Goal: Transaction & Acquisition: Purchase product/service

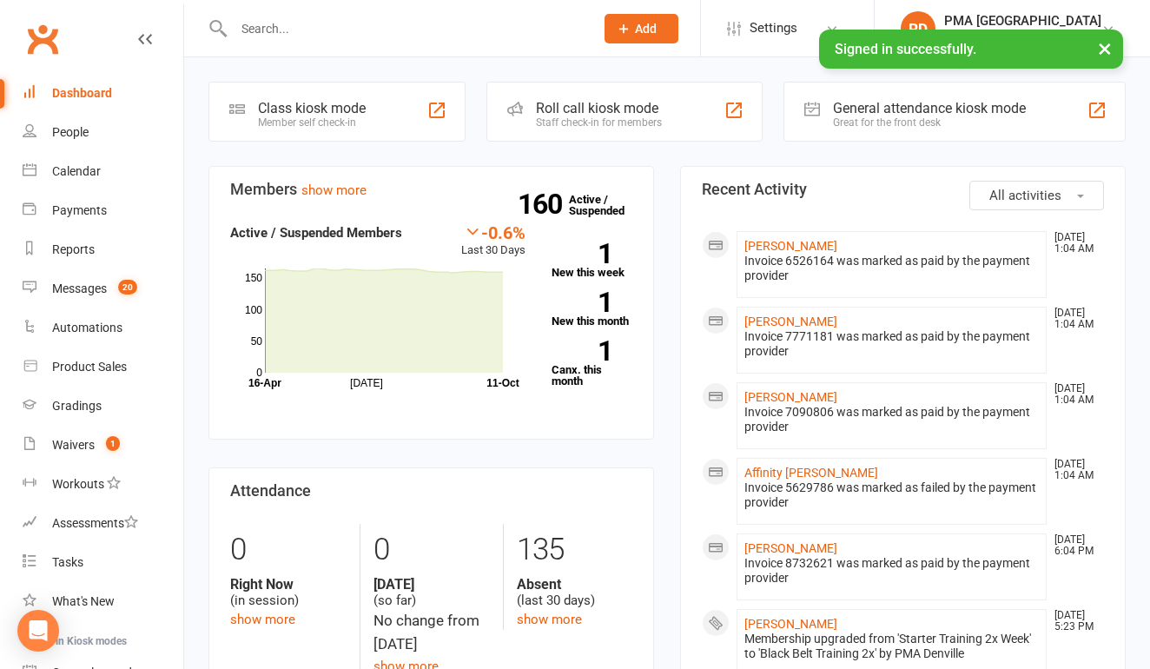
click at [425, 16] on input "text" at bounding box center [404, 28] width 353 height 24
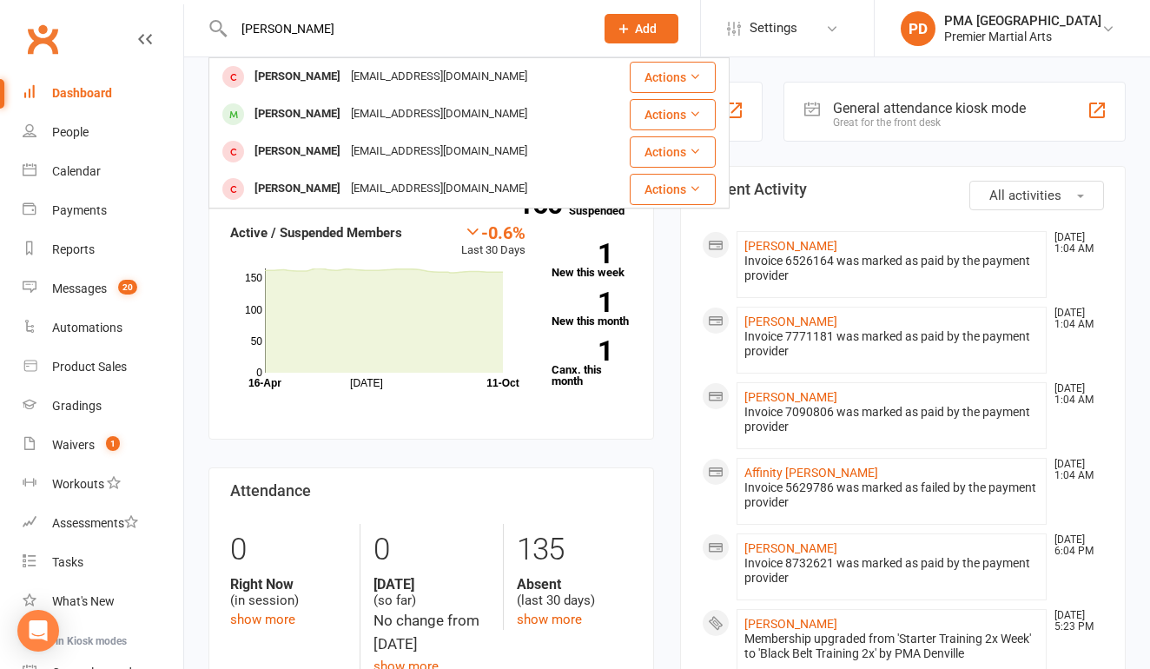
type input "Lindsay"
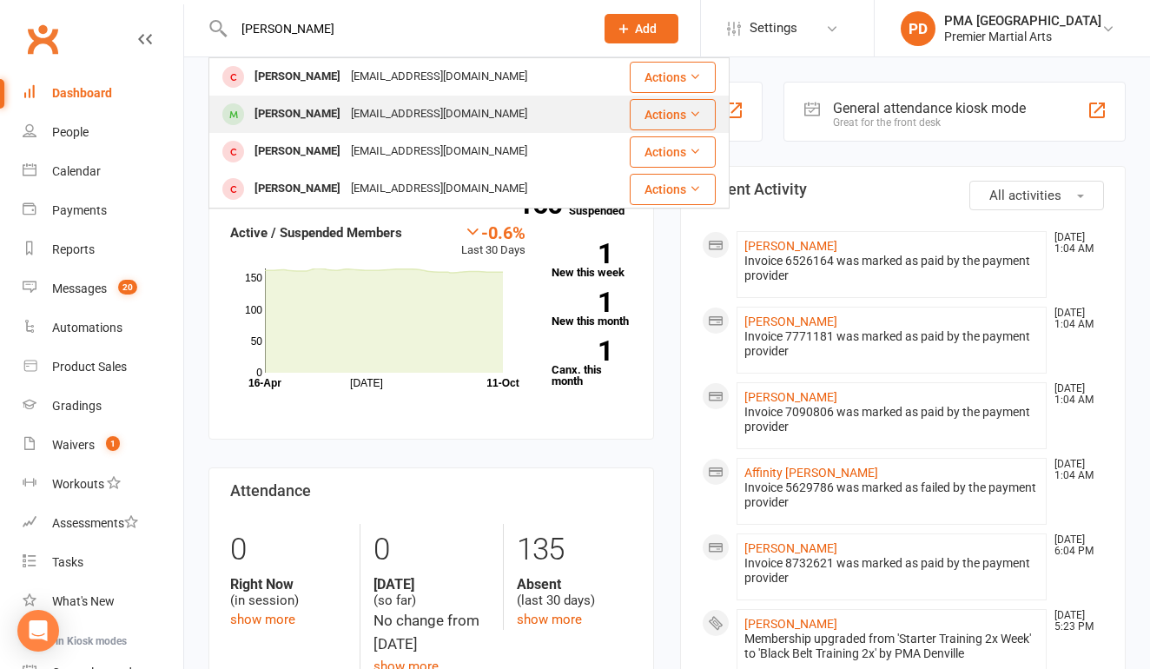
drag, startPoint x: 425, startPoint y: 16, endPoint x: 304, endPoint y: 116, distance: 157.3
click at [304, 116] on div "[PERSON_NAME]" at bounding box center [297, 114] width 96 height 25
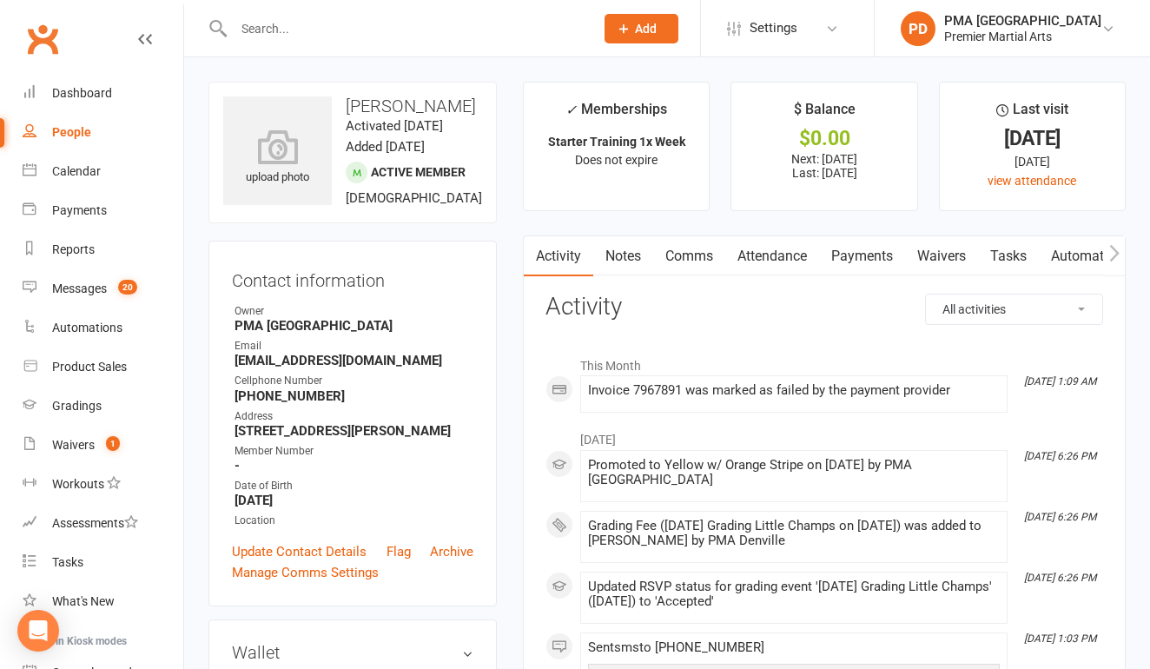
click at [854, 250] on link "Payments" at bounding box center [862, 256] width 86 height 40
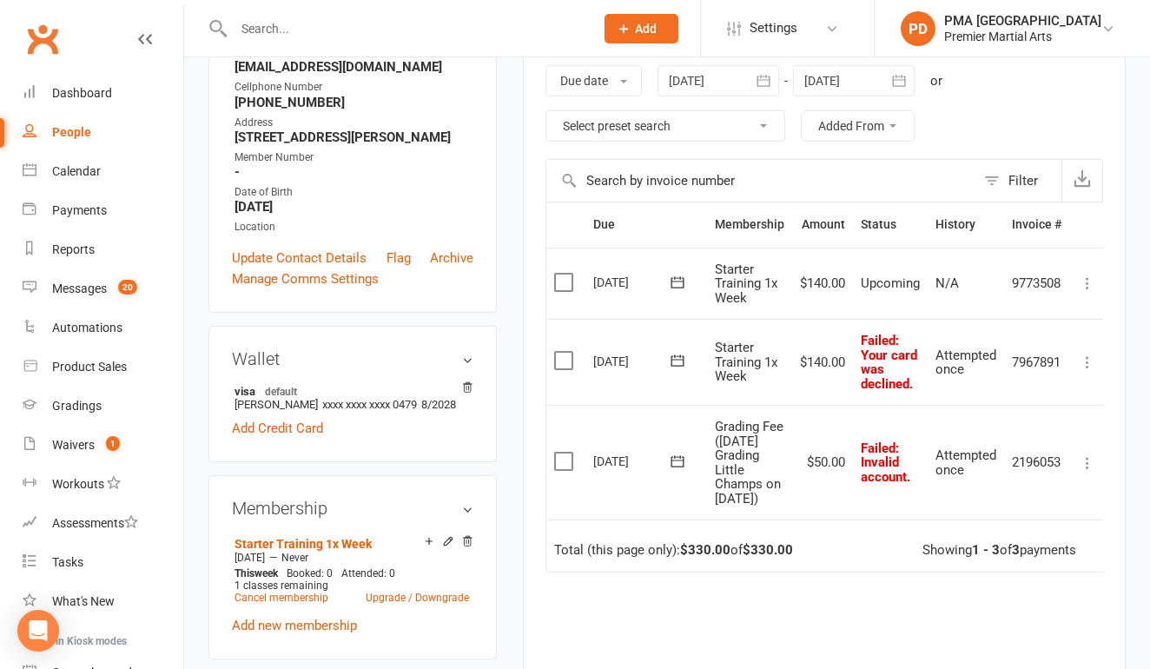
scroll to position [302, 0]
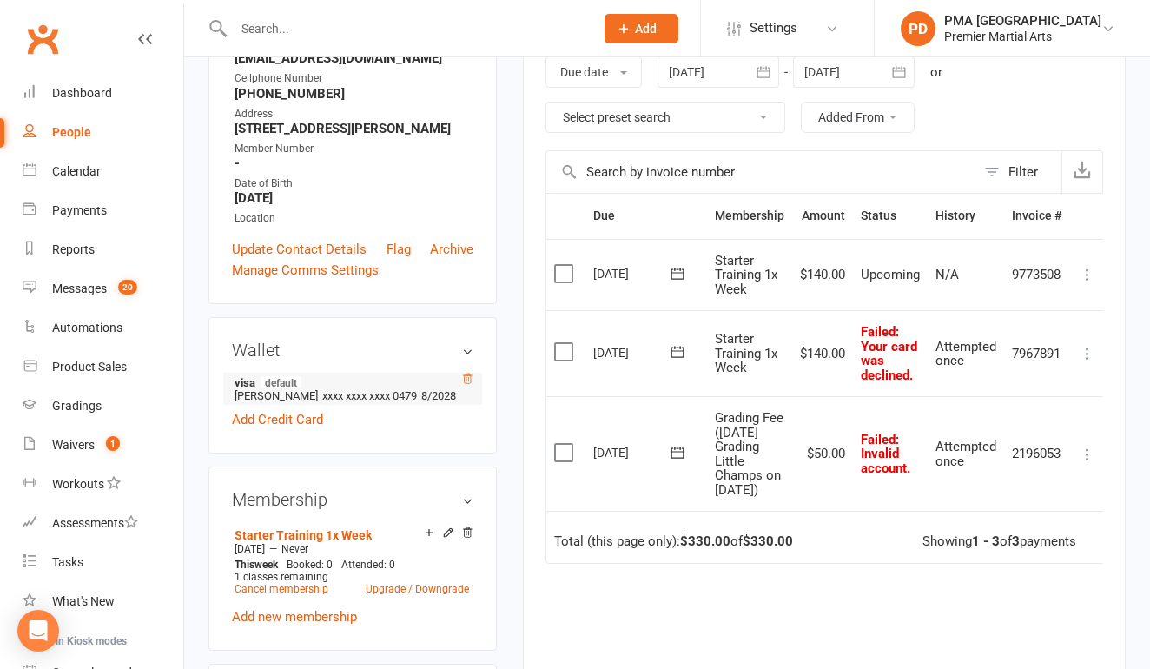
click at [464, 385] on icon at bounding box center [467, 379] width 12 height 12
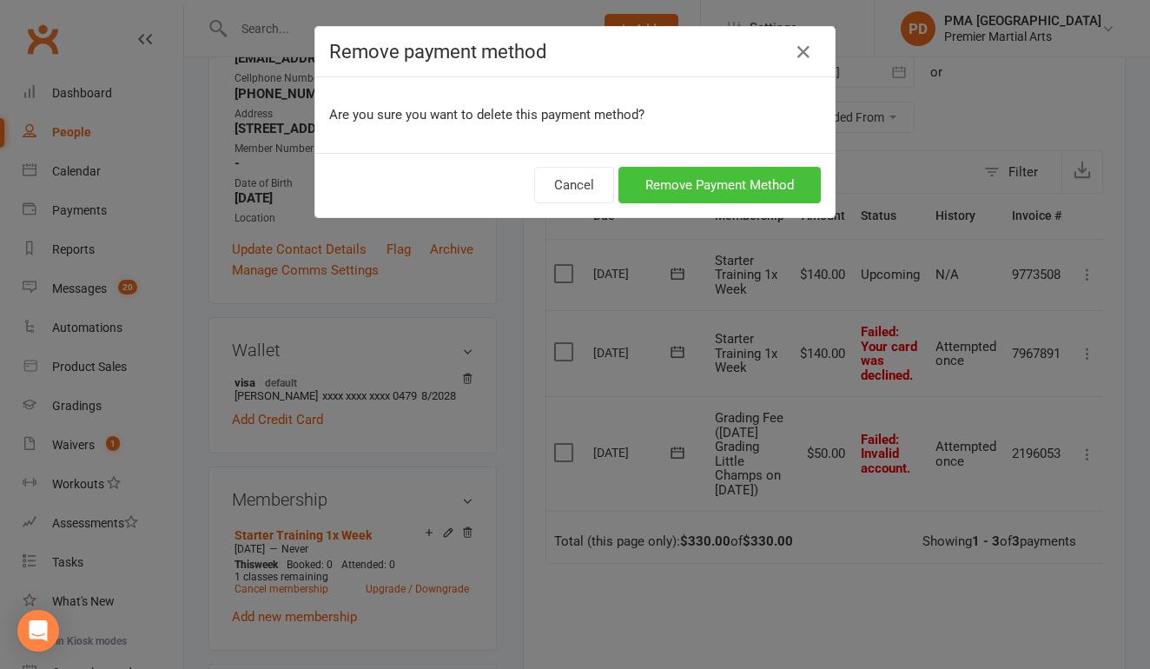
click at [760, 186] on button "Remove Payment Method" at bounding box center [719, 185] width 202 height 36
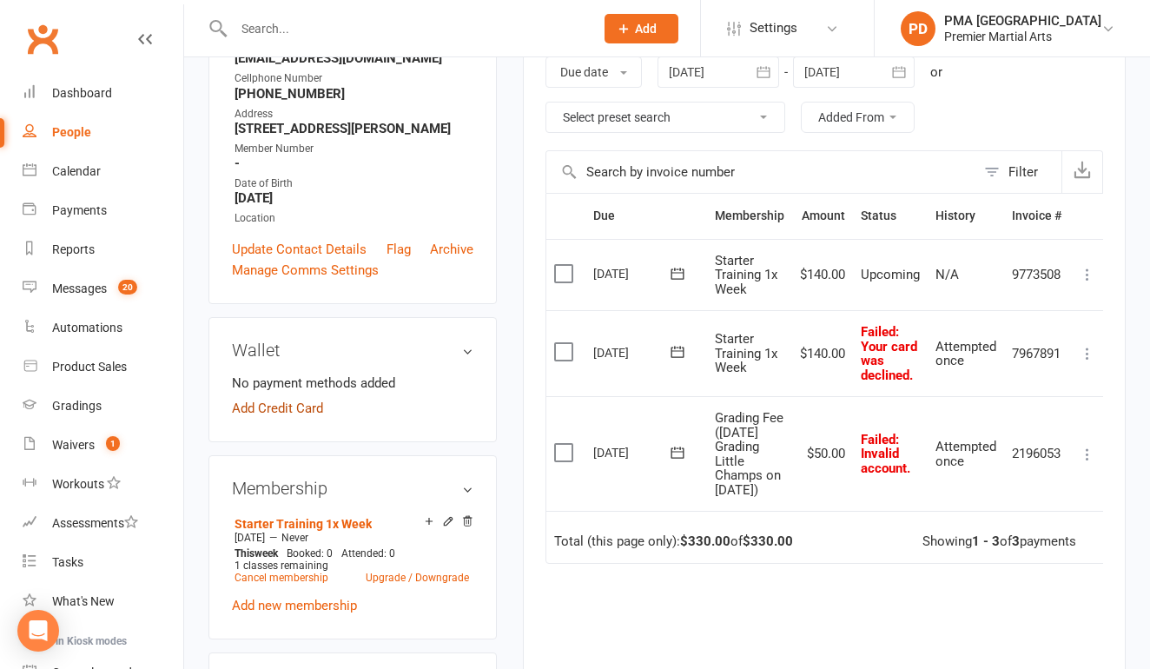
click at [271, 419] on link "Add Credit Card" at bounding box center [277, 408] width 91 height 21
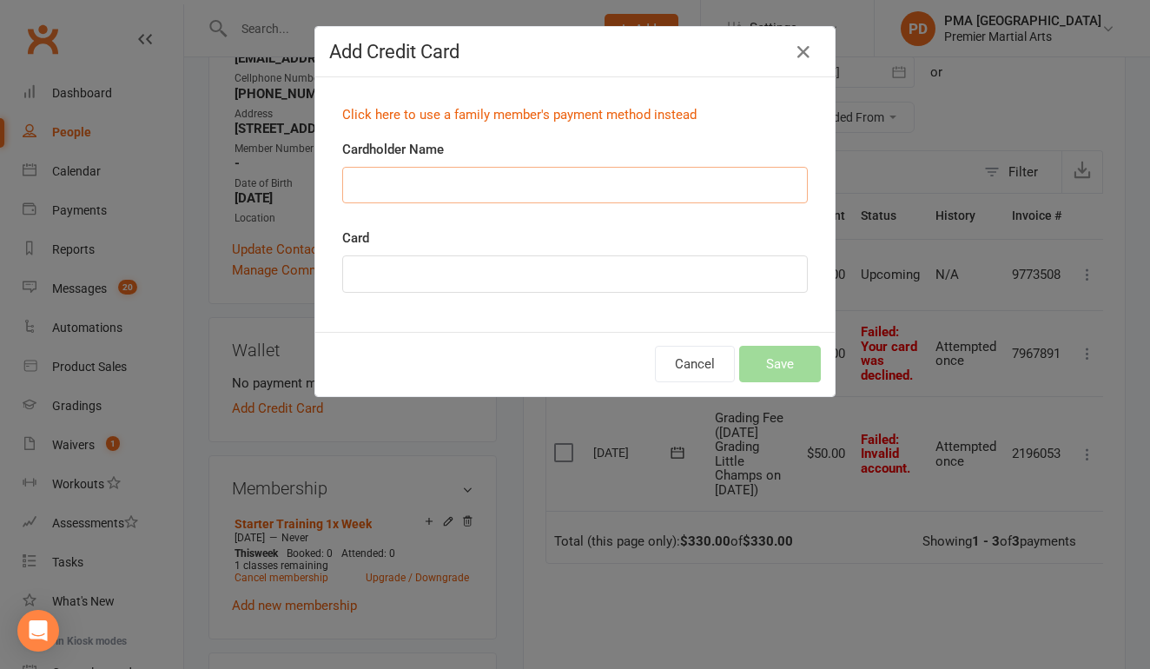
click at [467, 192] on input "Cardholder Name" at bounding box center [574, 185] width 465 height 36
type input "jufen chu"
click at [762, 368] on button "Save" at bounding box center [780, 364] width 82 height 36
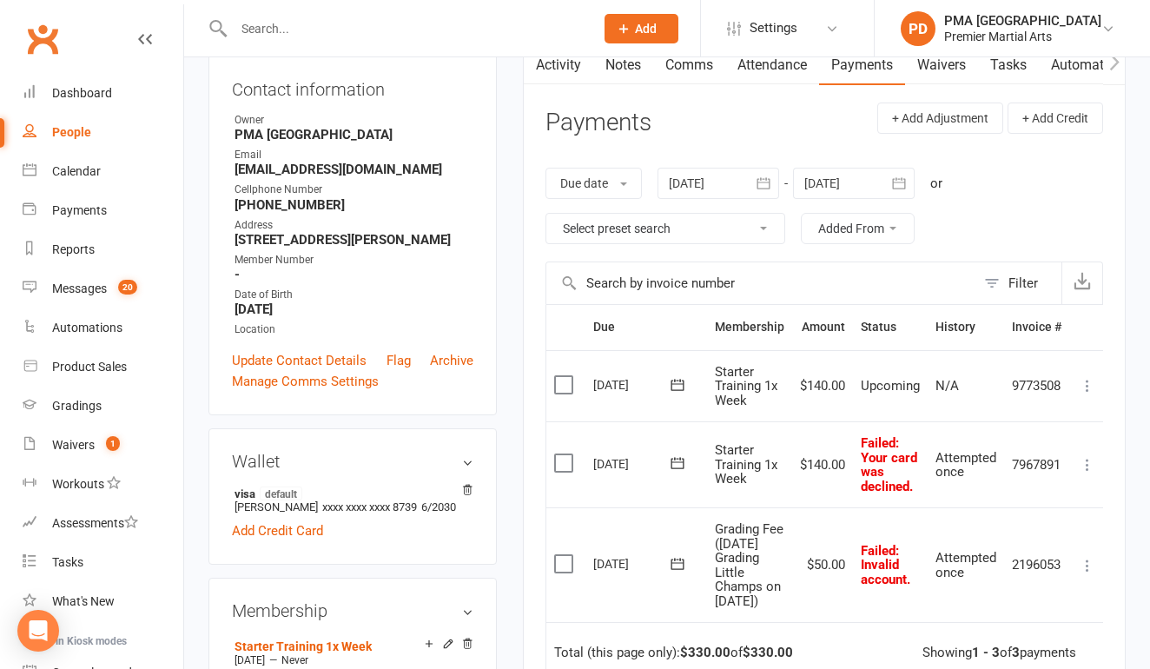
scroll to position [180, 0]
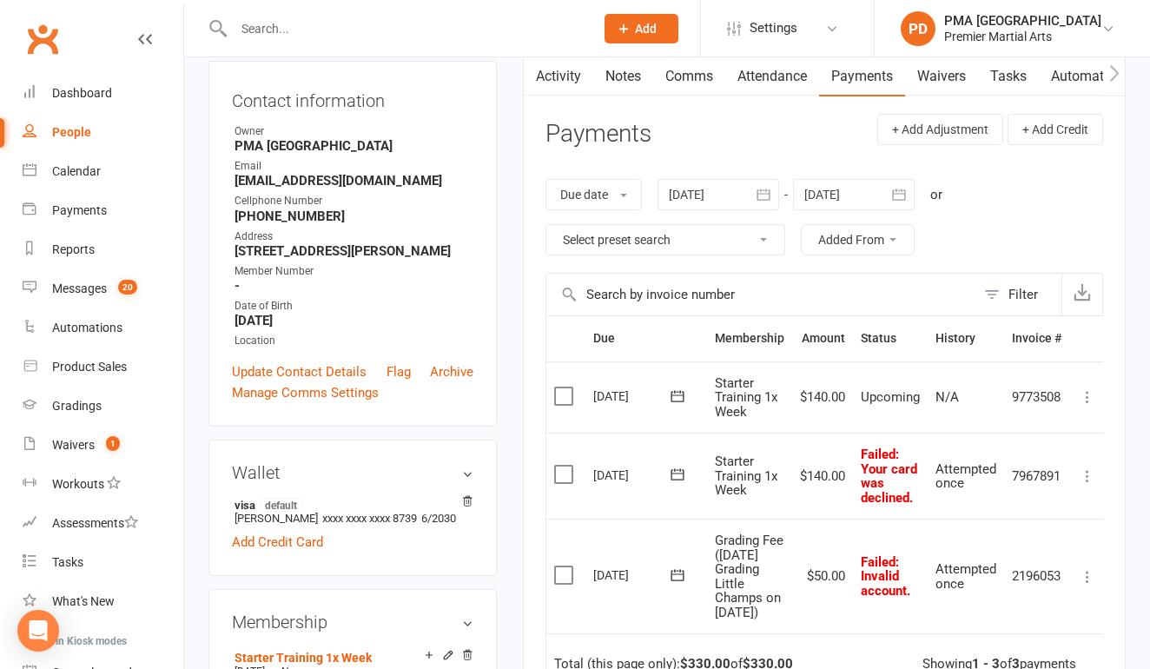
click at [768, 193] on icon "button" at bounding box center [763, 194] width 17 height 17
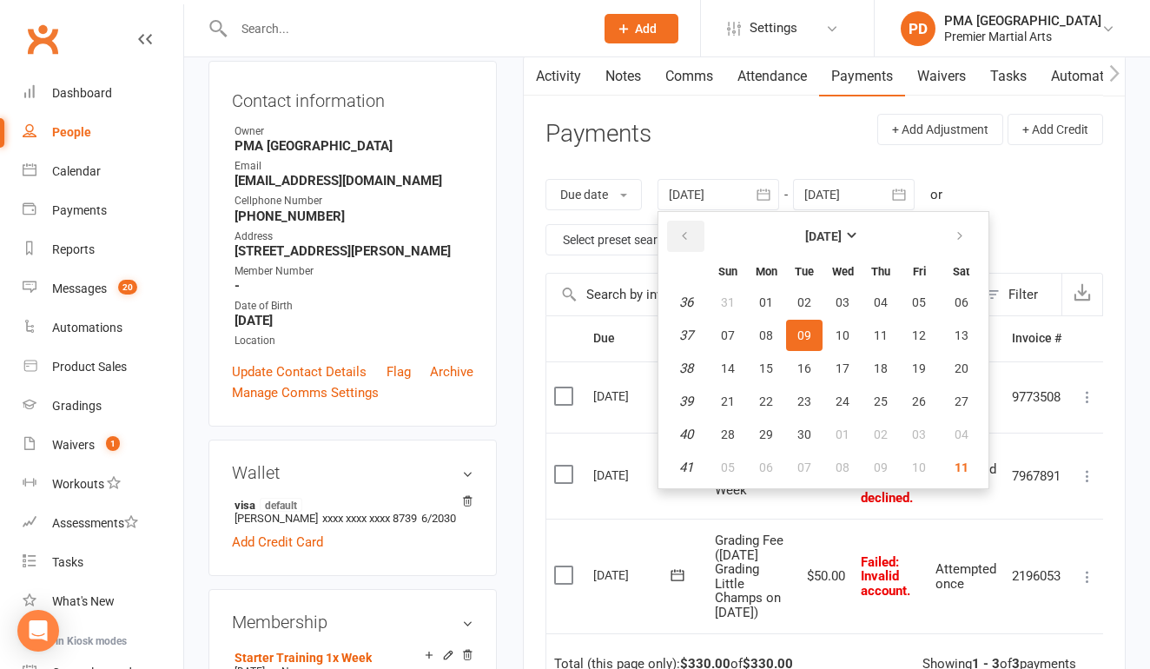
click at [700, 235] on button "button" at bounding box center [685, 236] width 37 height 31
click at [727, 301] on span "01" at bounding box center [728, 302] width 14 height 14
type input "01 Jun 2025"
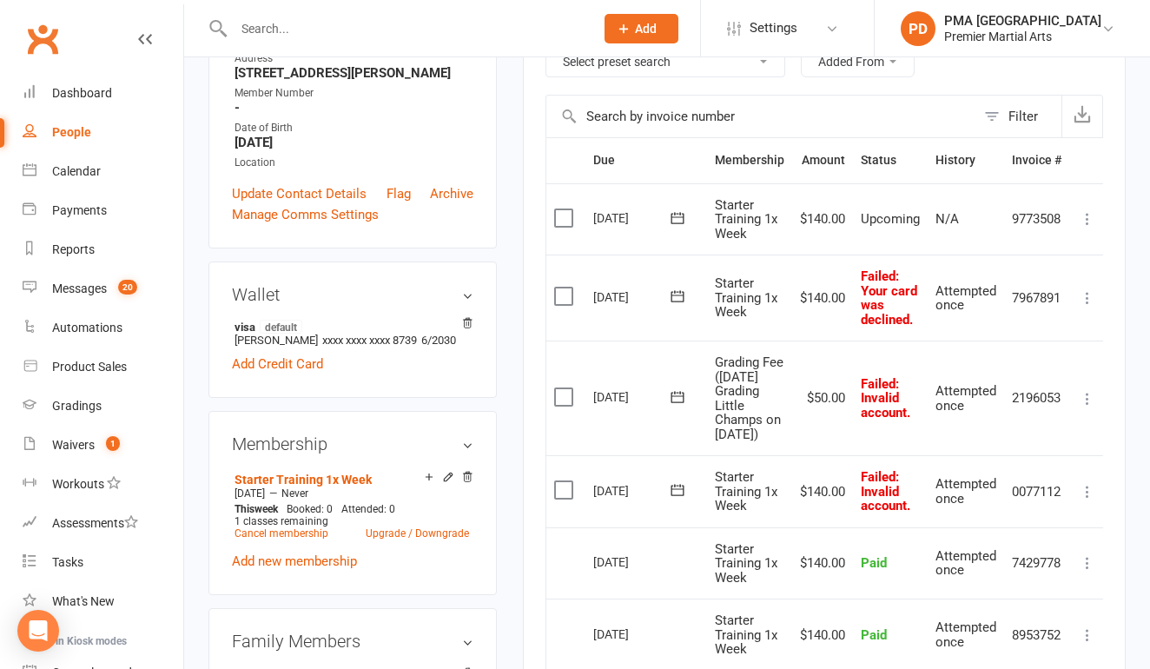
scroll to position [357, 0]
click at [679, 499] on icon at bounding box center [677, 490] width 17 height 17
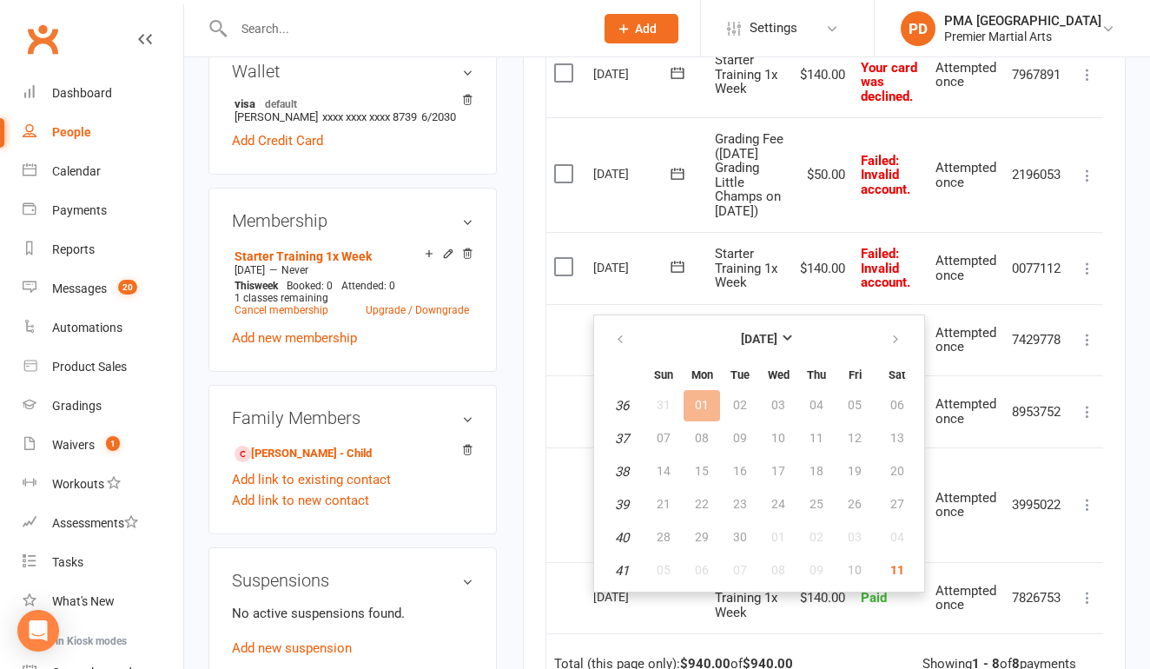
scroll to position [580, 0]
click at [897, 569] on span "11" at bounding box center [897, 571] width 14 height 14
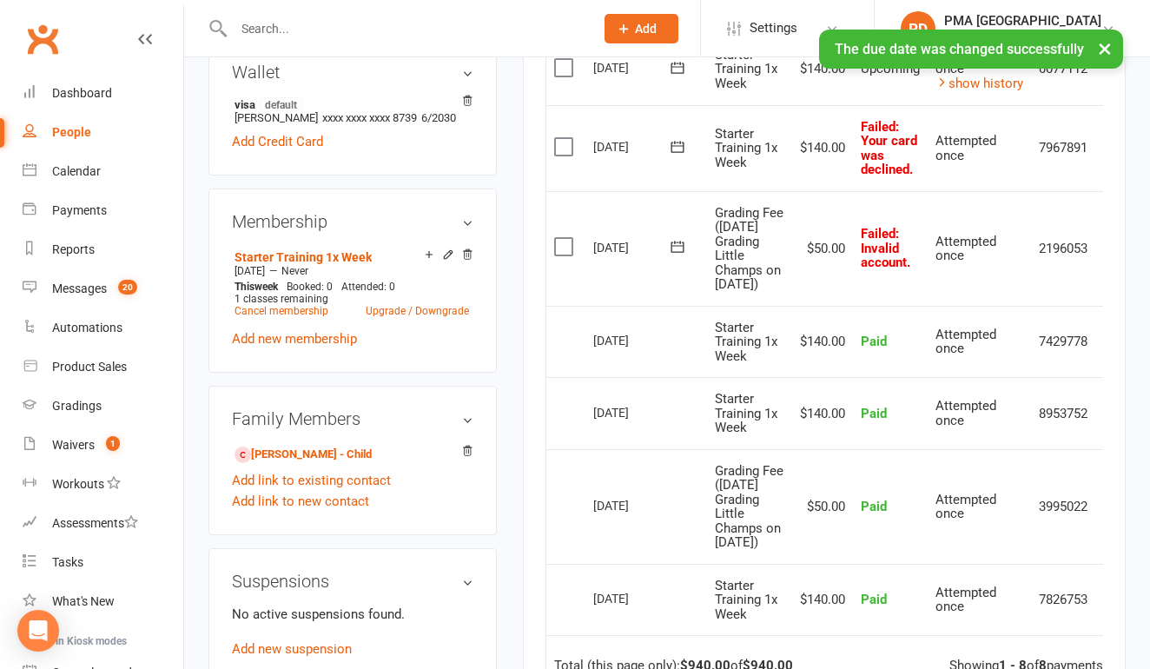
click at [674, 255] on icon at bounding box center [677, 246] width 17 height 17
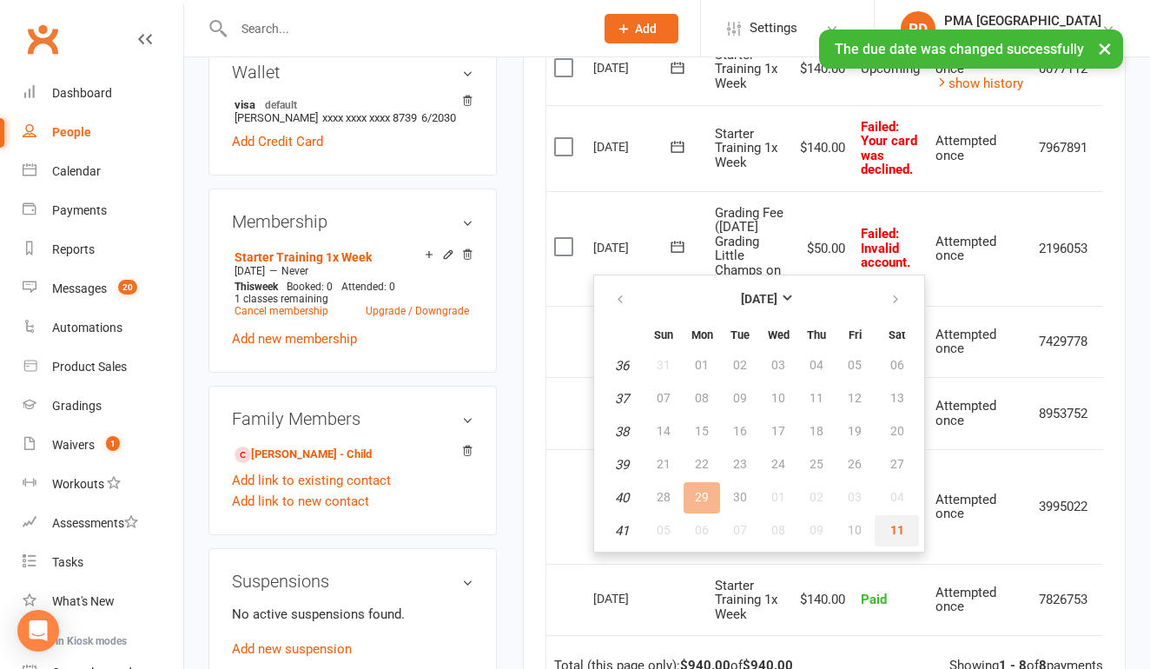
click at [890, 530] on span "11" at bounding box center [897, 530] width 14 height 14
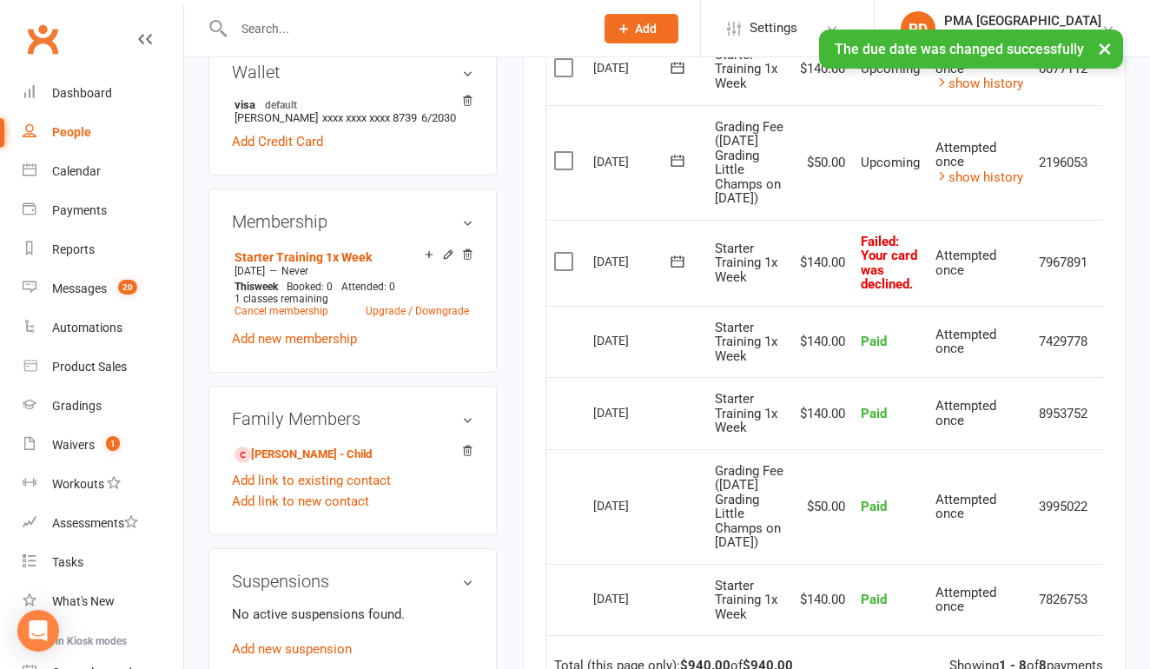
click at [682, 270] on icon at bounding box center [677, 261] width 17 height 17
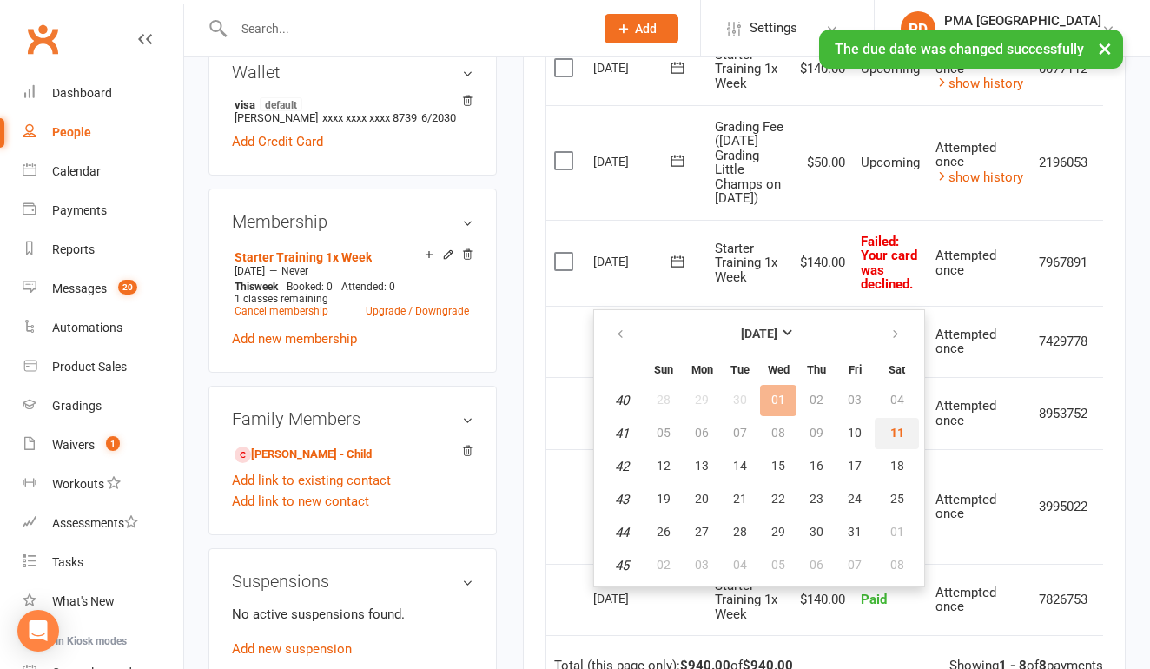
click at [894, 431] on span "11" at bounding box center [897, 432] width 14 height 14
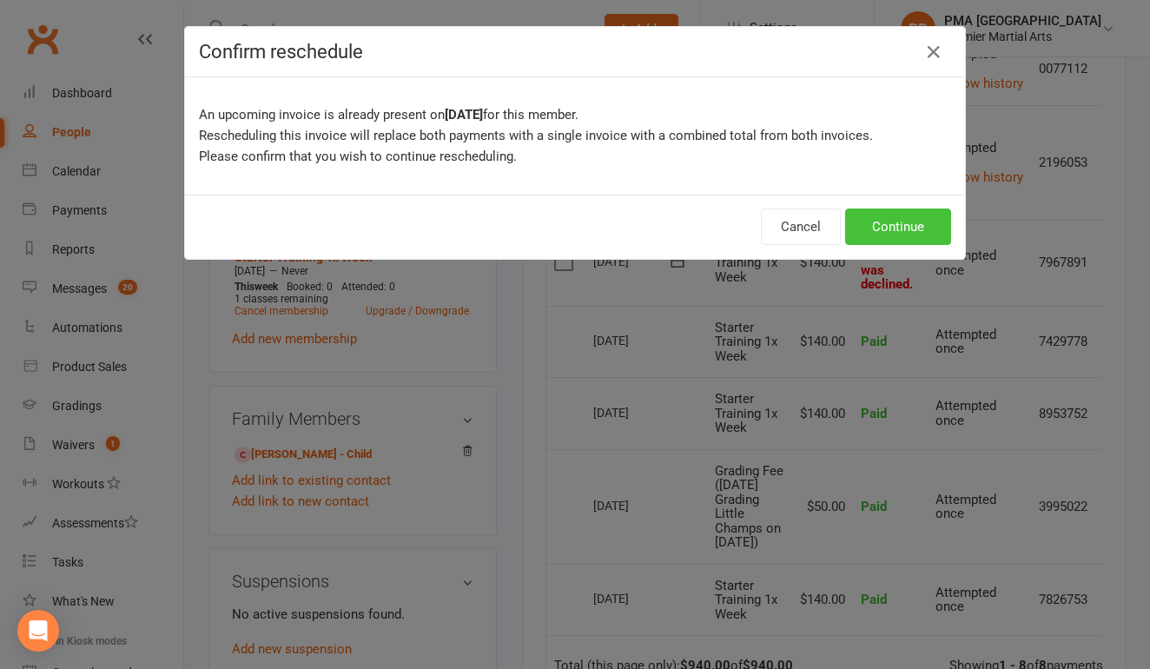
click at [894, 234] on button "Continue" at bounding box center [898, 226] width 106 height 36
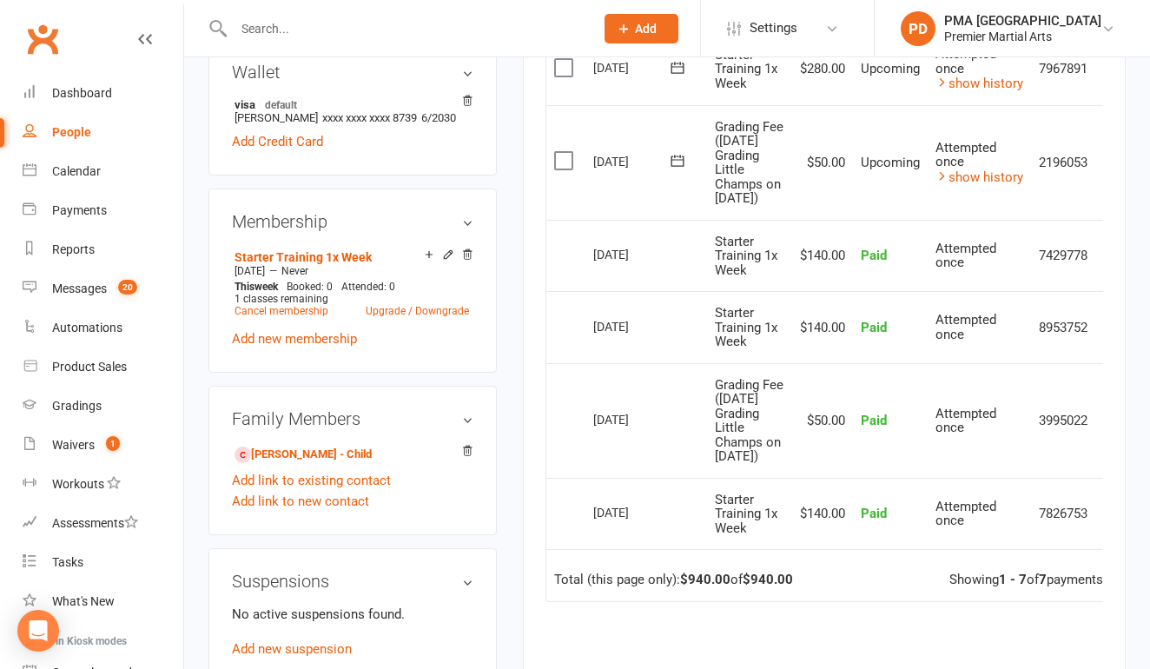
click at [304, 33] on input "text" at bounding box center [404, 28] width 353 height 24
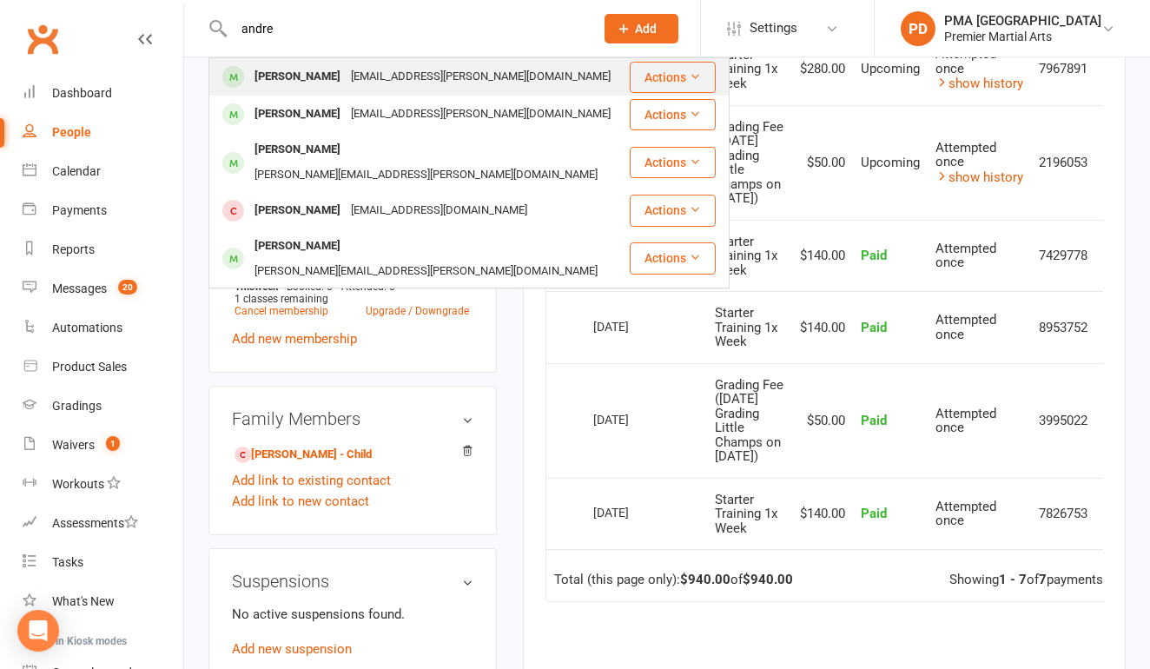
type input "andre"
click at [346, 67] on div "k-sobers@hotmail.com" at bounding box center [481, 76] width 270 height 25
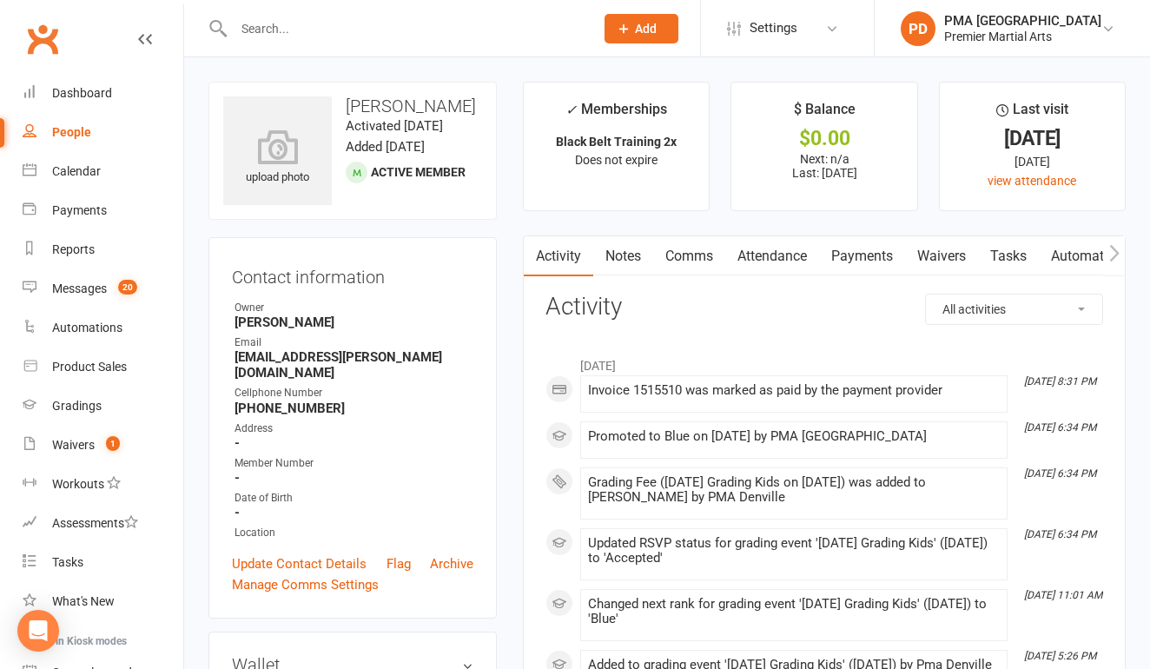
click at [891, 257] on link "Payments" at bounding box center [862, 256] width 86 height 40
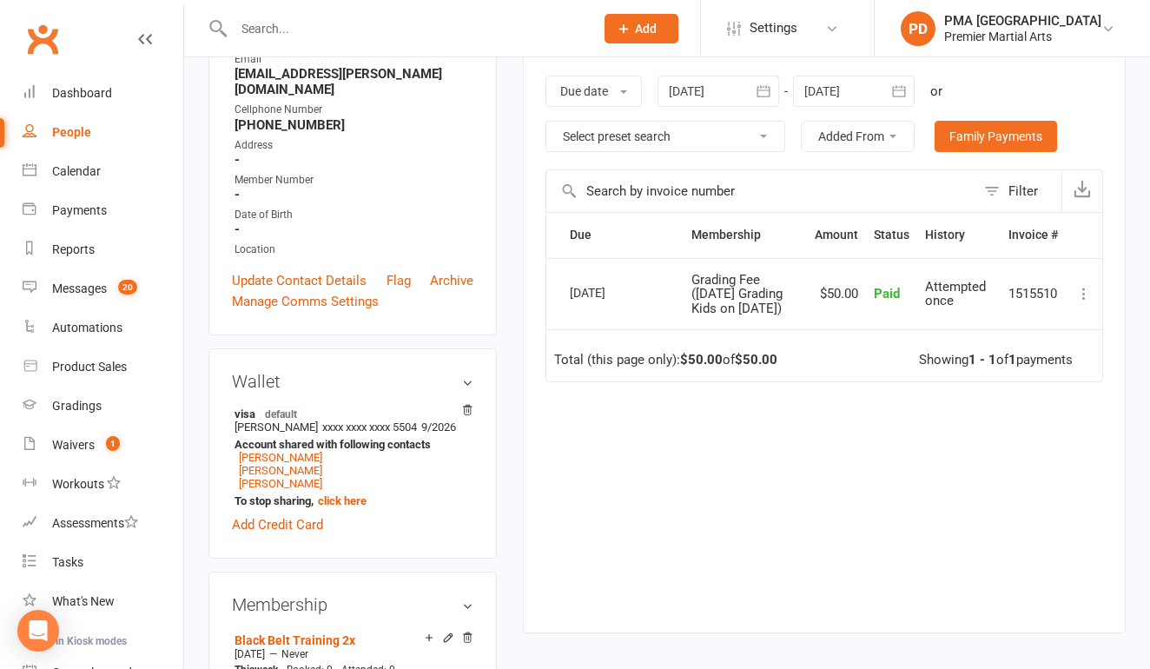
scroll to position [287, 0]
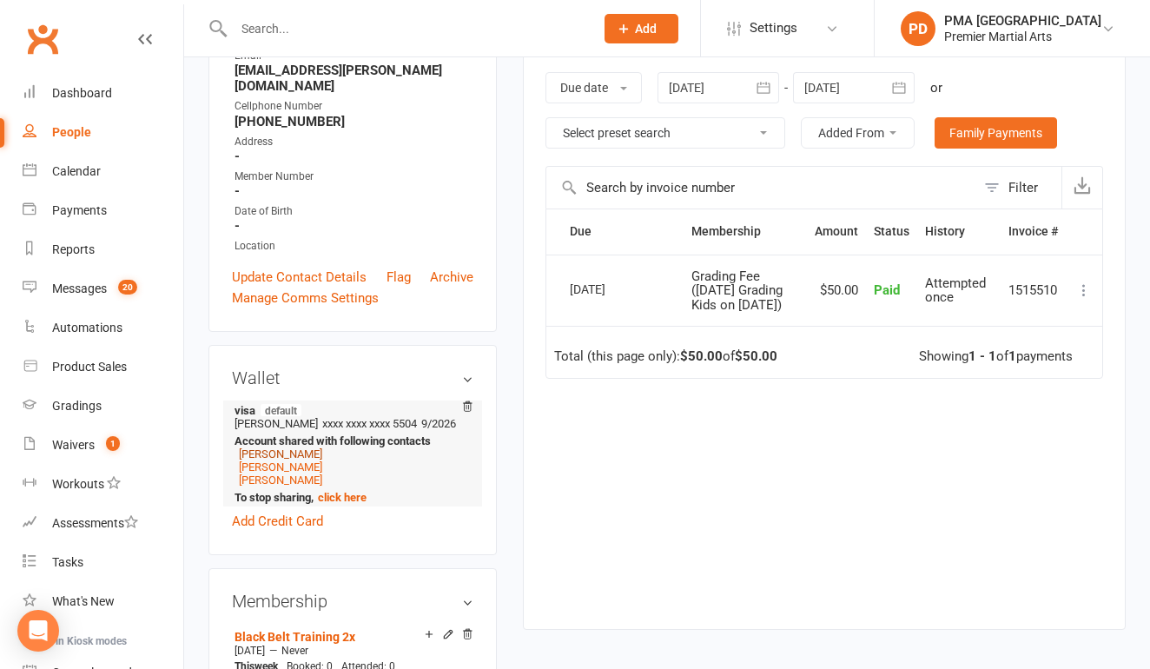
click at [280, 447] on link "Andre Morris" at bounding box center [280, 453] width 83 height 13
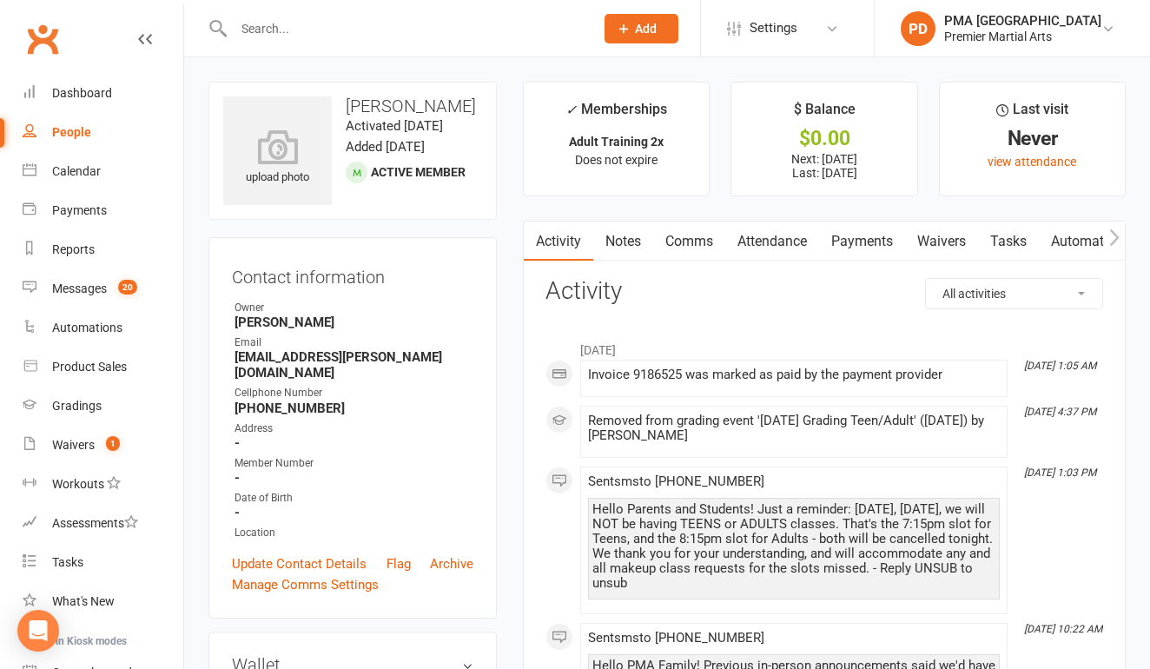
click at [857, 235] on link "Payments" at bounding box center [862, 241] width 86 height 40
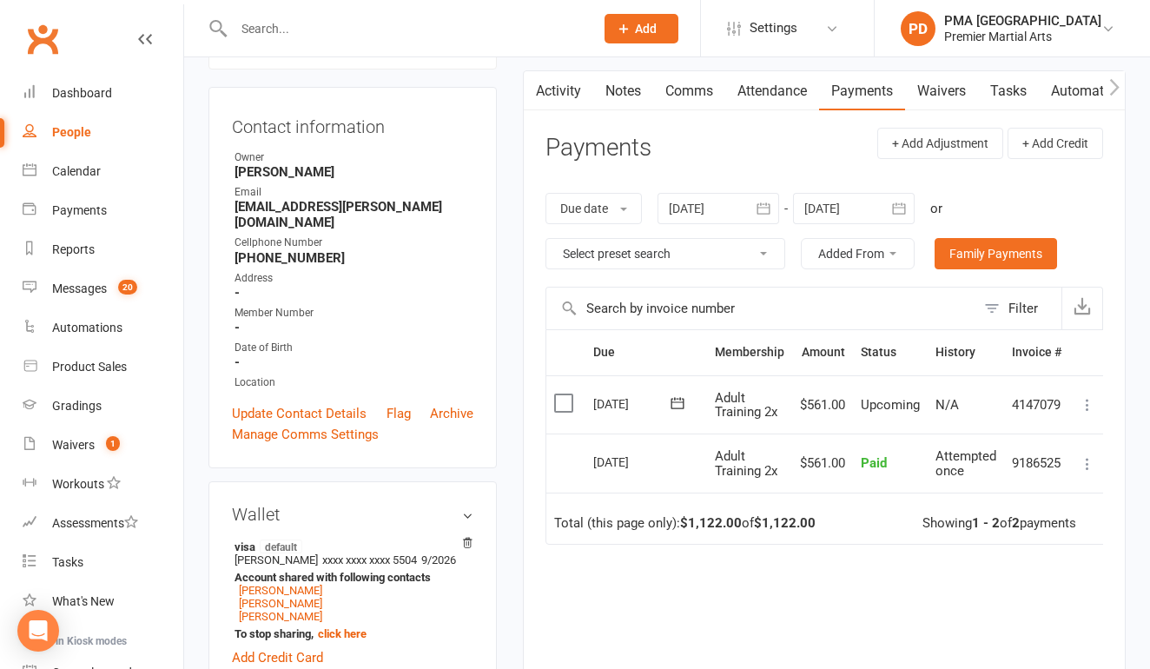
scroll to position [153, 0]
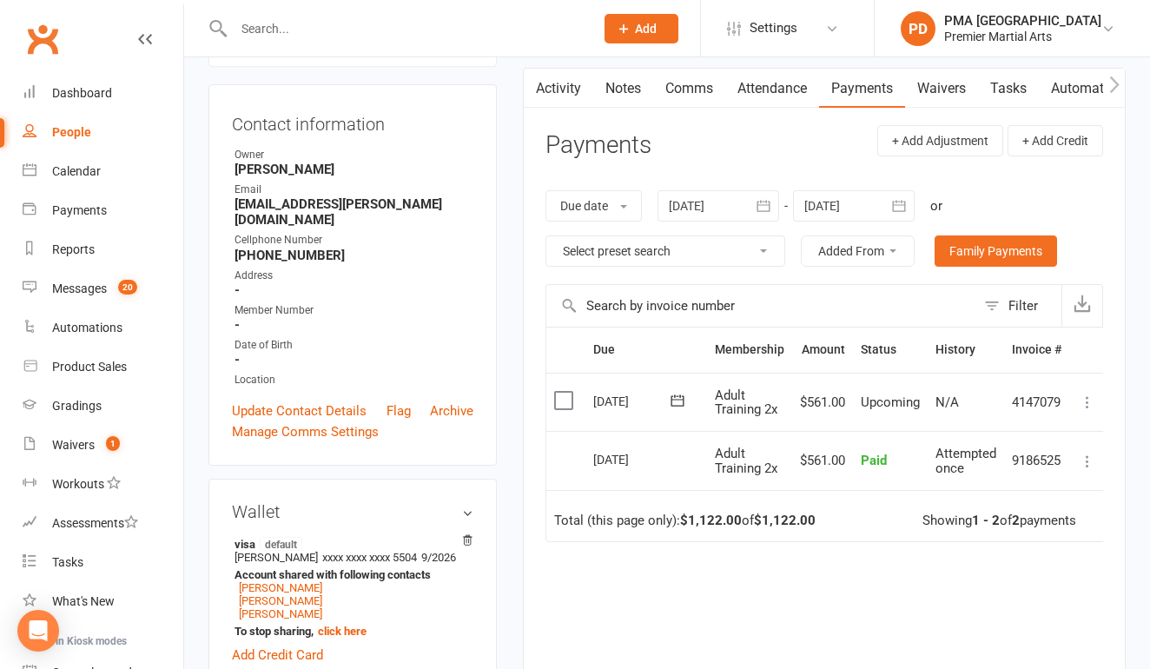
click at [763, 200] on icon "button" at bounding box center [762, 205] width 13 height 11
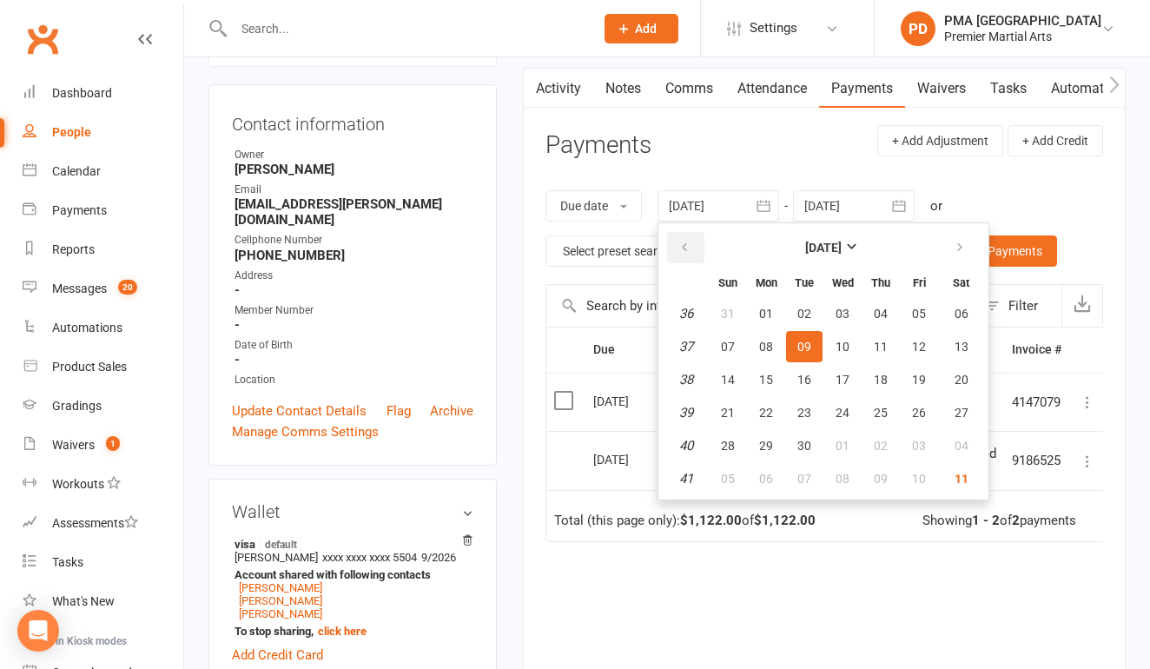
click at [695, 243] on button "button" at bounding box center [685, 247] width 37 height 31
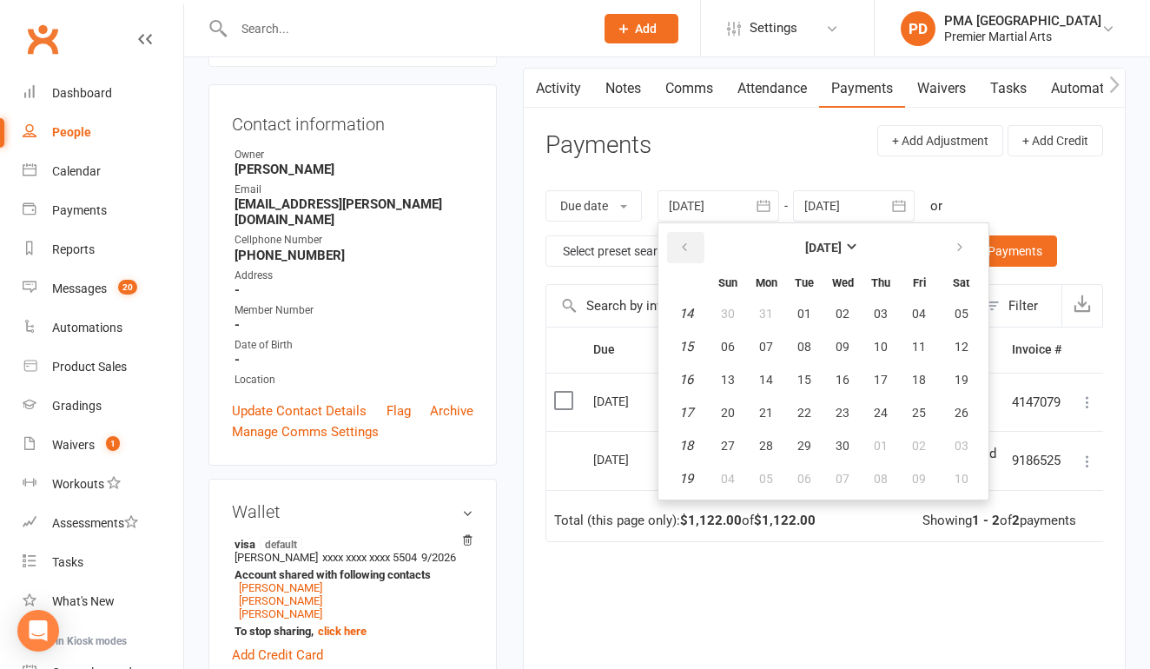
click at [695, 243] on button "button" at bounding box center [685, 247] width 37 height 31
click at [845, 313] on span "01" at bounding box center [842, 314] width 14 height 14
type input "01 Jan 2025"
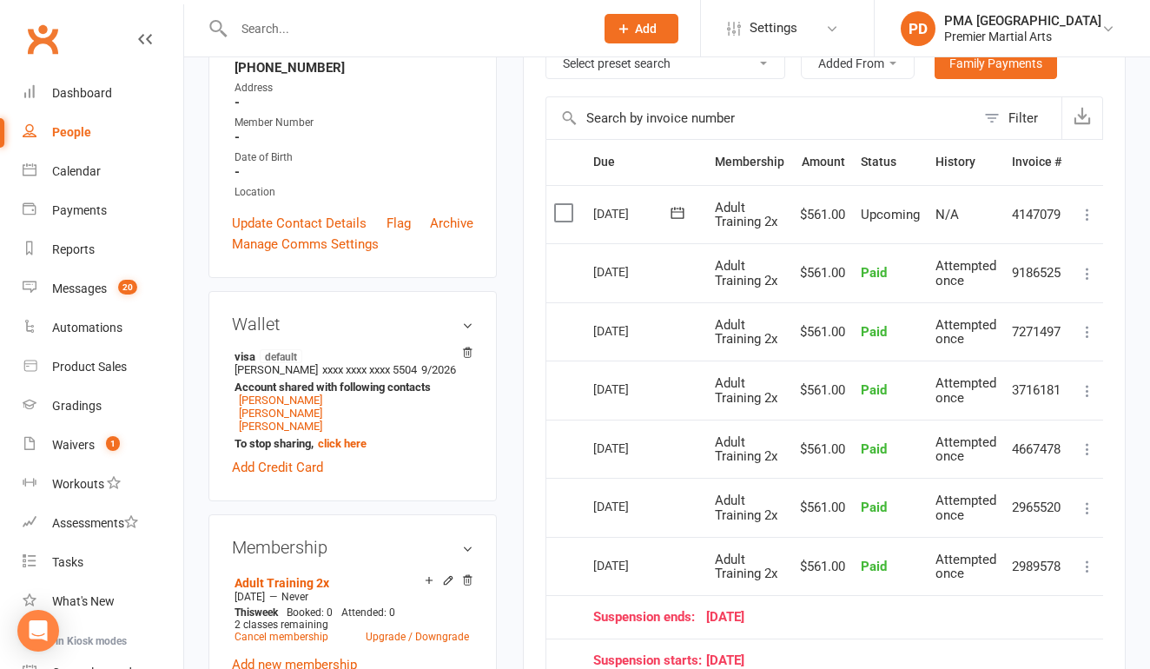
scroll to position [334, 0]
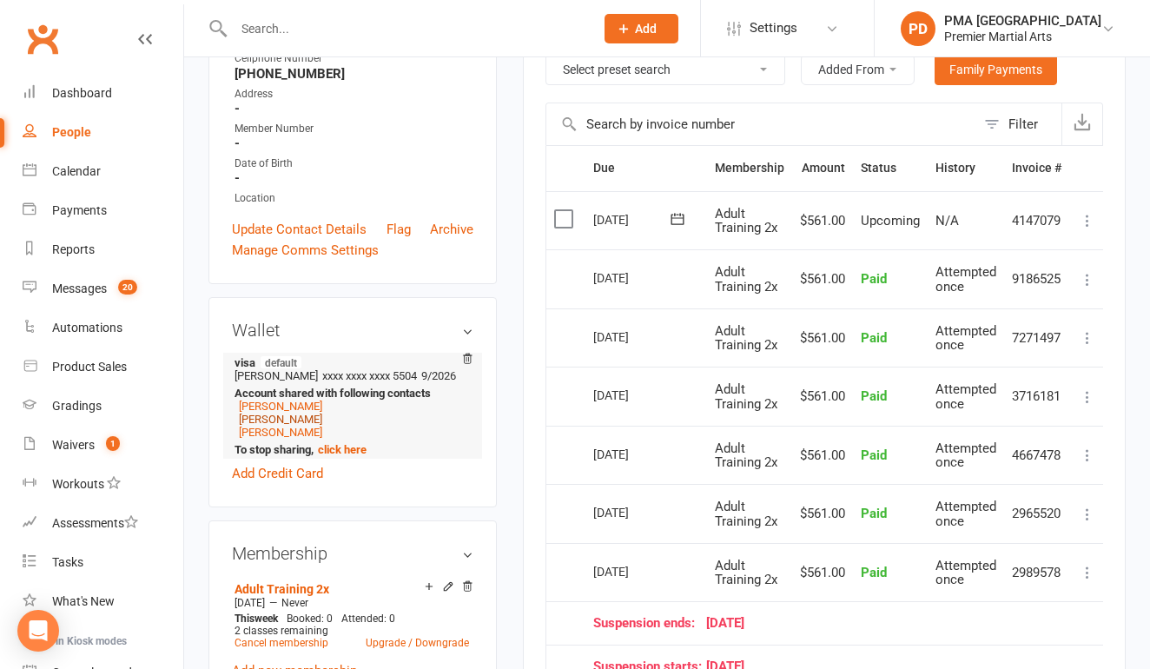
click at [280, 412] on link "Kayla Morris" at bounding box center [280, 418] width 83 height 13
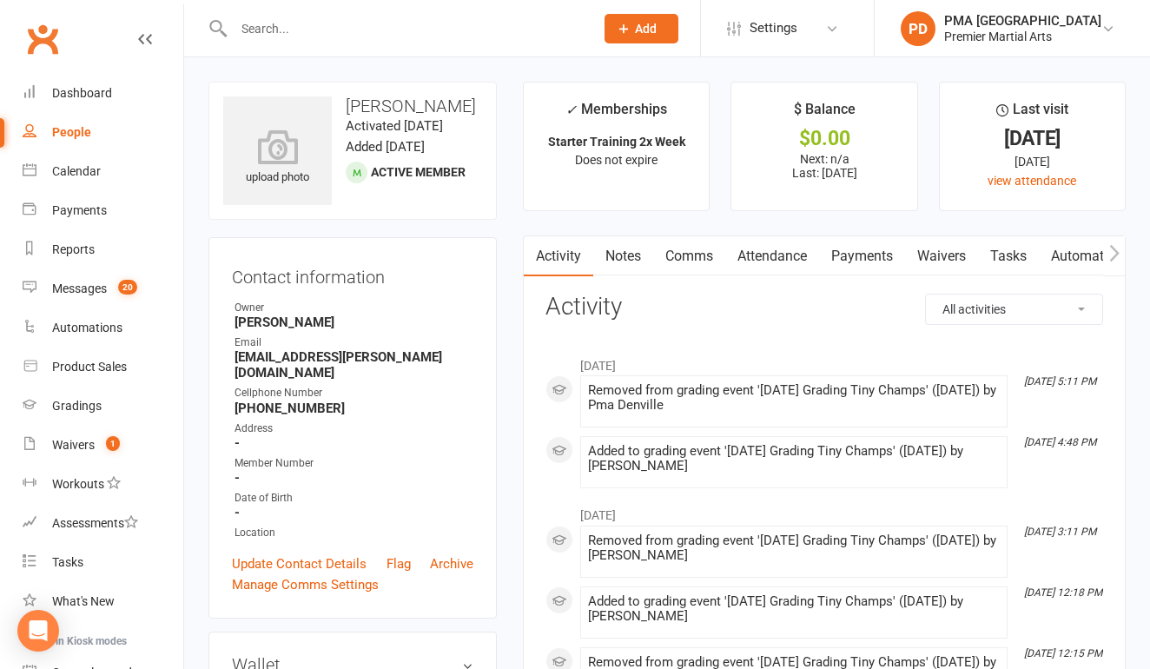
click at [850, 254] on link "Payments" at bounding box center [862, 256] width 86 height 40
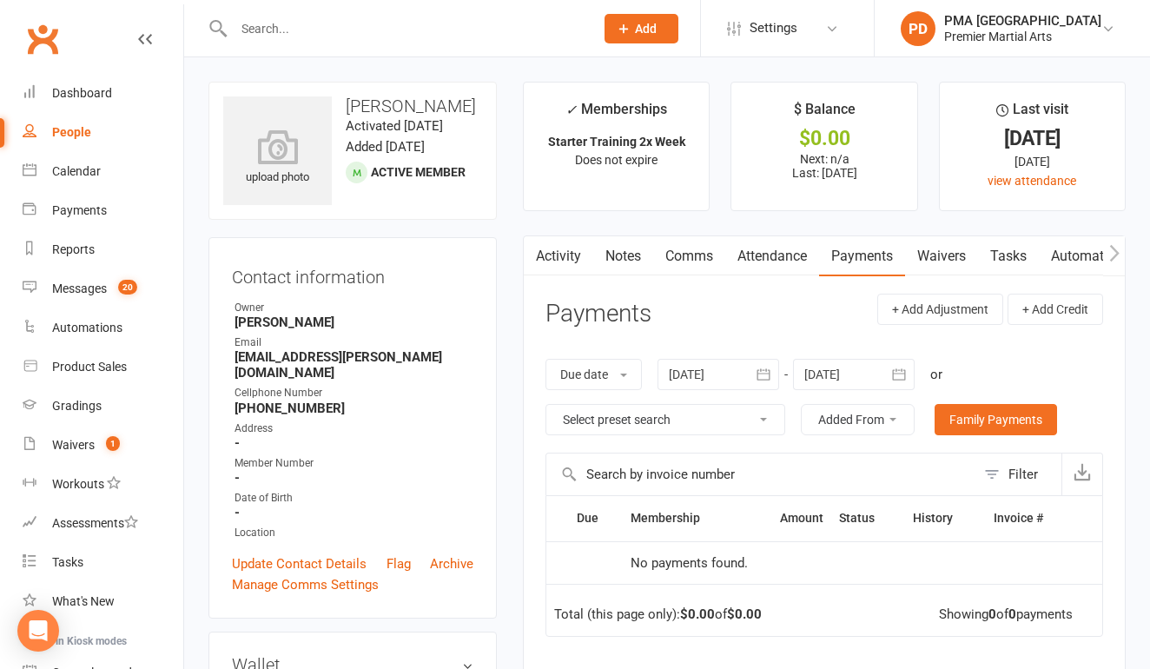
click at [765, 379] on icon "button" at bounding box center [763, 374] width 17 height 17
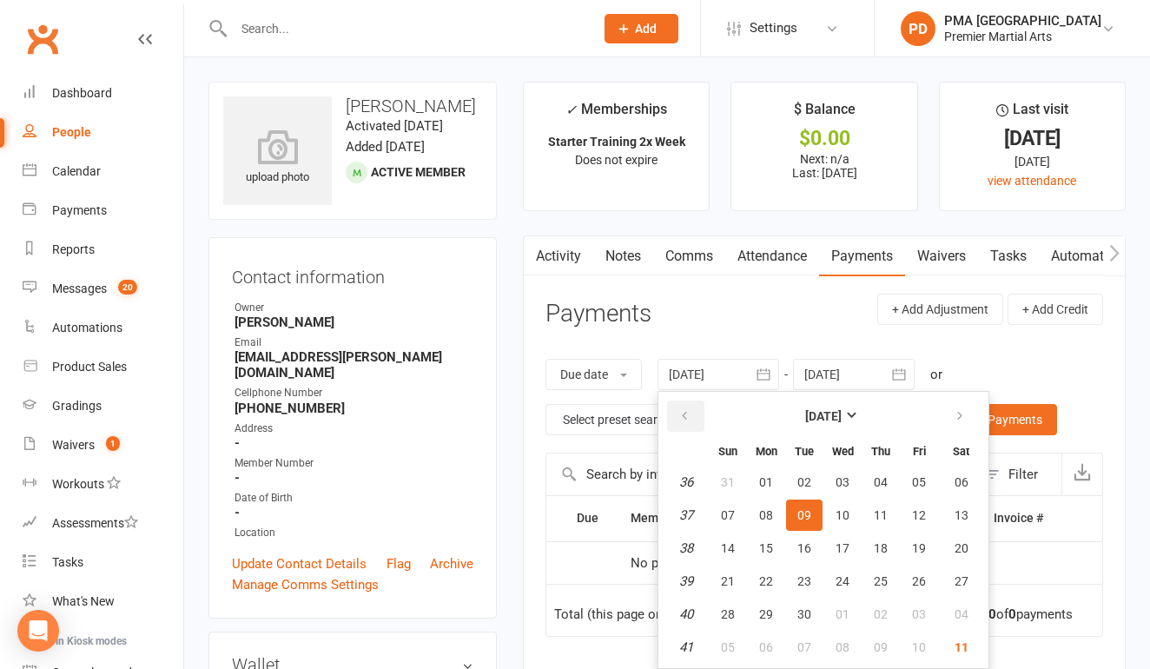
click at [683, 419] on icon "button" at bounding box center [684, 416] width 12 height 14
click at [881, 487] on button "01" at bounding box center [880, 481] width 36 height 31
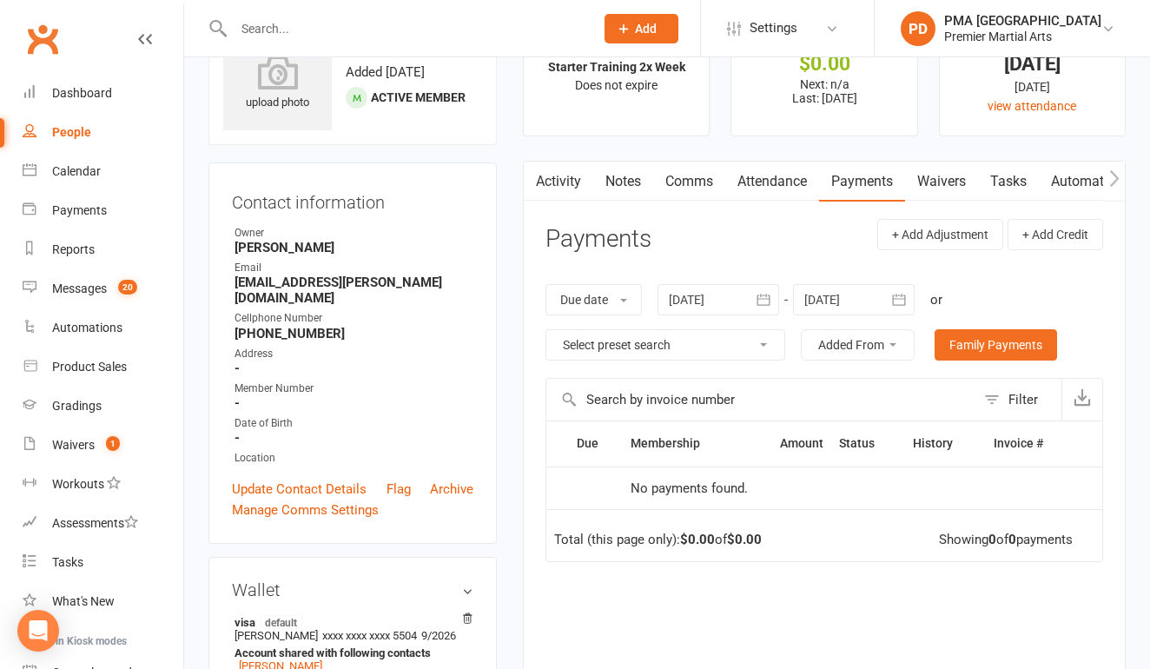
scroll to position [76, 0]
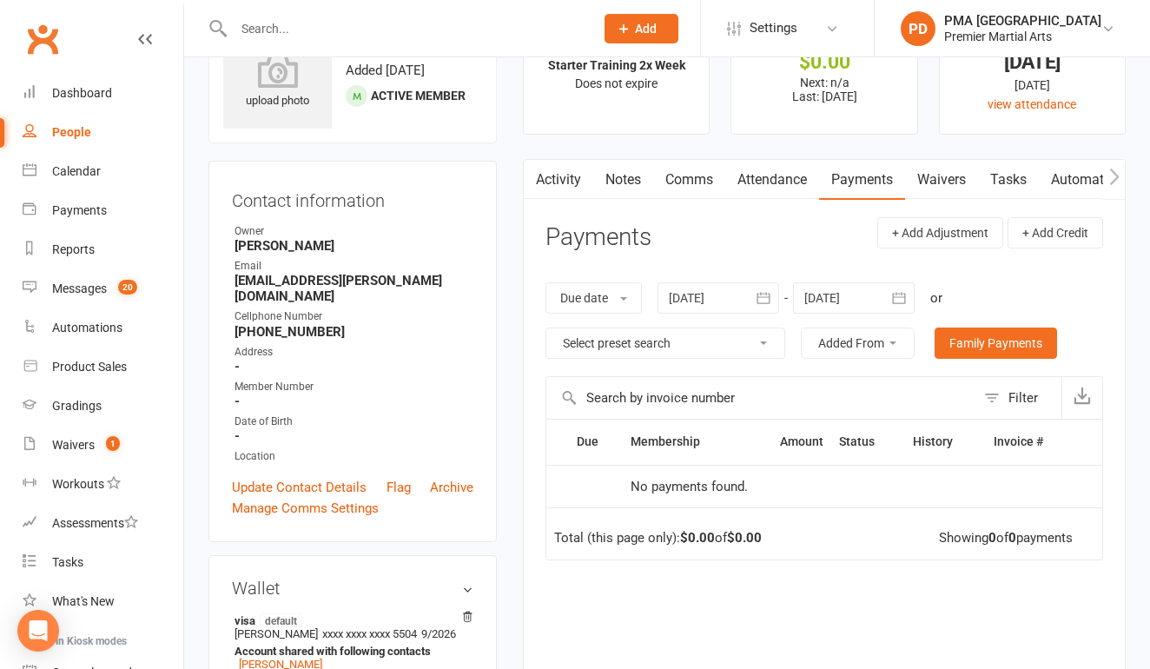
click at [765, 298] on icon "button" at bounding box center [763, 297] width 17 height 17
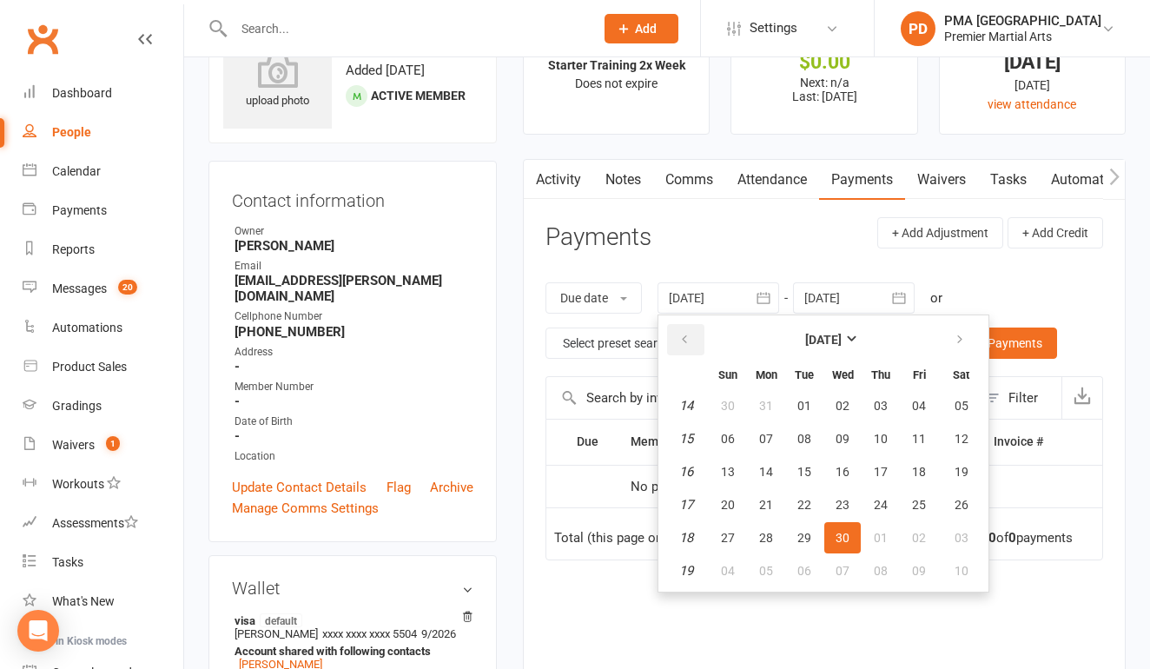
click at [685, 337] on icon "button" at bounding box center [684, 340] width 12 height 14
click at [841, 406] on span "01" at bounding box center [842, 406] width 14 height 14
type input "01 Jan 2025"
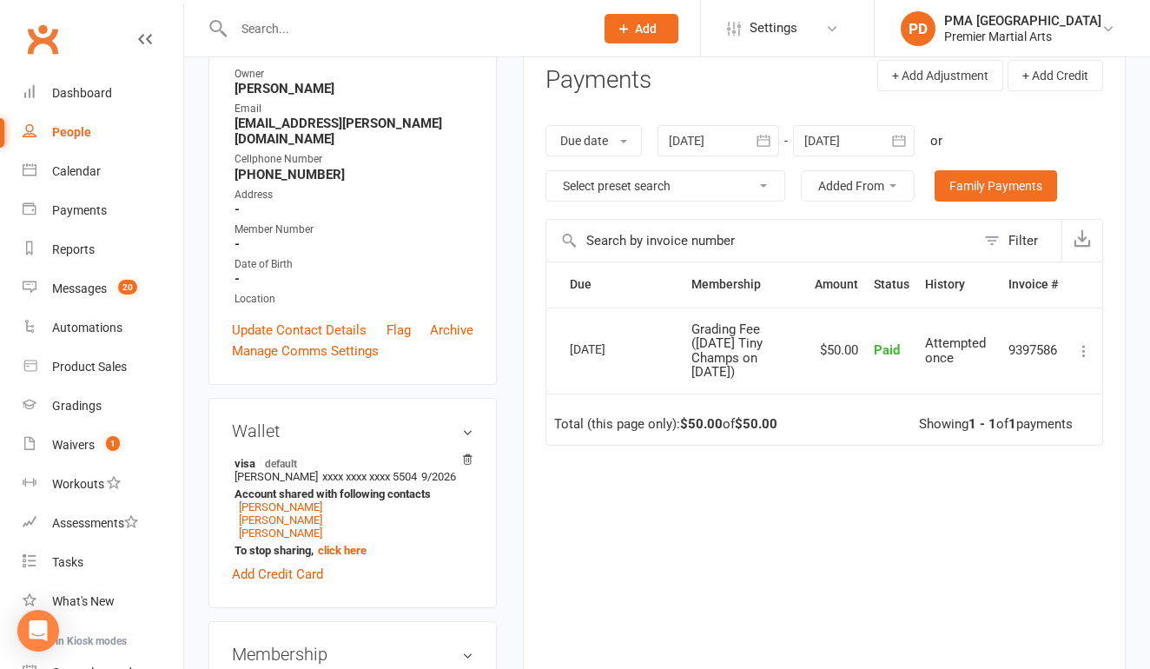
scroll to position [234, 0]
click at [281, 499] on link "Andre Morris" at bounding box center [280, 505] width 83 height 13
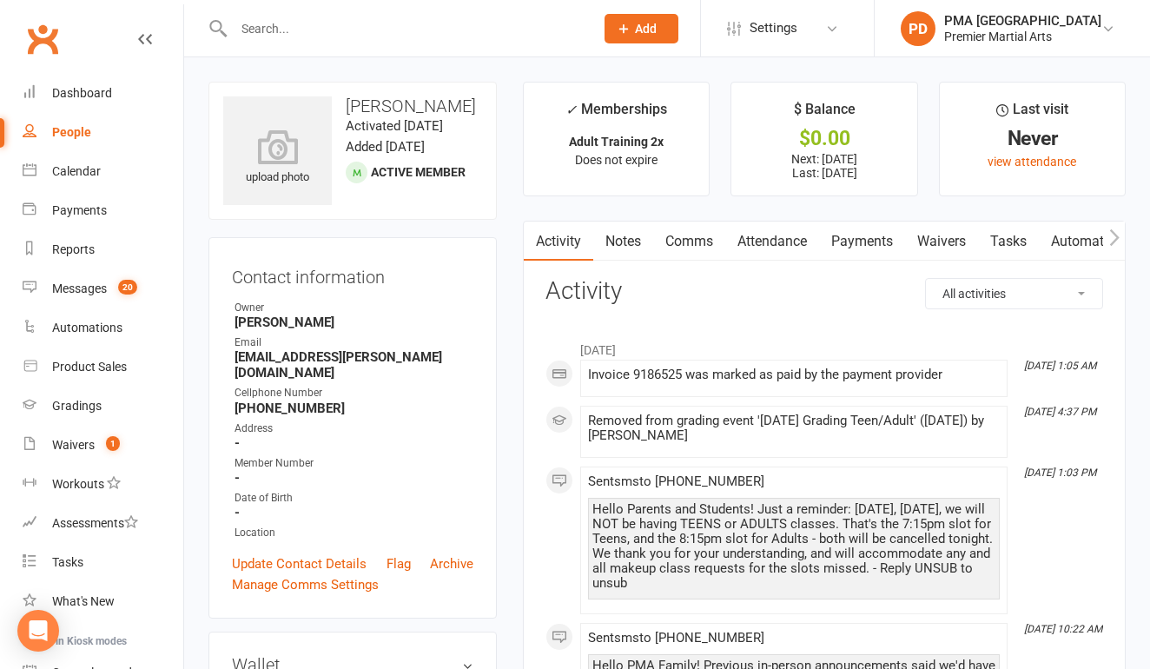
click at [878, 242] on link "Payments" at bounding box center [862, 241] width 86 height 40
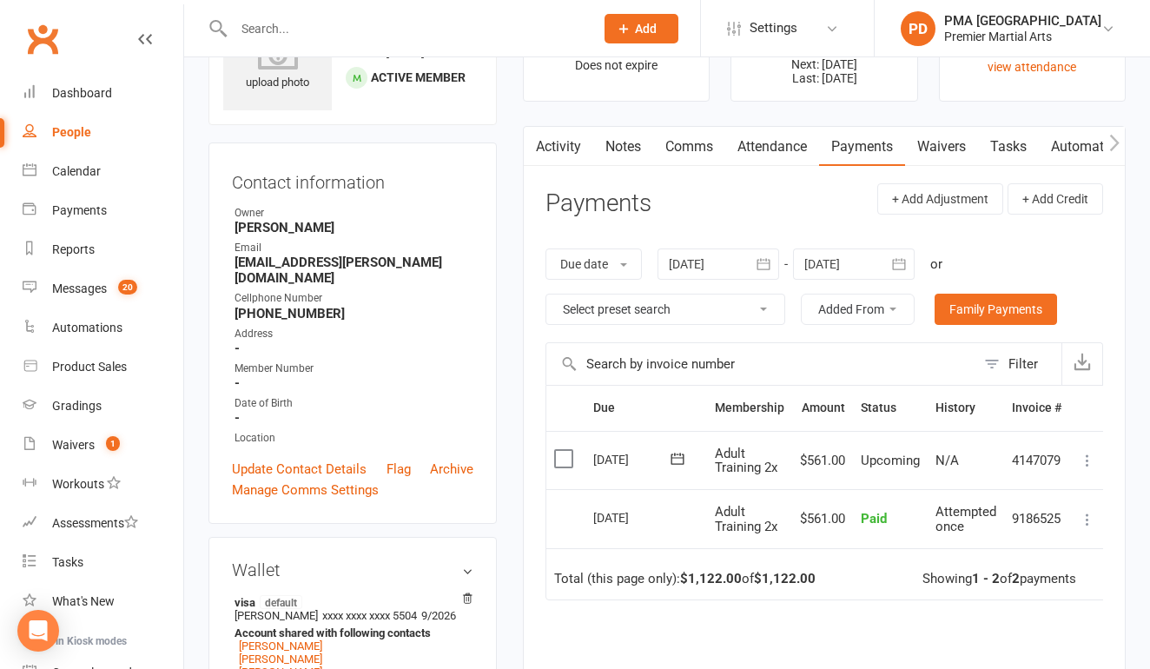
scroll to position [96, 0]
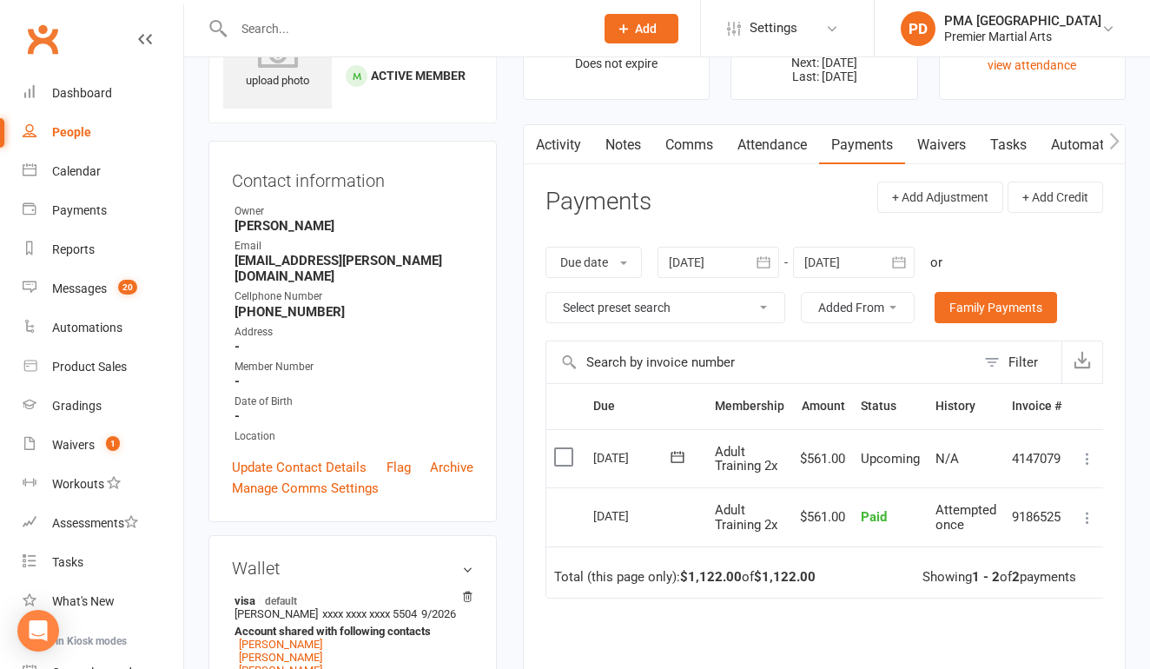
click at [768, 267] on icon "button" at bounding box center [763, 262] width 17 height 17
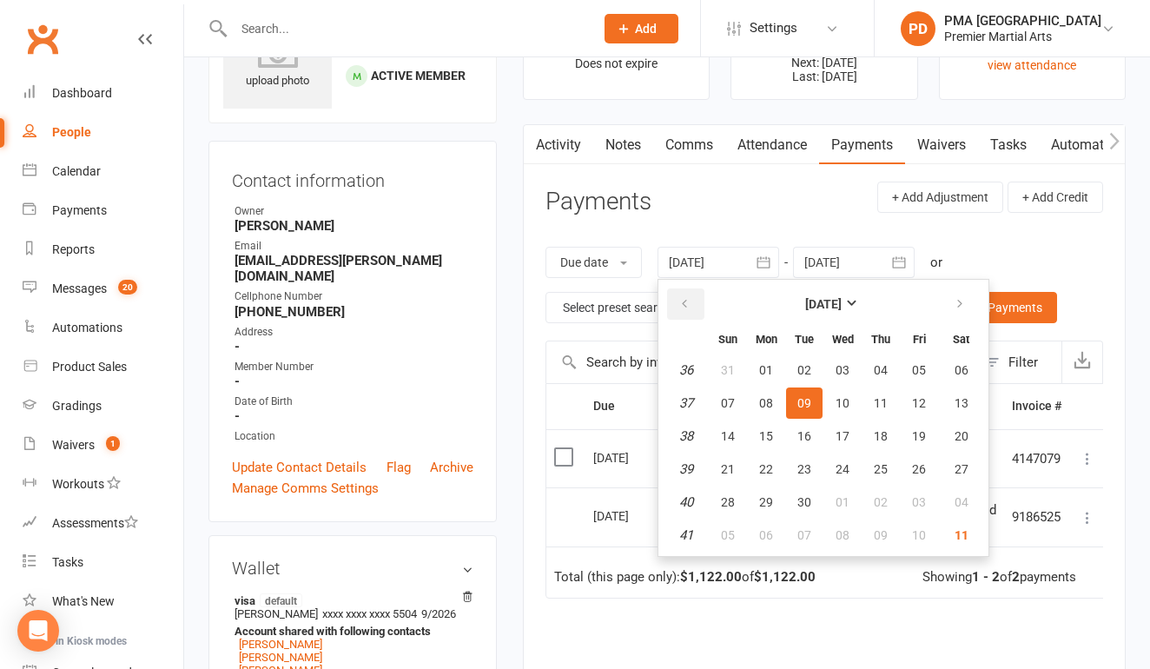
click at [687, 303] on icon "button" at bounding box center [684, 304] width 12 height 14
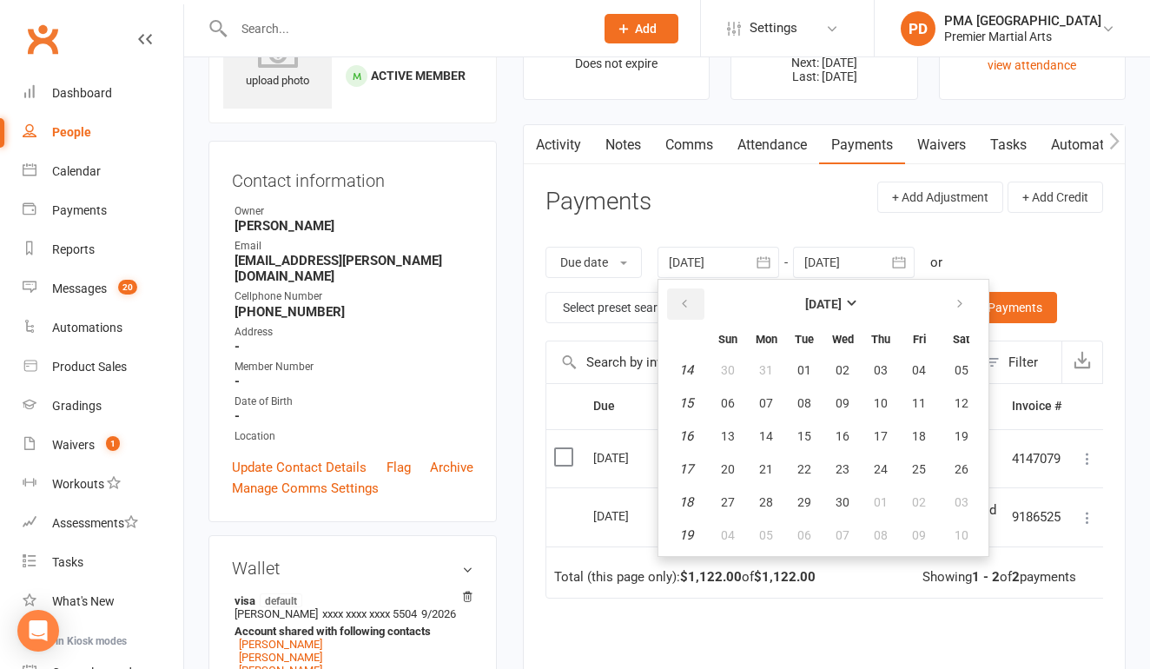
click at [687, 303] on icon "button" at bounding box center [684, 304] width 12 height 14
click at [691, 312] on button "button" at bounding box center [685, 303] width 37 height 31
click at [849, 365] on span "01" at bounding box center [842, 370] width 14 height 14
type input "01 Jan 2025"
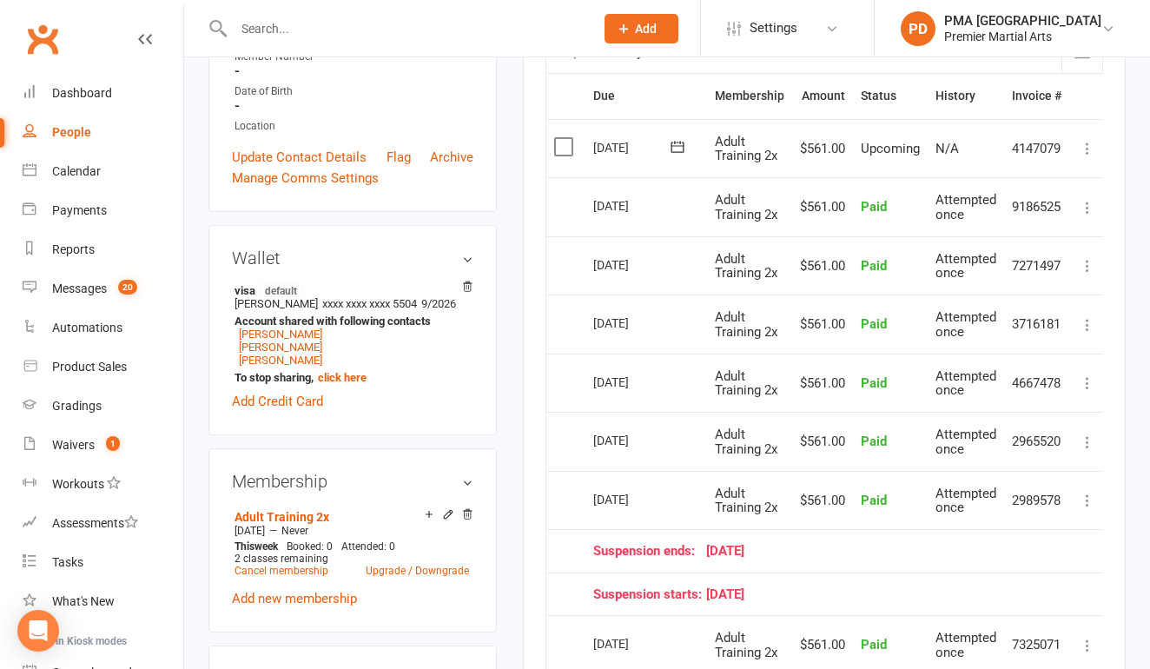
scroll to position [404, 0]
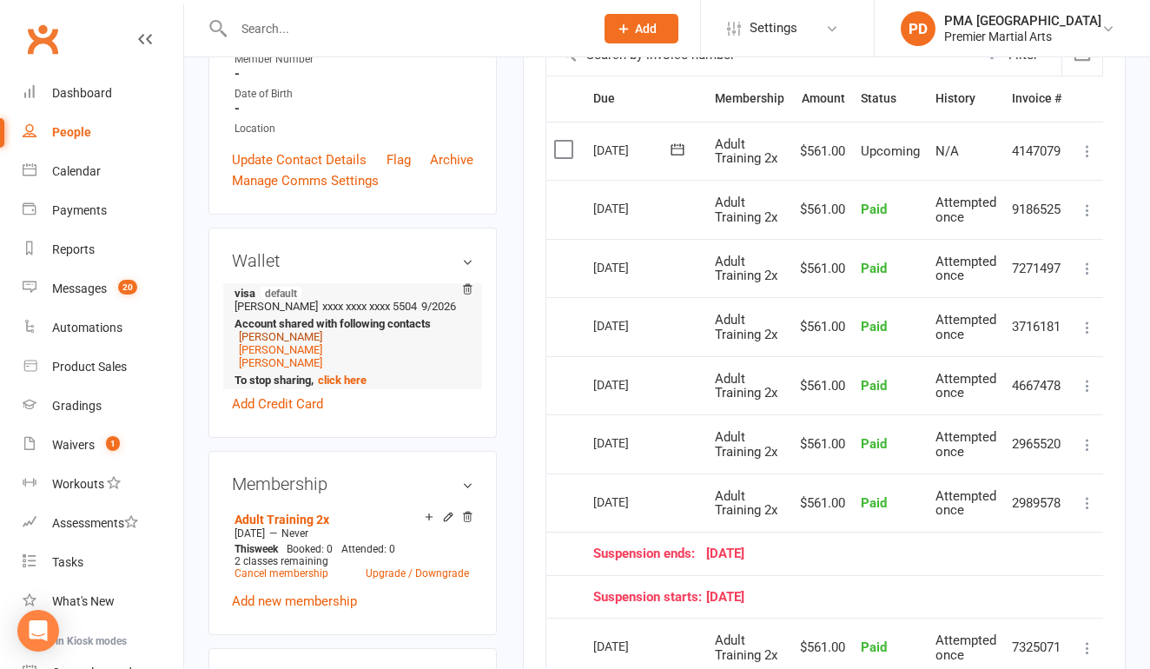
click at [294, 330] on link "Keisha Morris" at bounding box center [280, 336] width 83 height 13
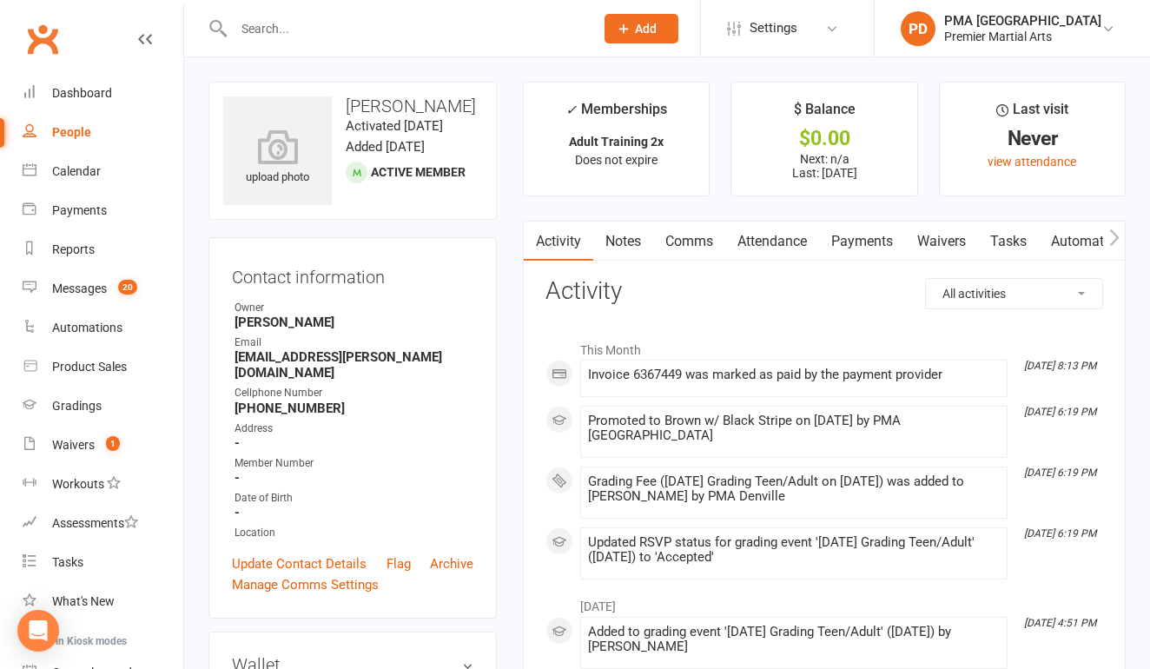
click at [854, 244] on link "Payments" at bounding box center [862, 241] width 86 height 40
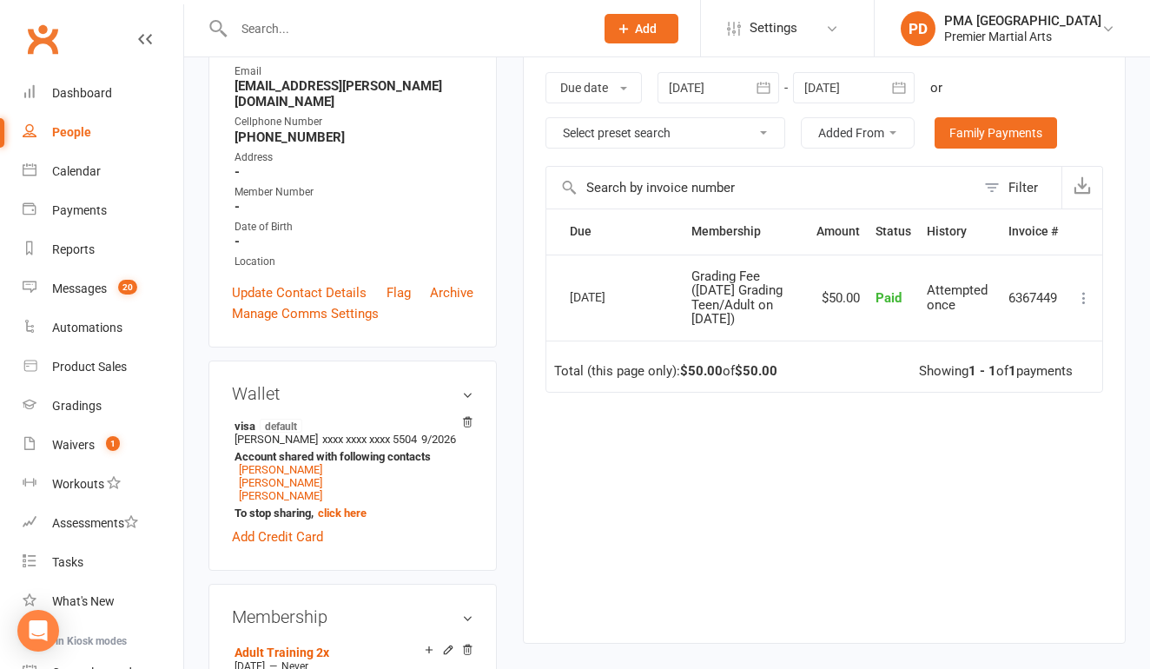
scroll to position [272, 0]
click at [266, 488] on link "Andre Morris" at bounding box center [280, 494] width 83 height 13
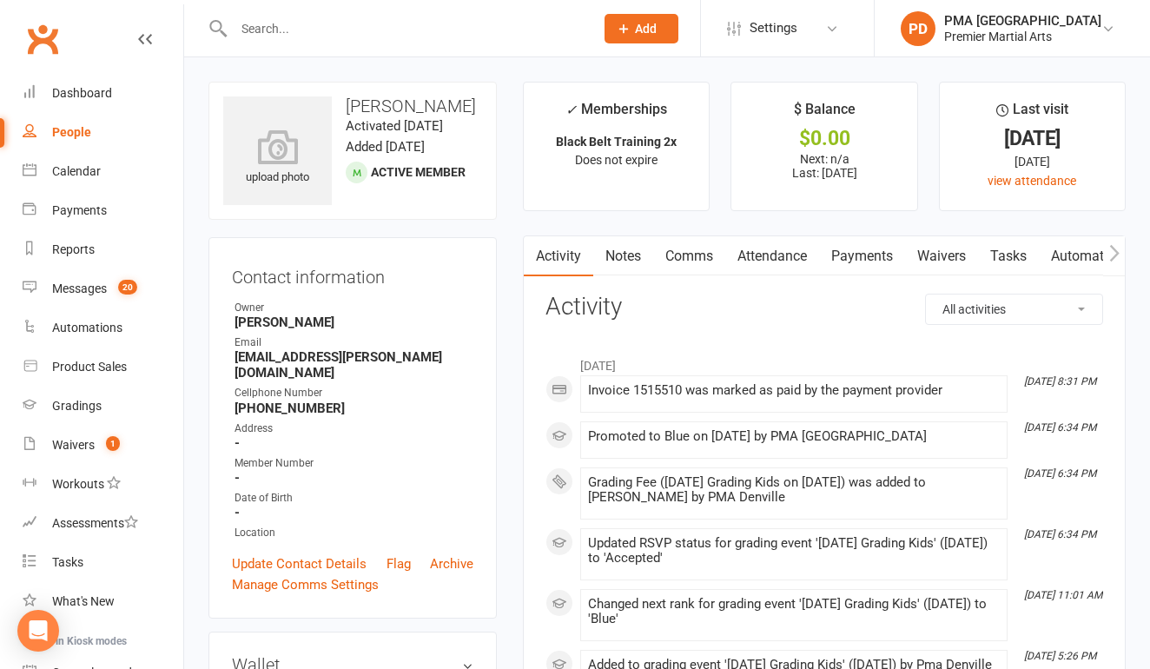
click at [860, 261] on link "Payments" at bounding box center [862, 256] width 86 height 40
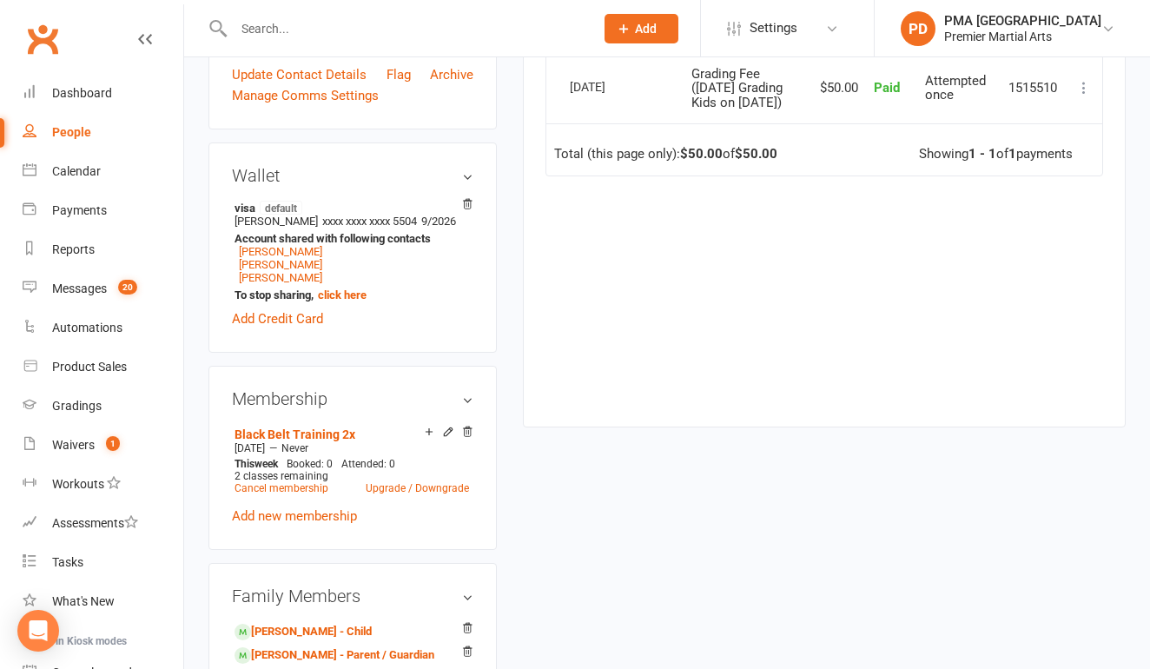
scroll to position [497, 0]
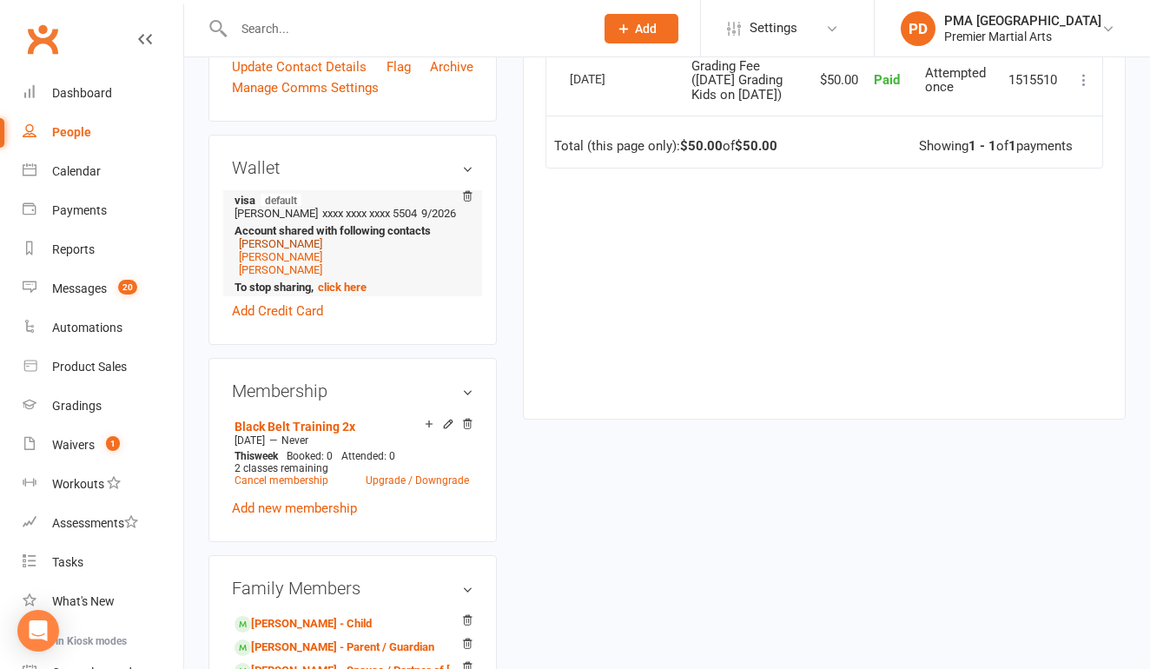
click at [287, 237] on link "Andre Morris" at bounding box center [280, 243] width 83 height 13
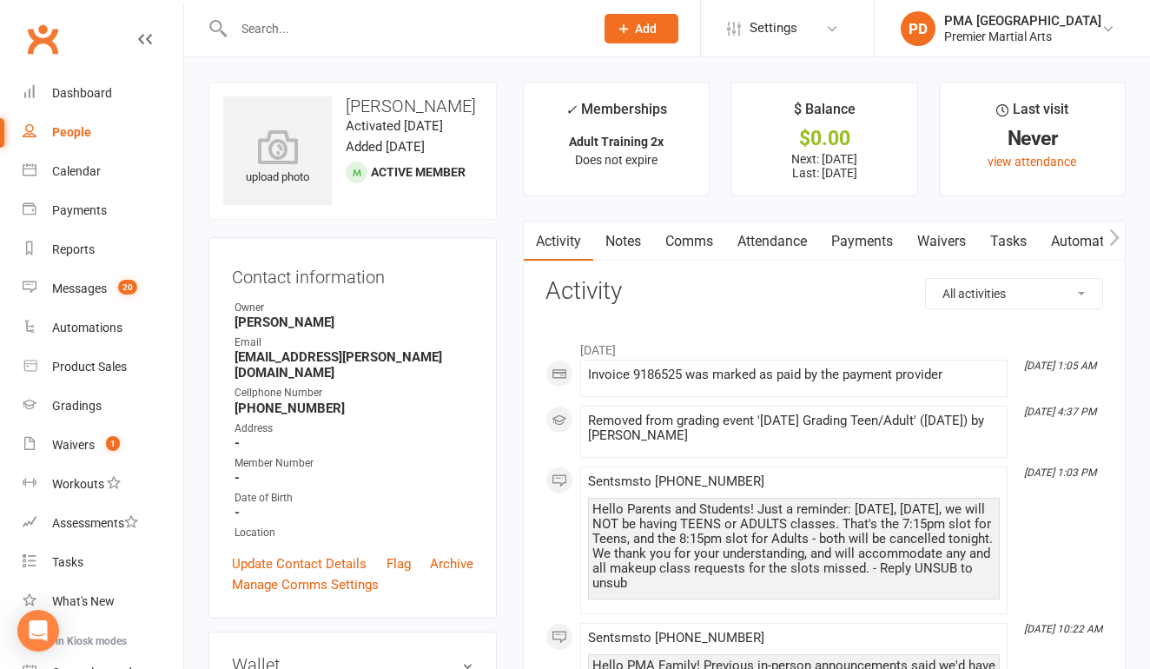
click at [861, 234] on link "Payments" at bounding box center [862, 241] width 86 height 40
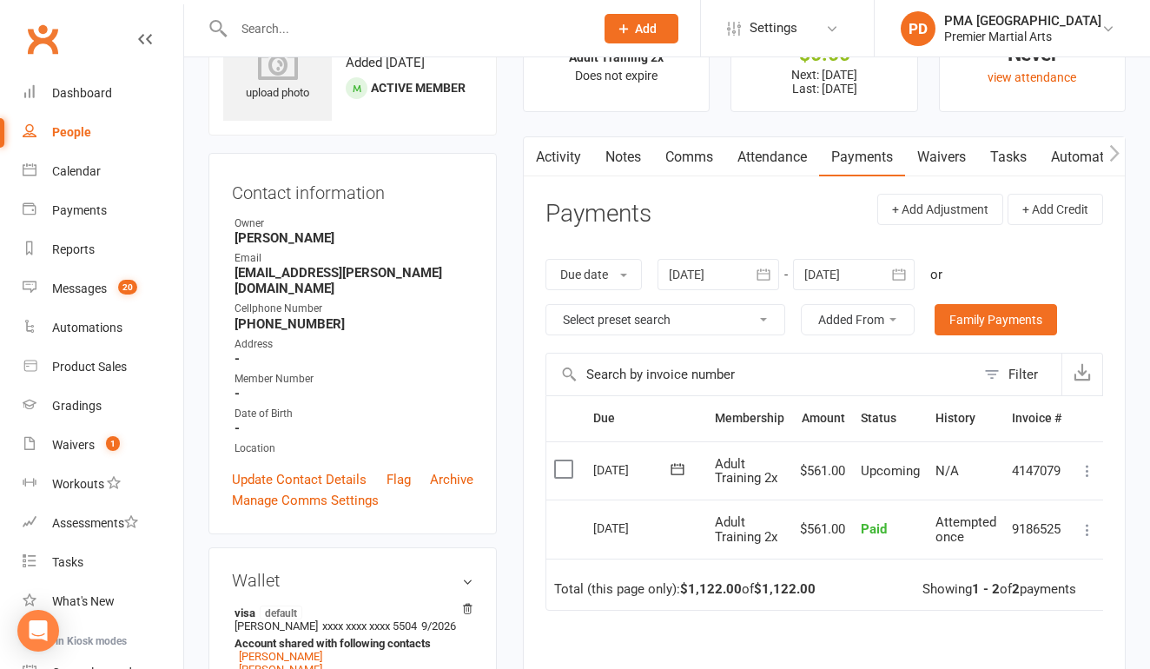
scroll to position [83, 0]
click at [1062, 157] on link "Automations" at bounding box center [1090, 158] width 103 height 40
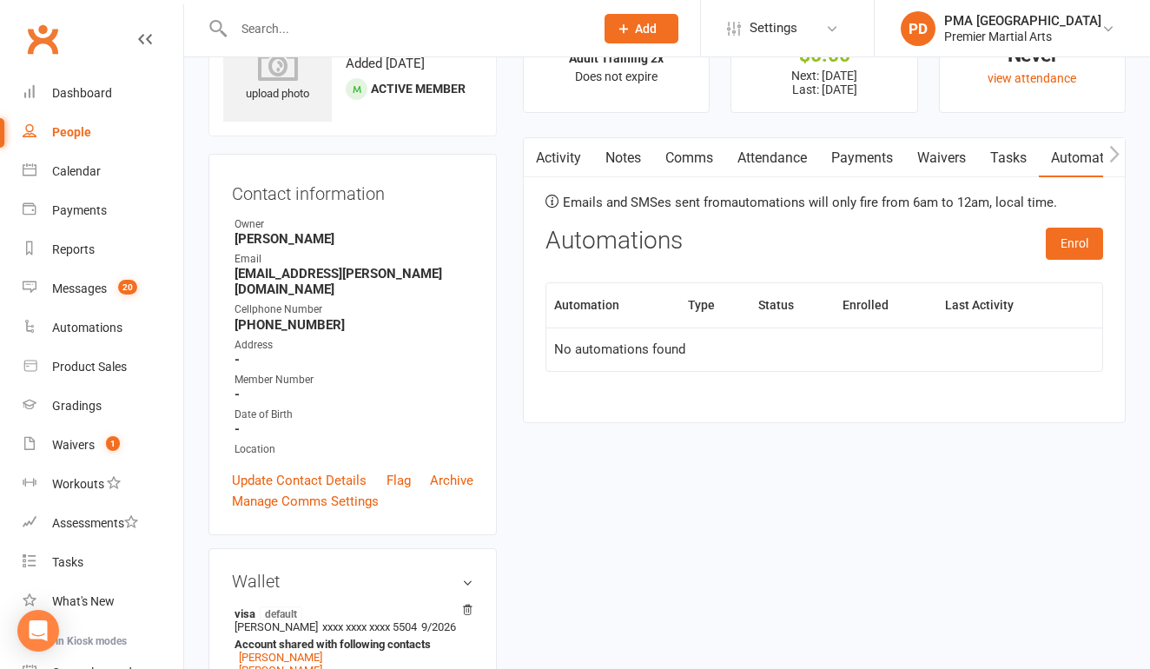
click at [549, 161] on link "Activity" at bounding box center [558, 158] width 69 height 40
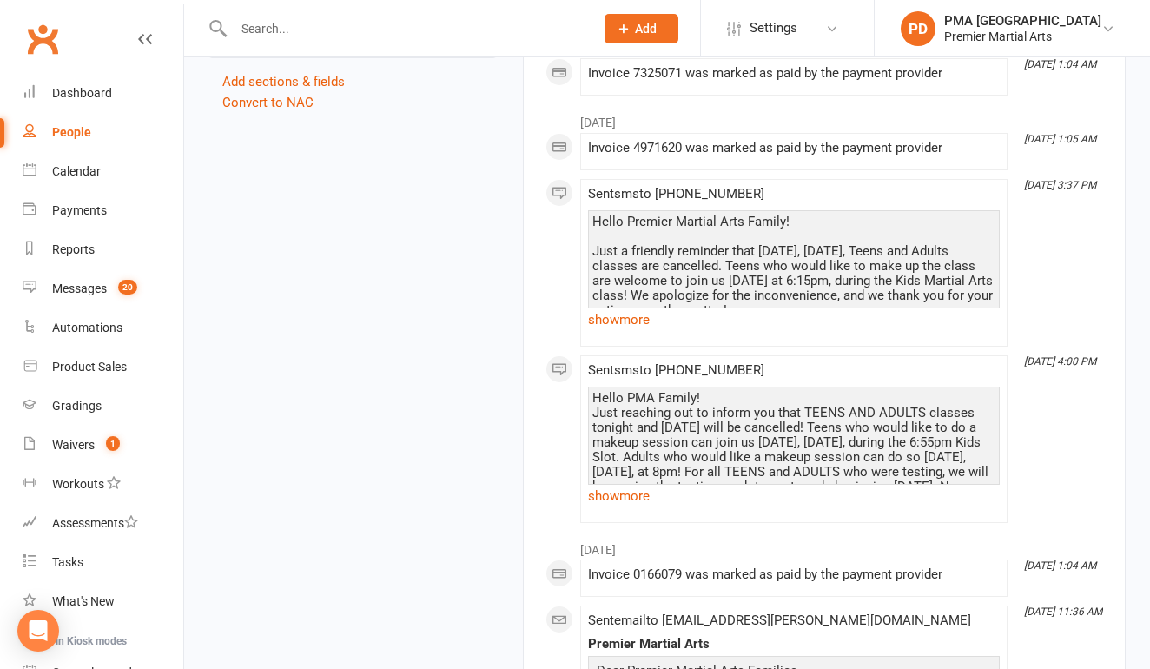
scroll to position [1872, 0]
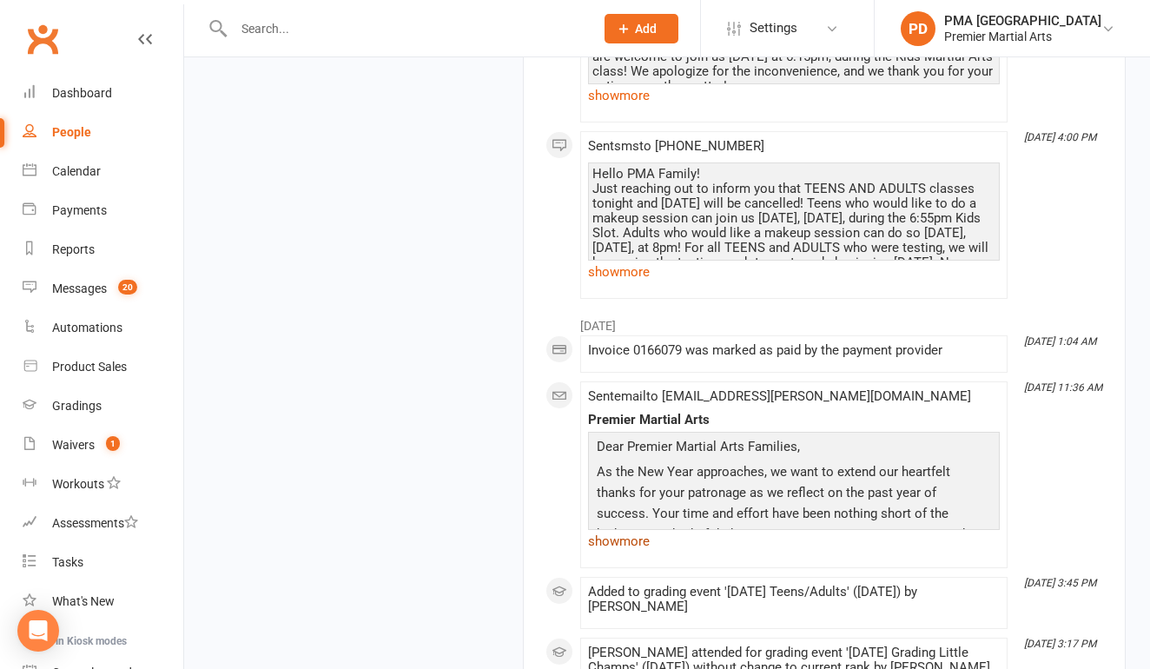
click at [643, 542] on link "show more" at bounding box center [794, 541] width 412 height 24
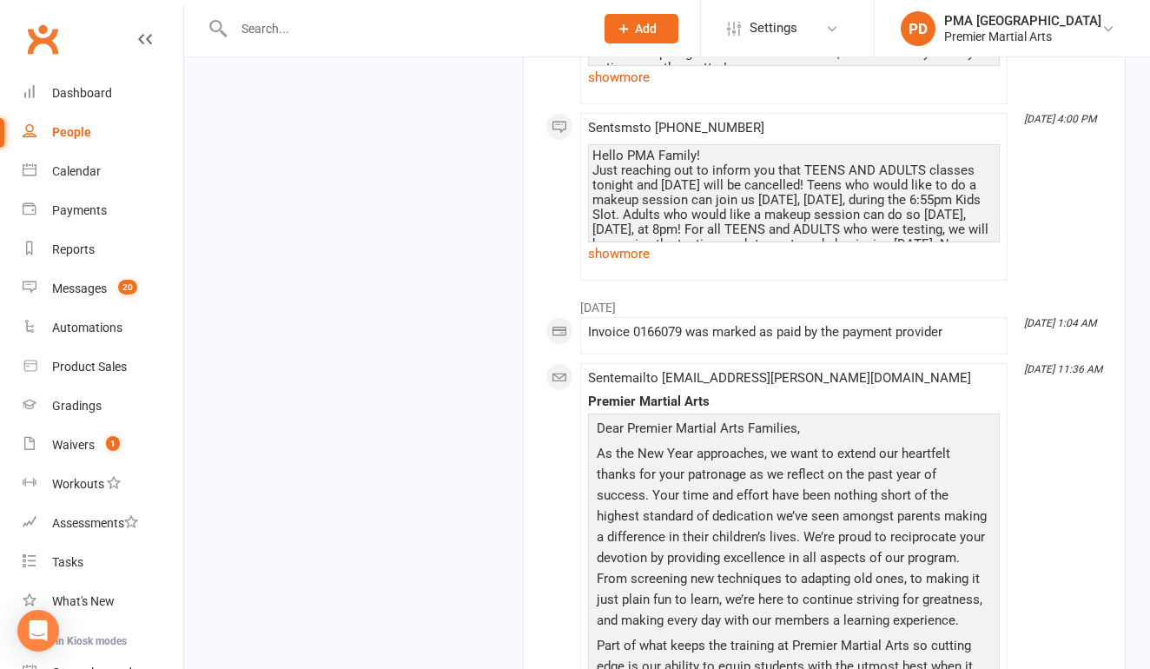
scroll to position [1878, 0]
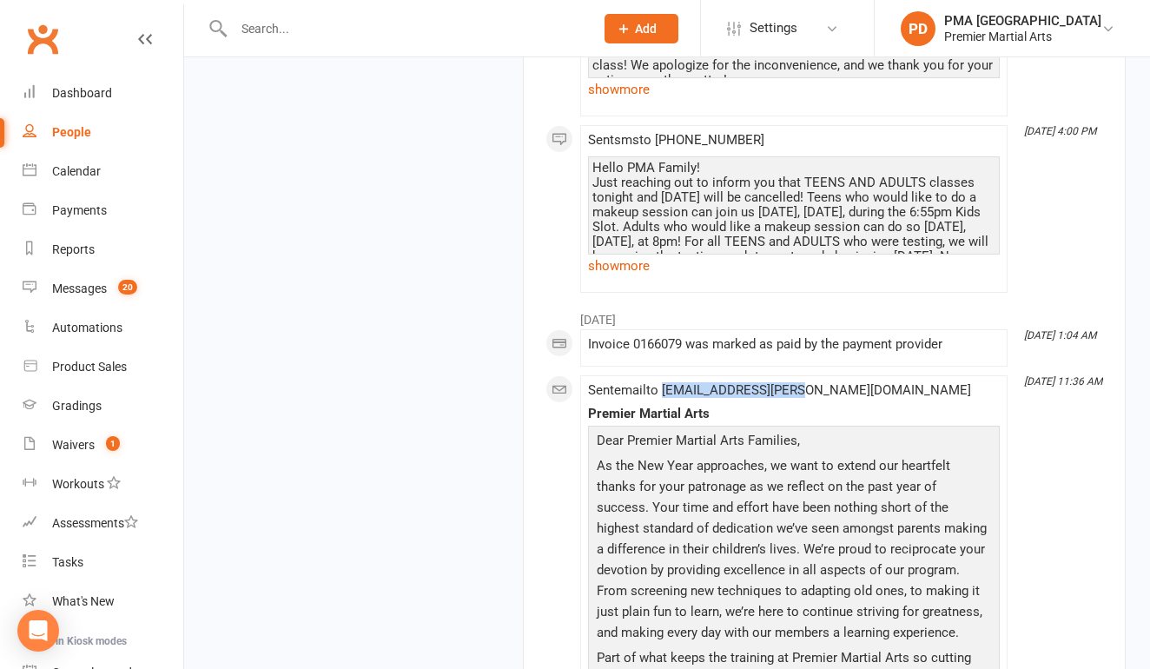
drag, startPoint x: 666, startPoint y: 397, endPoint x: 808, endPoint y: 405, distance: 141.8
click at [362, 302] on div "upload photo Andre Morris Activated 14 August, 2024 Added 14 August, 2024 Activ…" at bounding box center [666, 182] width 943 height 3959
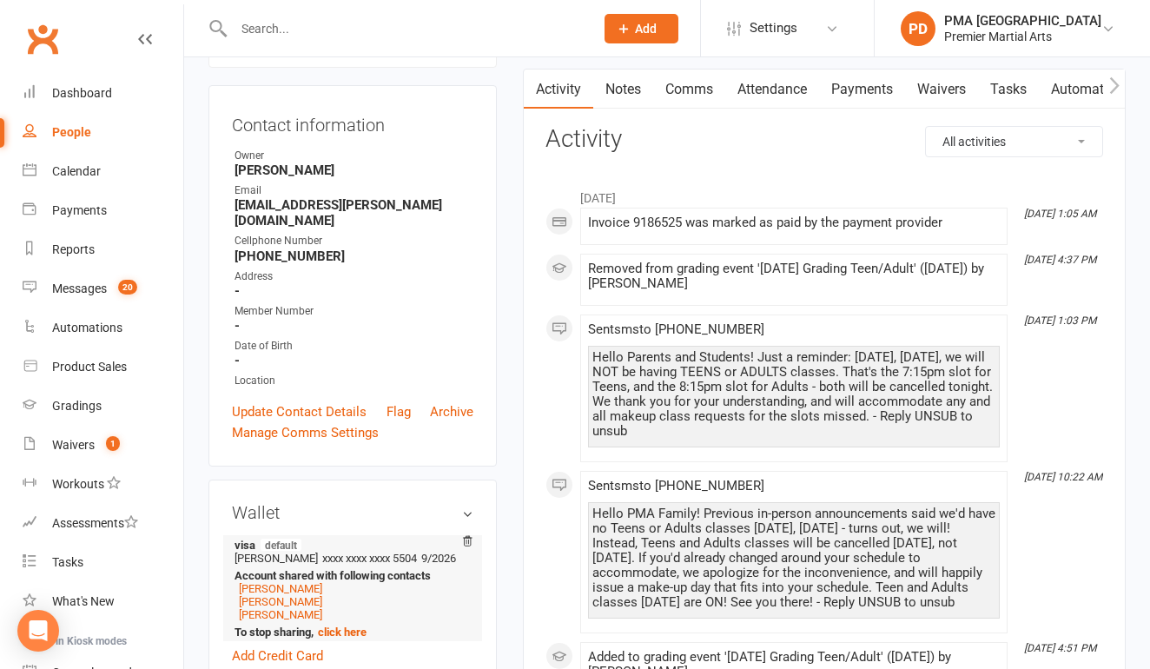
scroll to position [146, 0]
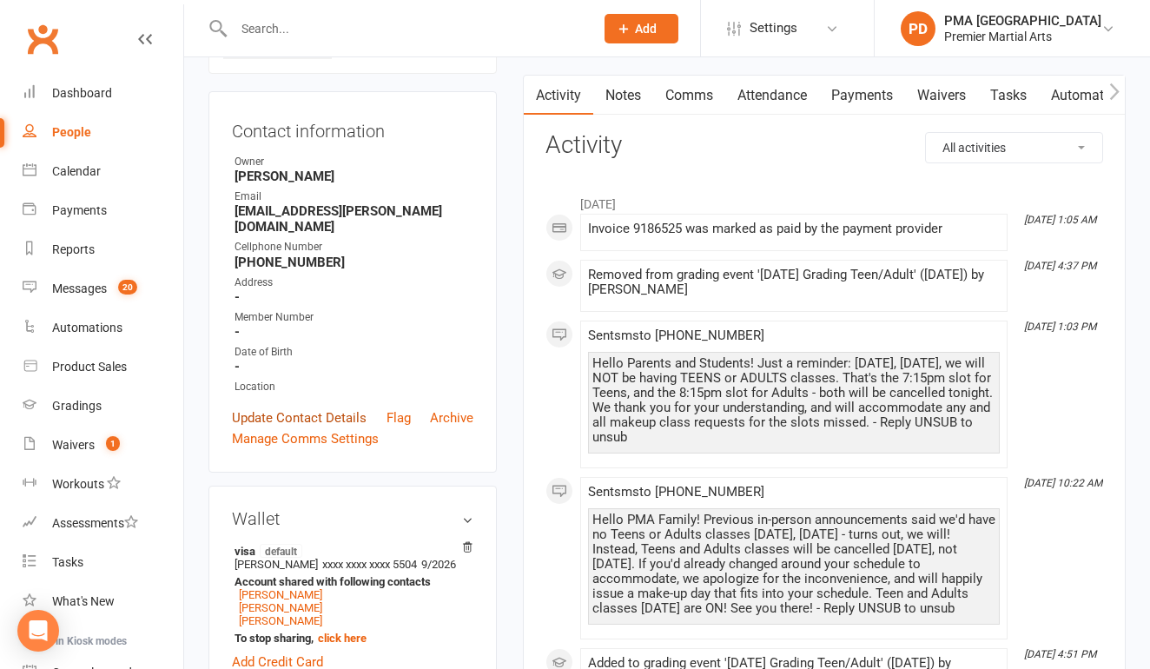
click at [336, 407] on link "Update Contact Details" at bounding box center [299, 417] width 135 height 21
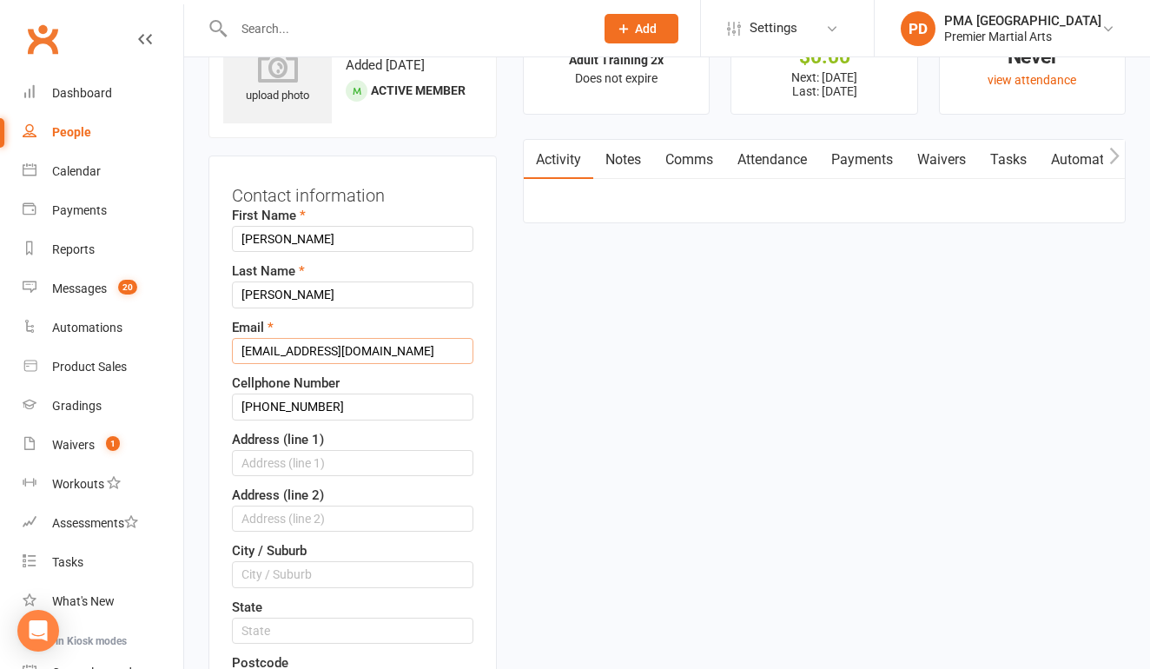
type input "k_sobers@hotmail.com"
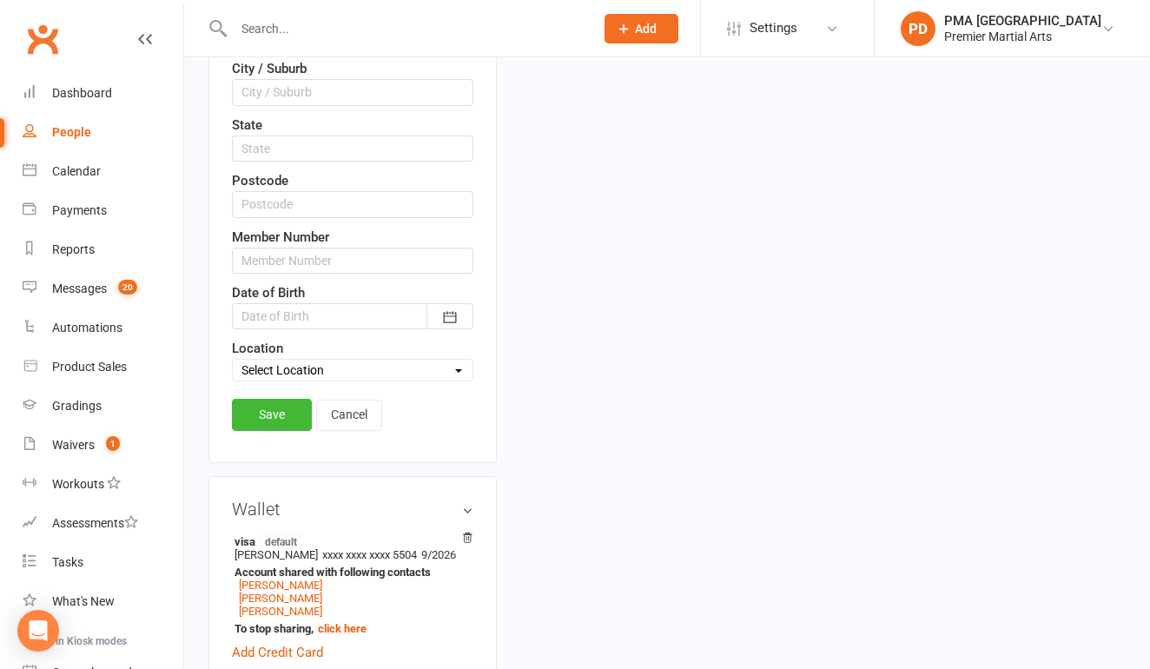
scroll to position [561, 0]
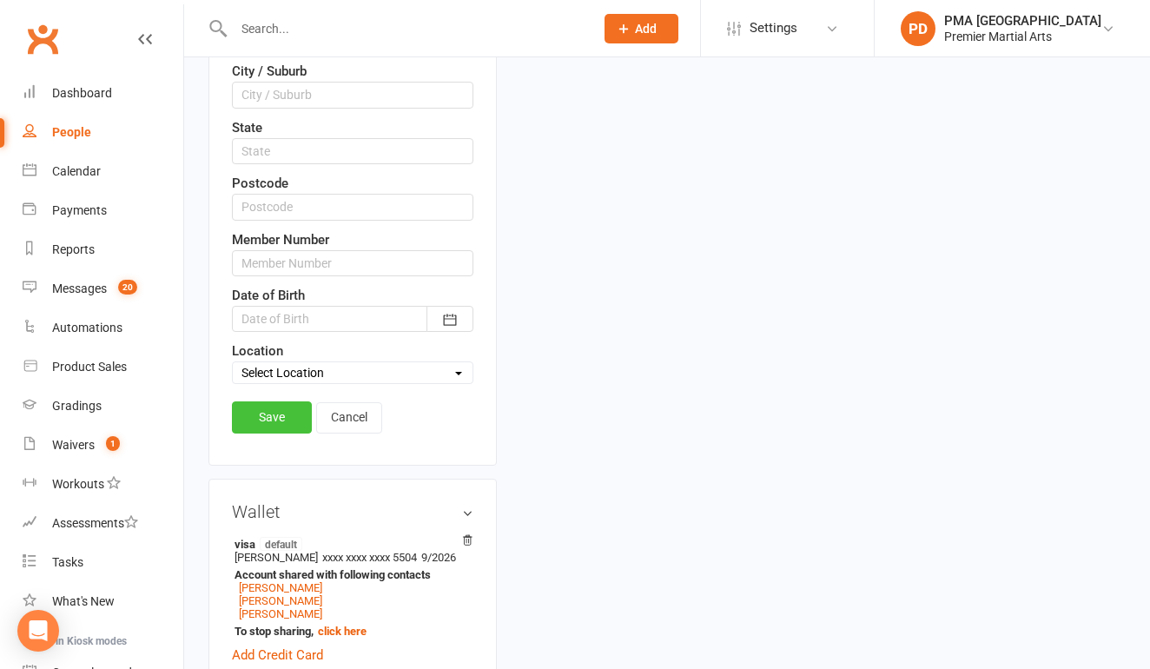
click at [288, 406] on link "Save" at bounding box center [272, 416] width 80 height 31
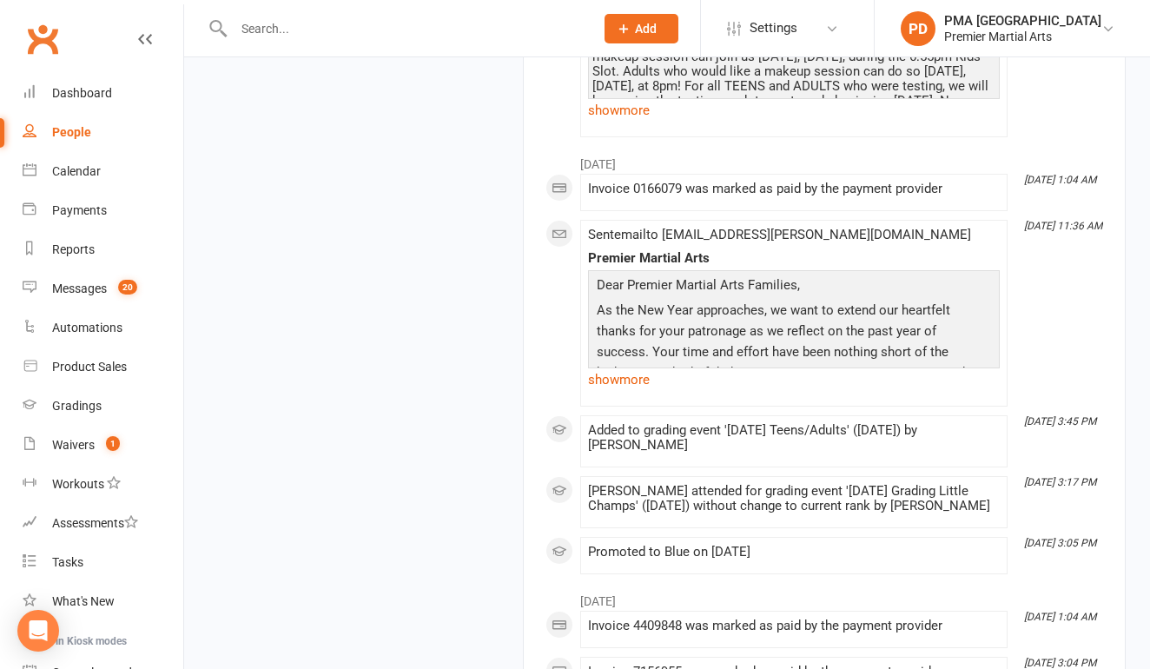
scroll to position [2000, 0]
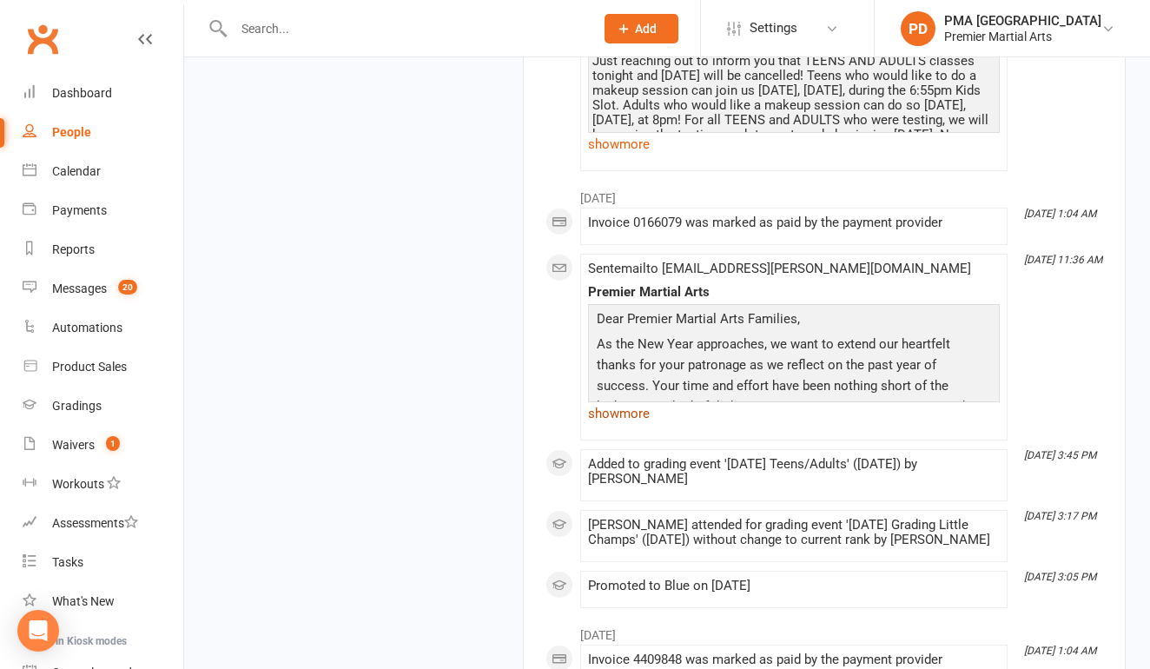
click at [639, 418] on link "show more" at bounding box center [794, 413] width 412 height 24
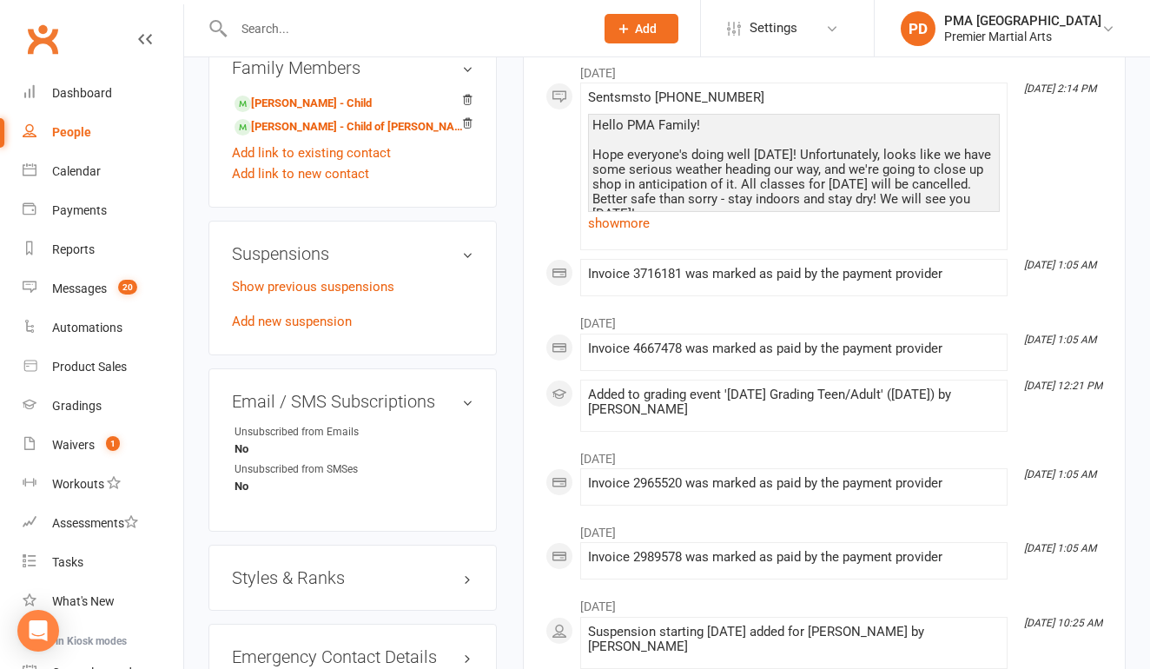
scroll to position [1000, 0]
click at [320, 27] on input "text" at bounding box center [404, 28] width 353 height 24
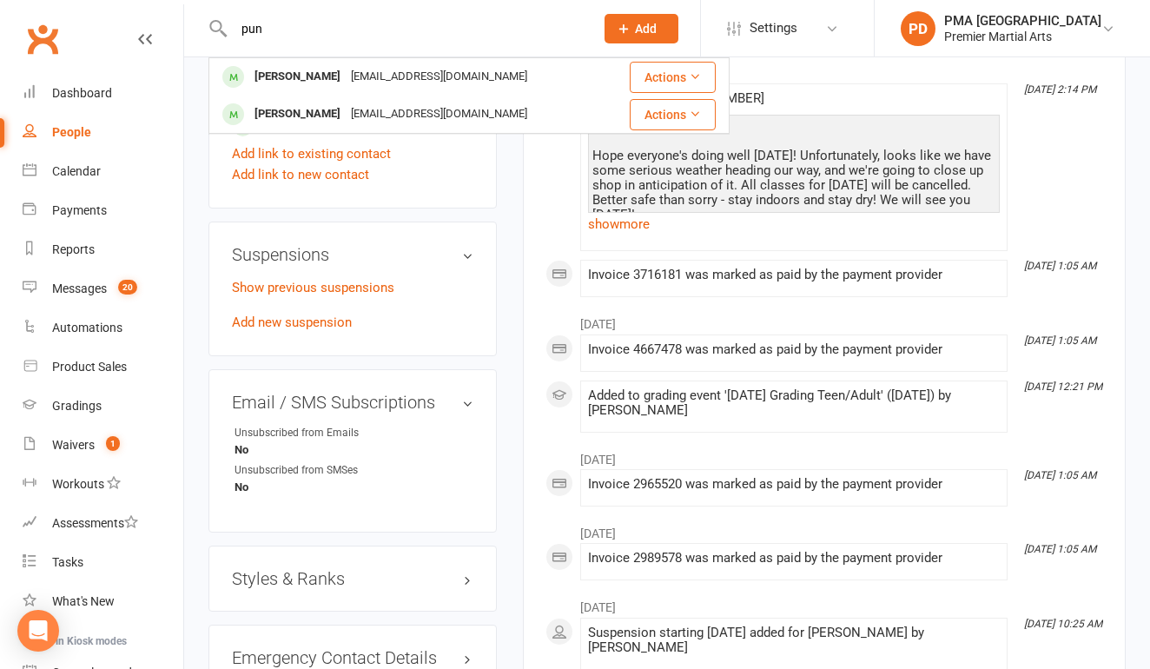
type input "pun"
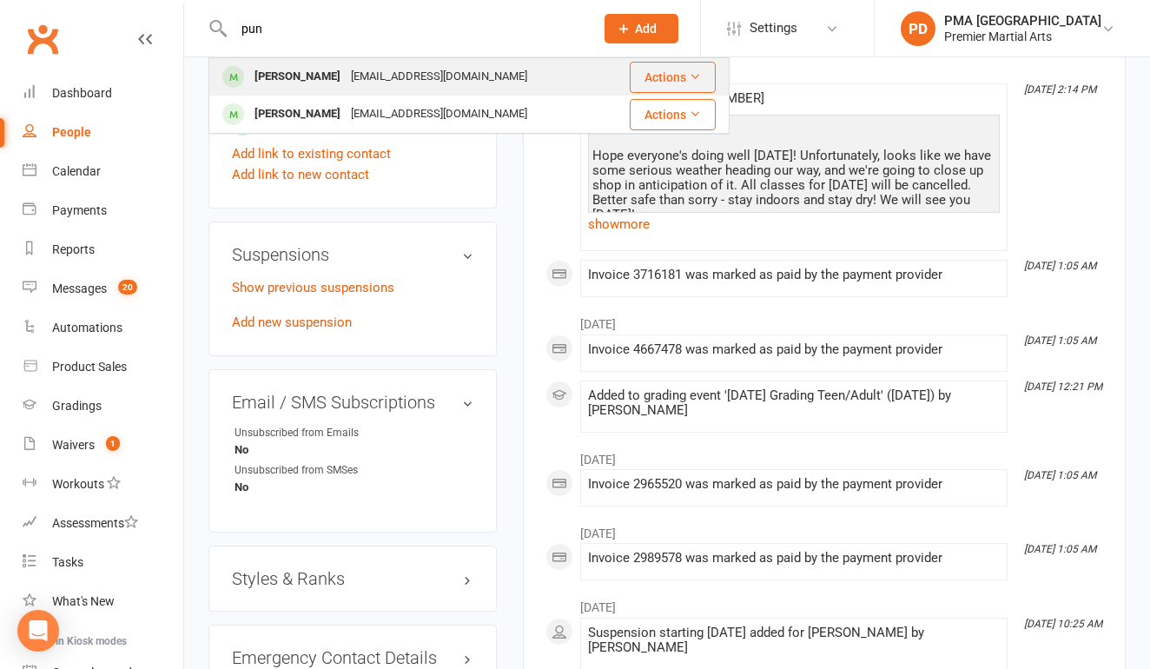
drag, startPoint x: 320, startPoint y: 27, endPoint x: 321, endPoint y: 75, distance: 47.8
click at [321, 75] on div "Puneet Misra" at bounding box center [297, 76] width 96 height 25
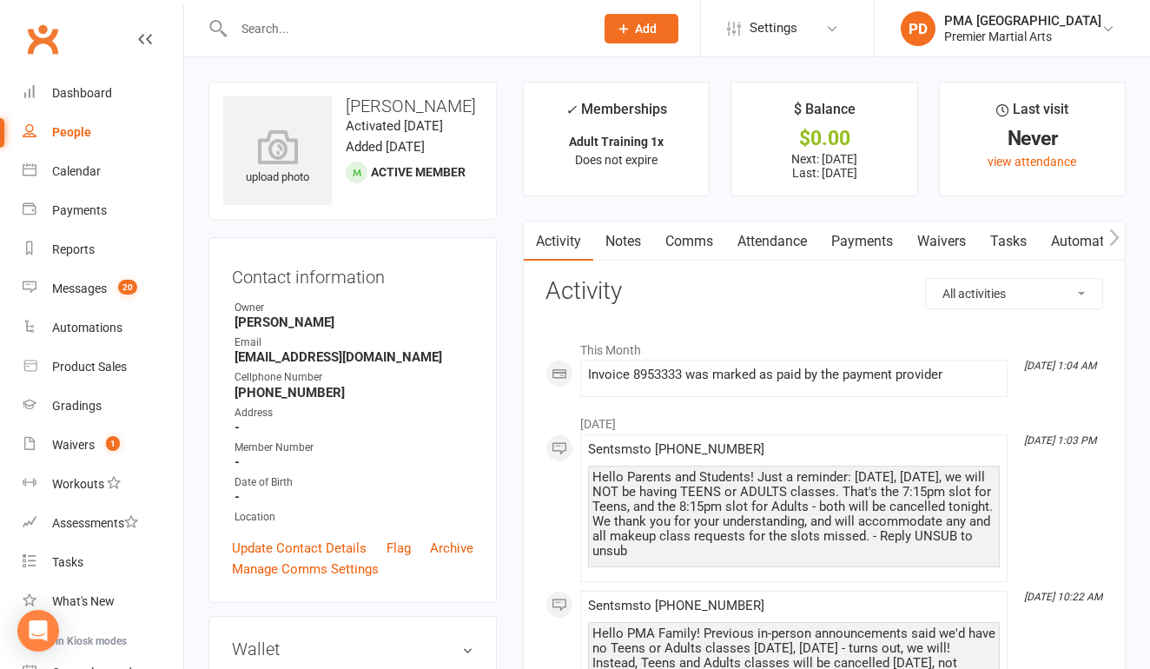
click at [359, 30] on input "text" at bounding box center [404, 28] width 353 height 24
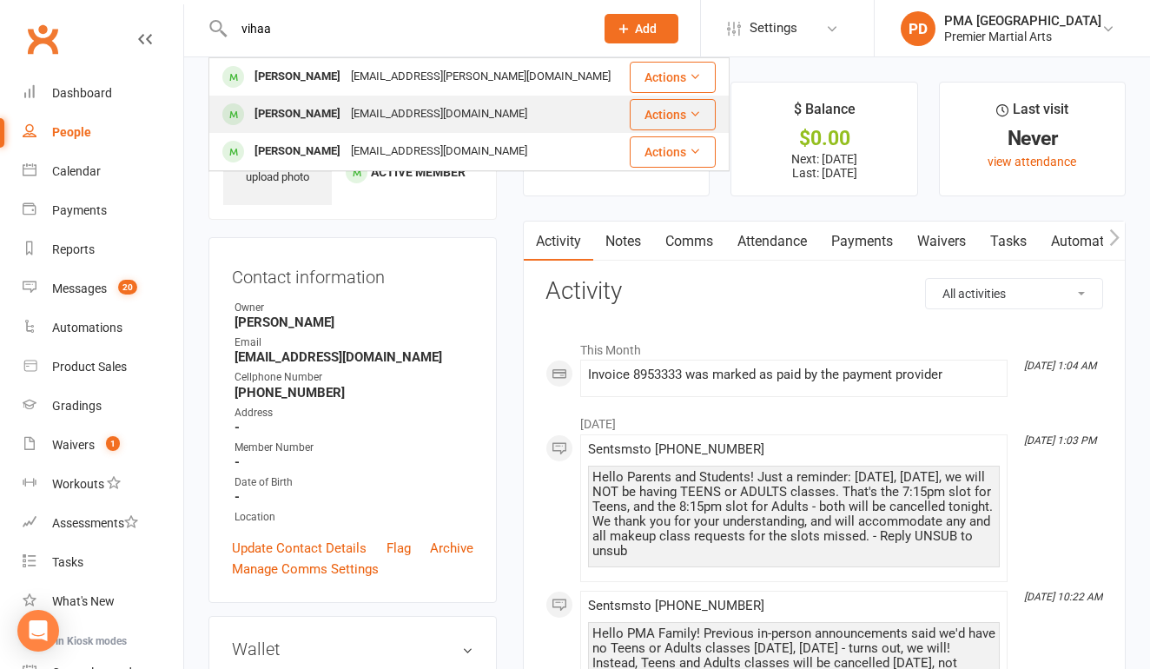
type input "vihaa"
click at [320, 109] on div "Vihaan Misra" at bounding box center [297, 114] width 96 height 25
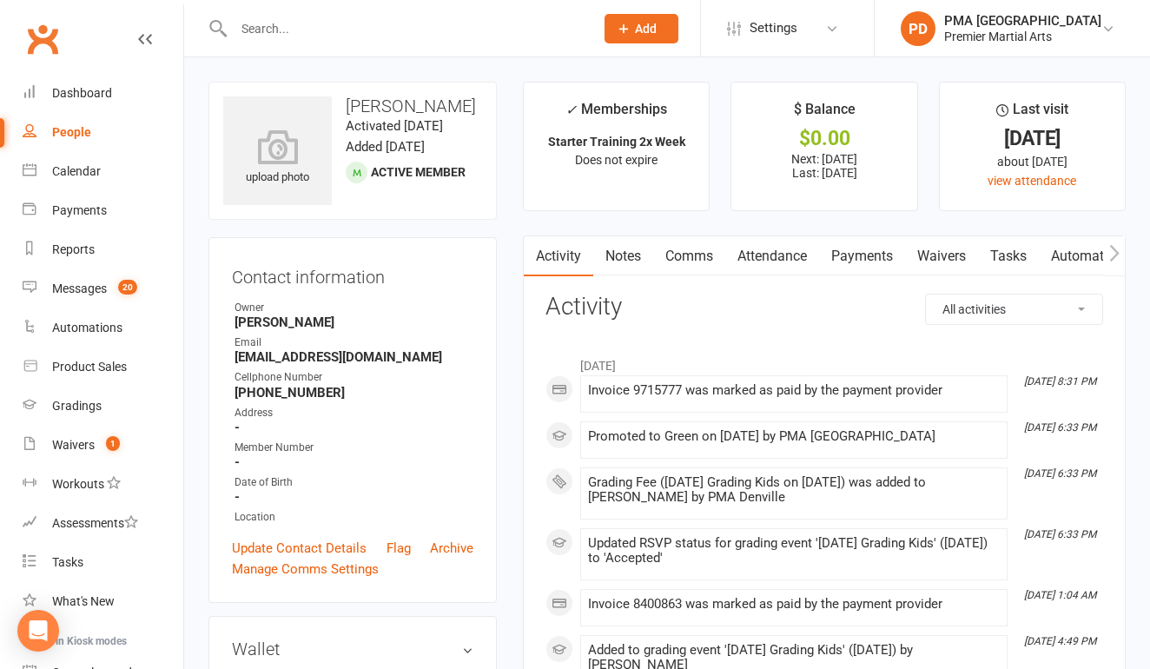
click at [858, 256] on link "Payments" at bounding box center [862, 256] width 86 height 40
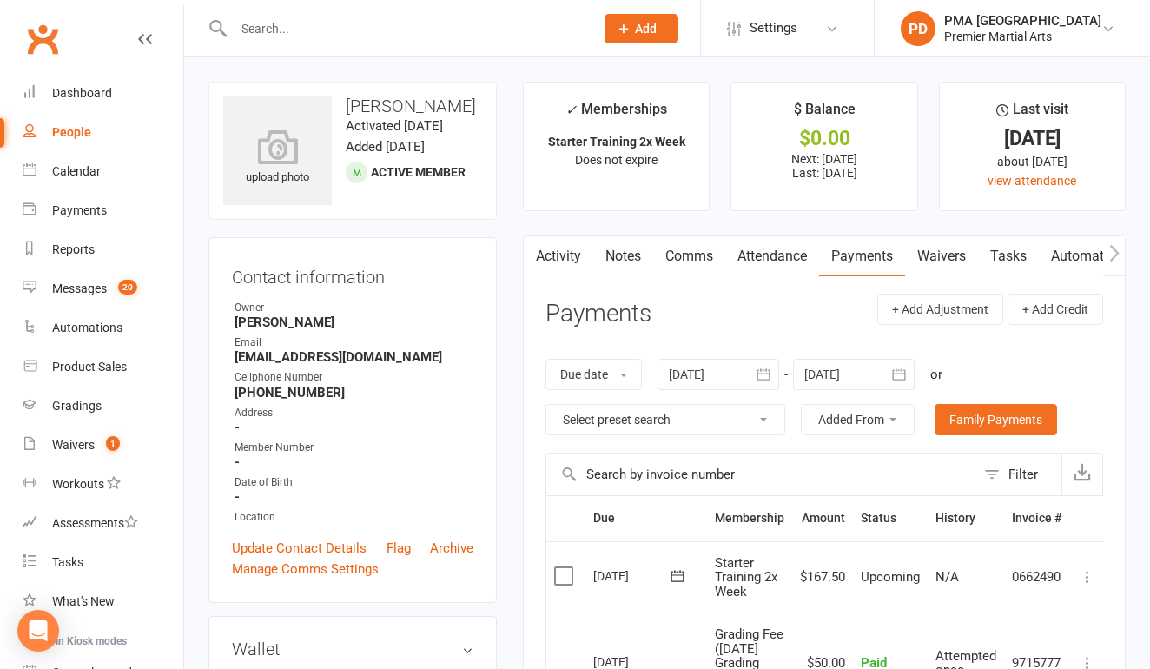
click at [564, 251] on link "Activity" at bounding box center [558, 256] width 69 height 40
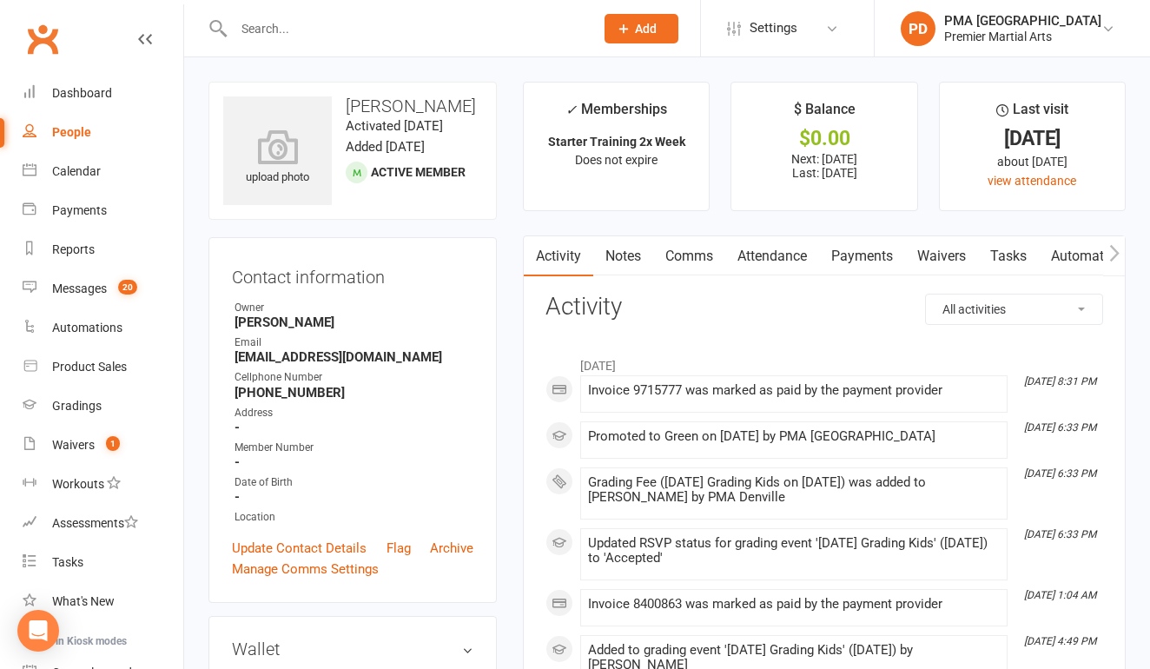
click at [851, 246] on link "Payments" at bounding box center [862, 256] width 86 height 40
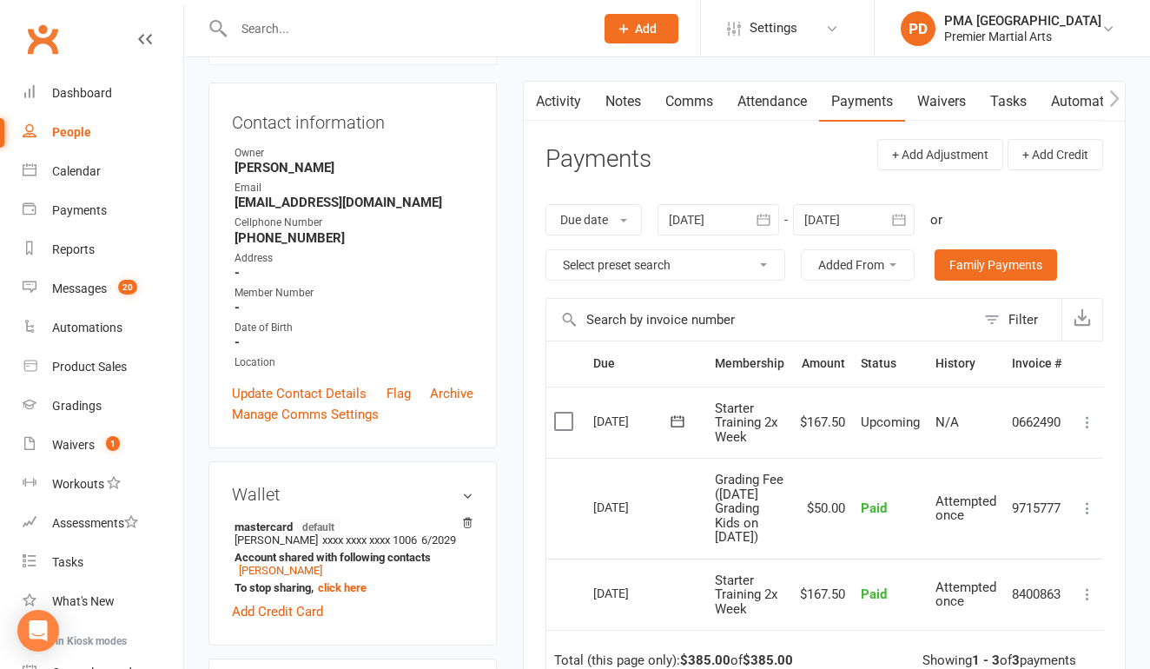
scroll to position [157, 0]
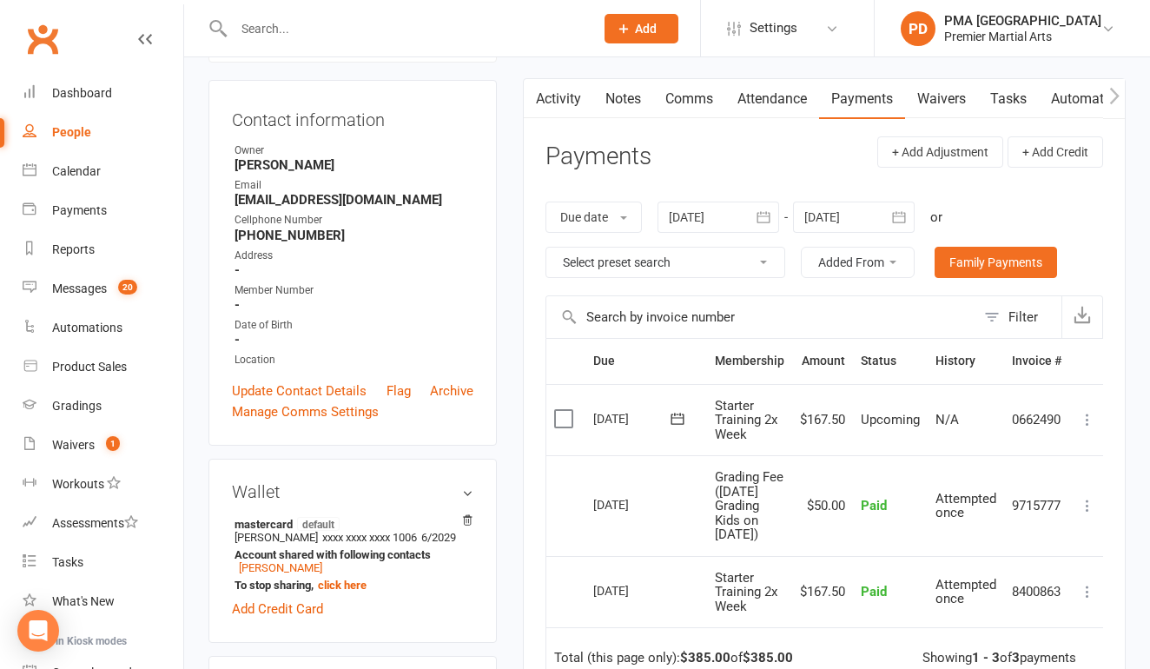
click at [513, 27] on input "text" at bounding box center [404, 28] width 353 height 24
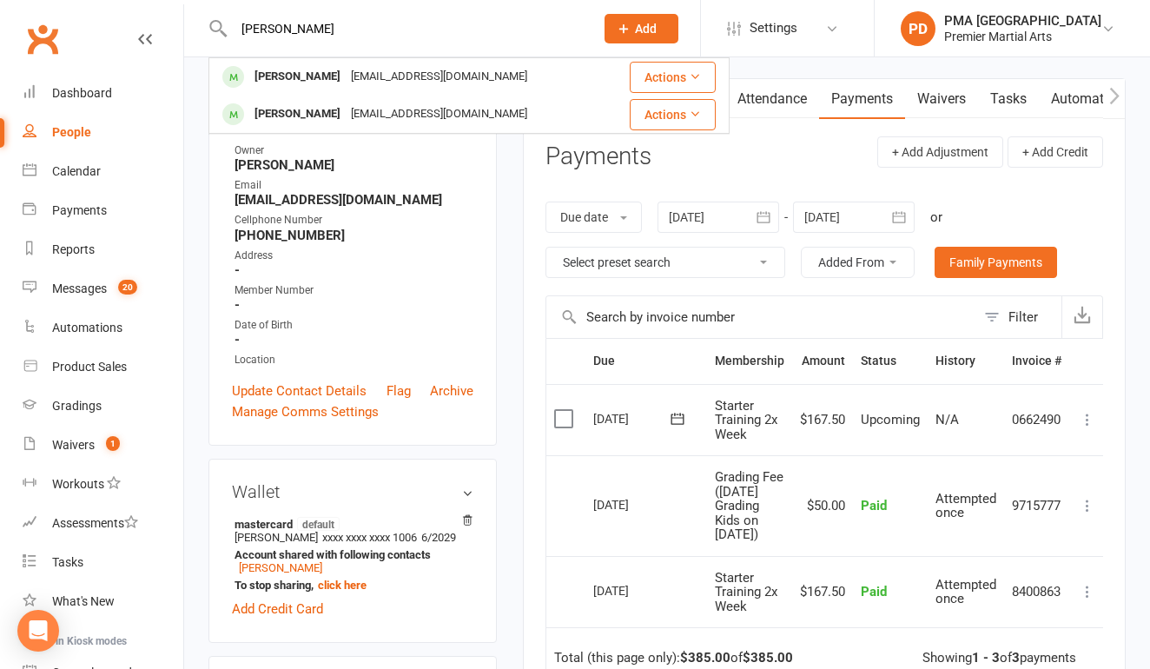
type input "punnet"
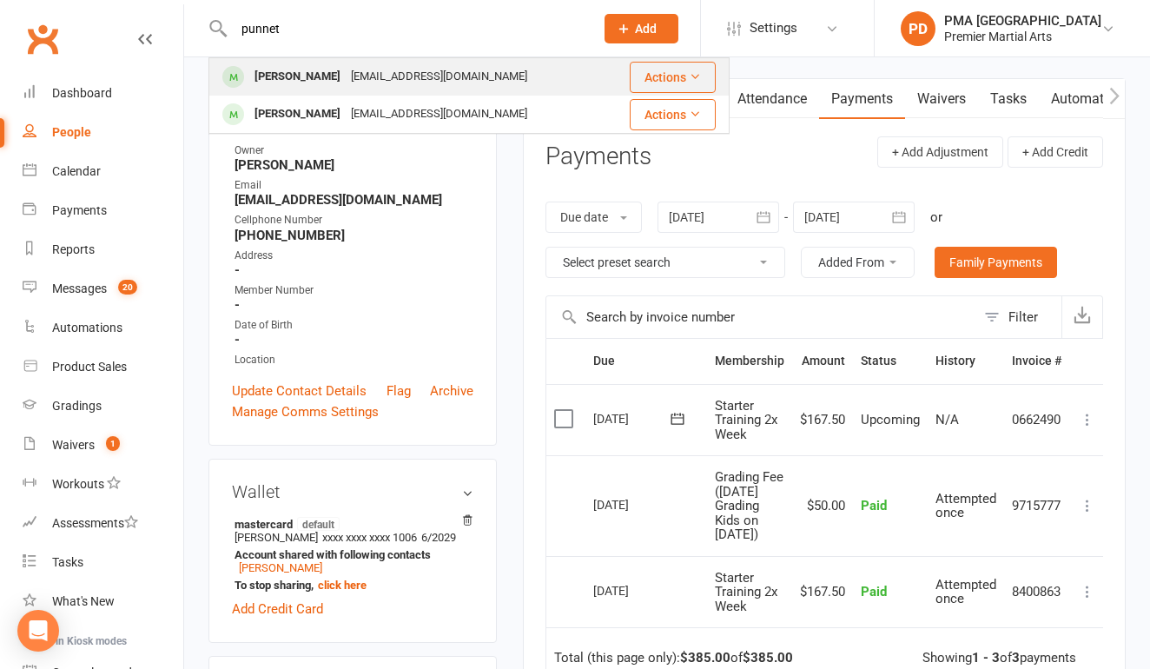
drag, startPoint x: 513, startPoint y: 27, endPoint x: 461, endPoint y: 81, distance: 74.9
click at [461, 81] on div "puneetmisra1@gmail.com" at bounding box center [439, 76] width 187 height 25
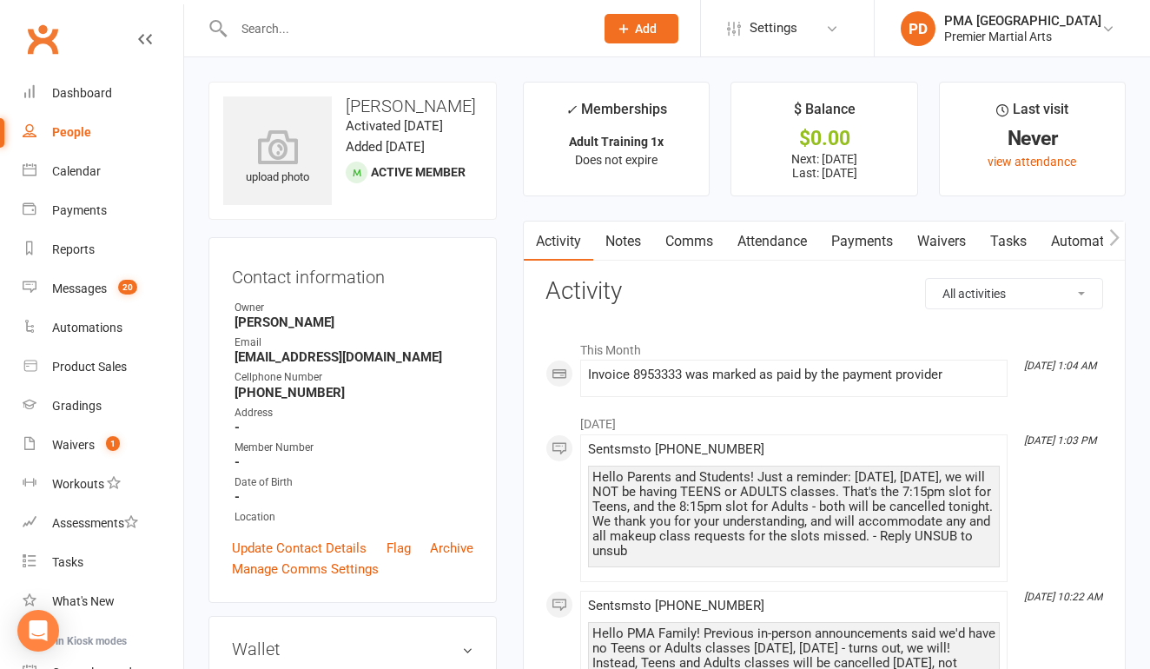
click at [874, 247] on link "Payments" at bounding box center [862, 241] width 86 height 40
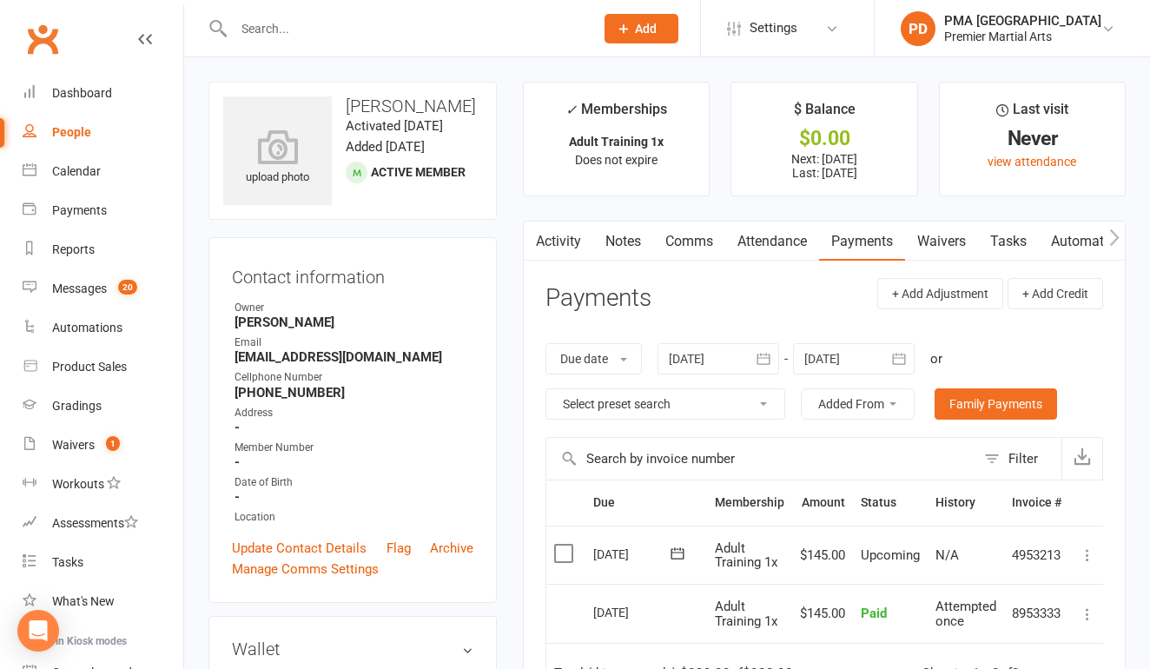
click at [557, 243] on link "Activity" at bounding box center [558, 241] width 69 height 40
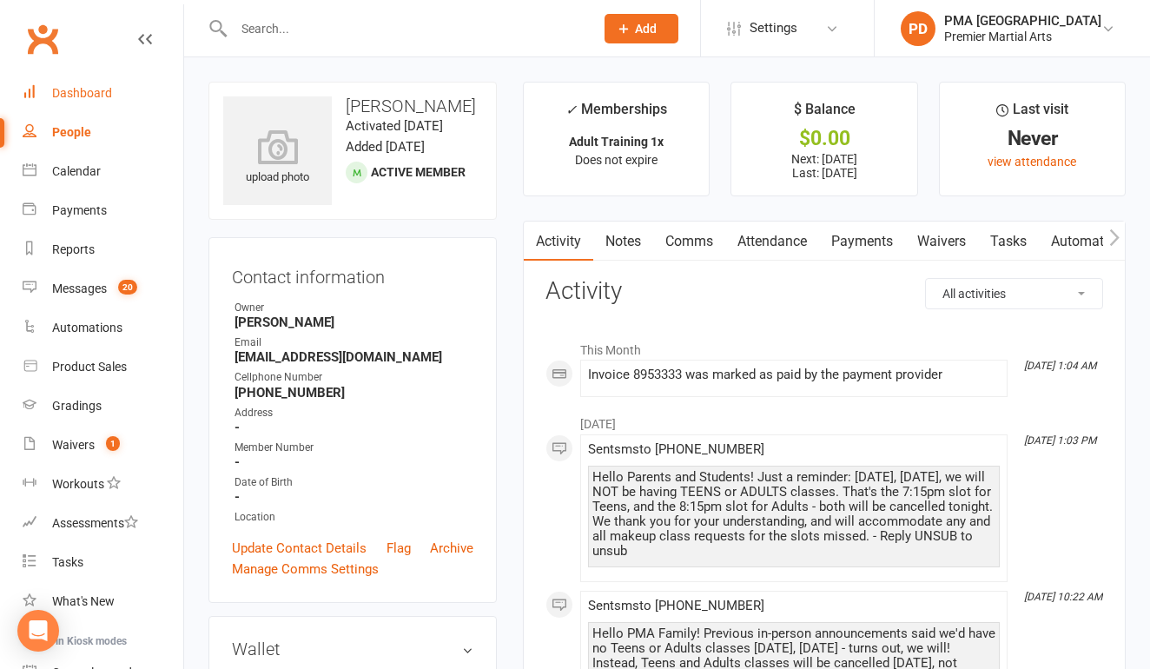
click at [97, 102] on link "Dashboard" at bounding box center [103, 93] width 161 height 39
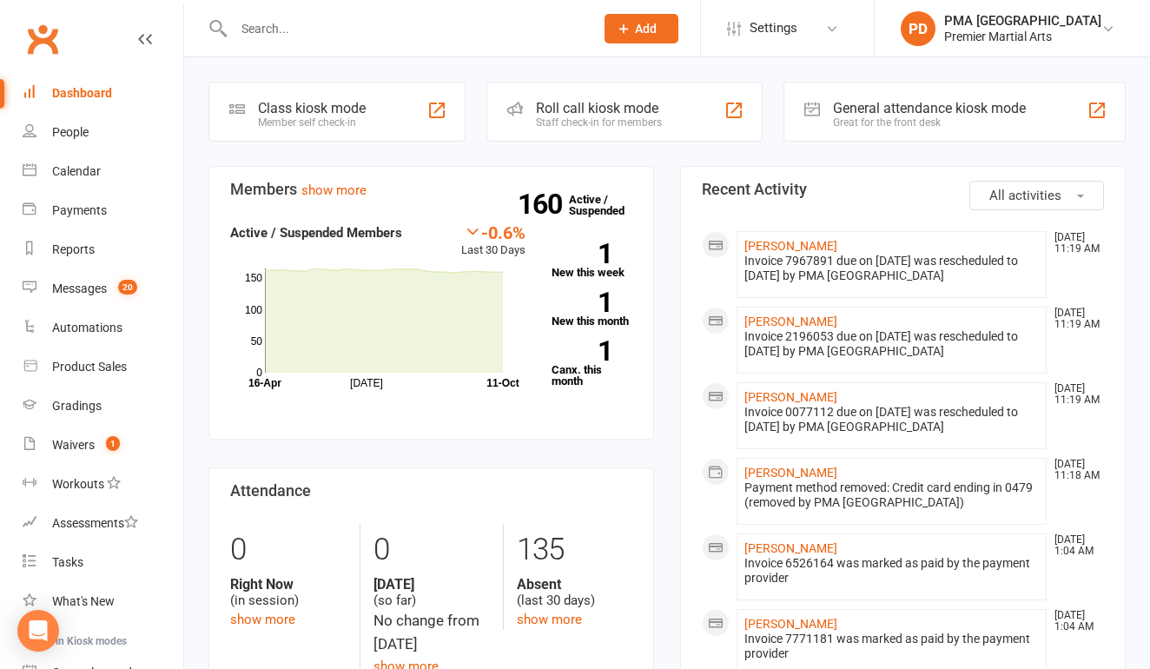
click at [415, 36] on input "text" at bounding box center [404, 28] width 353 height 24
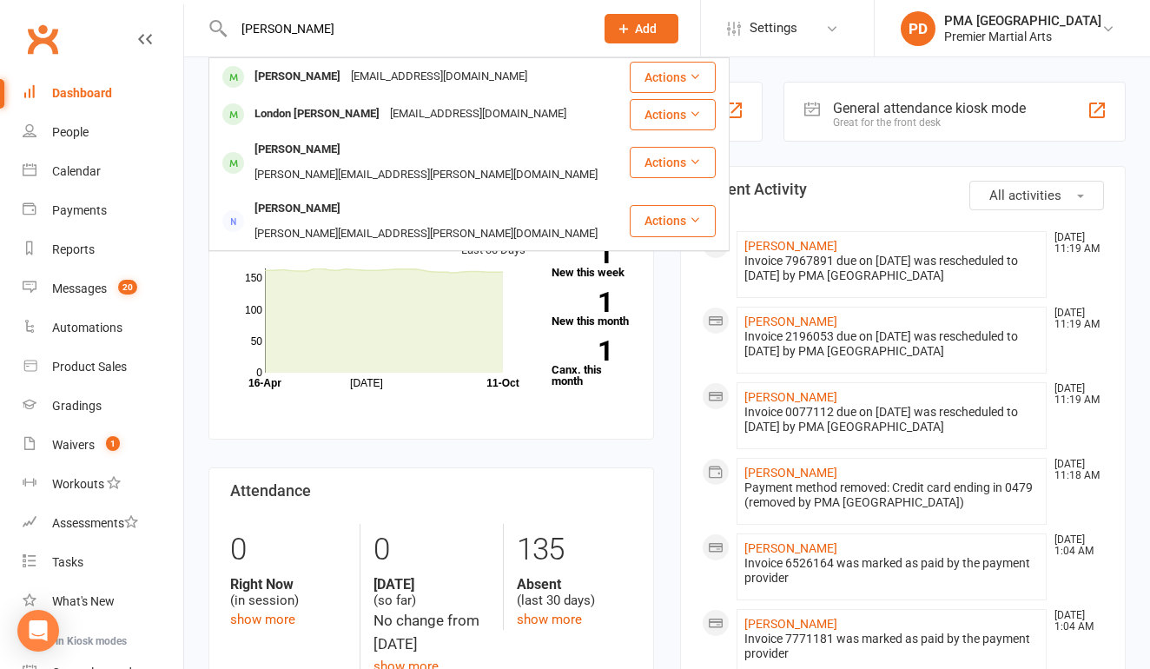
type input "Landon"
drag, startPoint x: 416, startPoint y: 36, endPoint x: 72, endPoint y: 372, distance: 480.2
click at [72, 372] on div "Product Sales" at bounding box center [89, 366] width 75 height 14
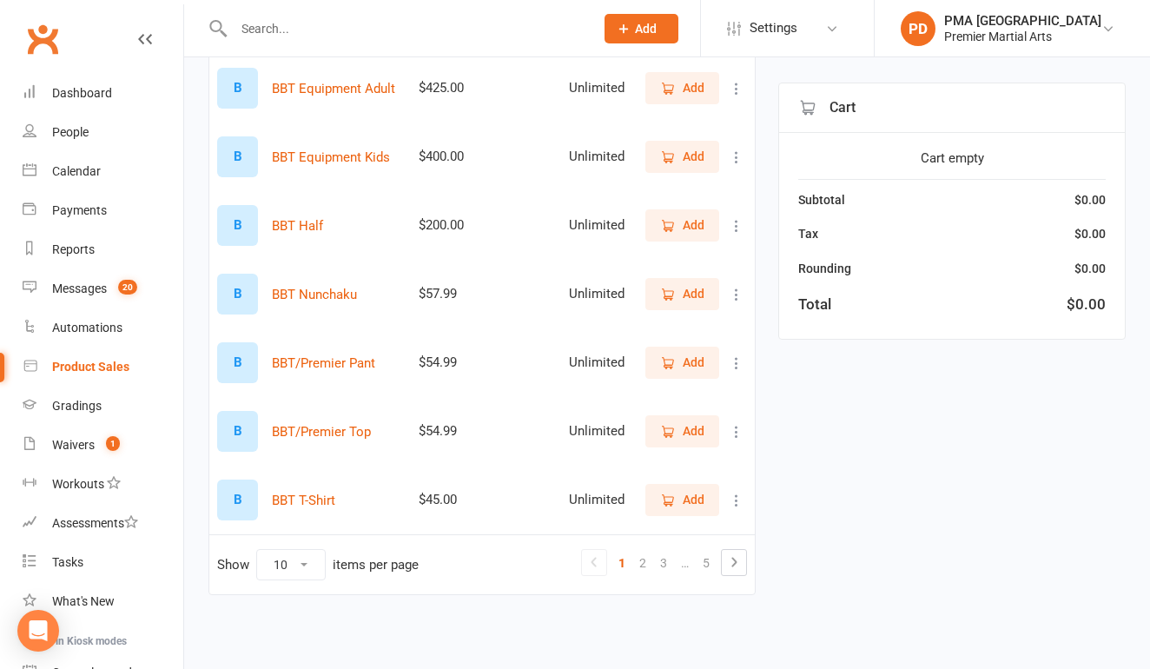
scroll to position [458, 0]
click at [647, 551] on link "2" at bounding box center [642, 563] width 21 height 24
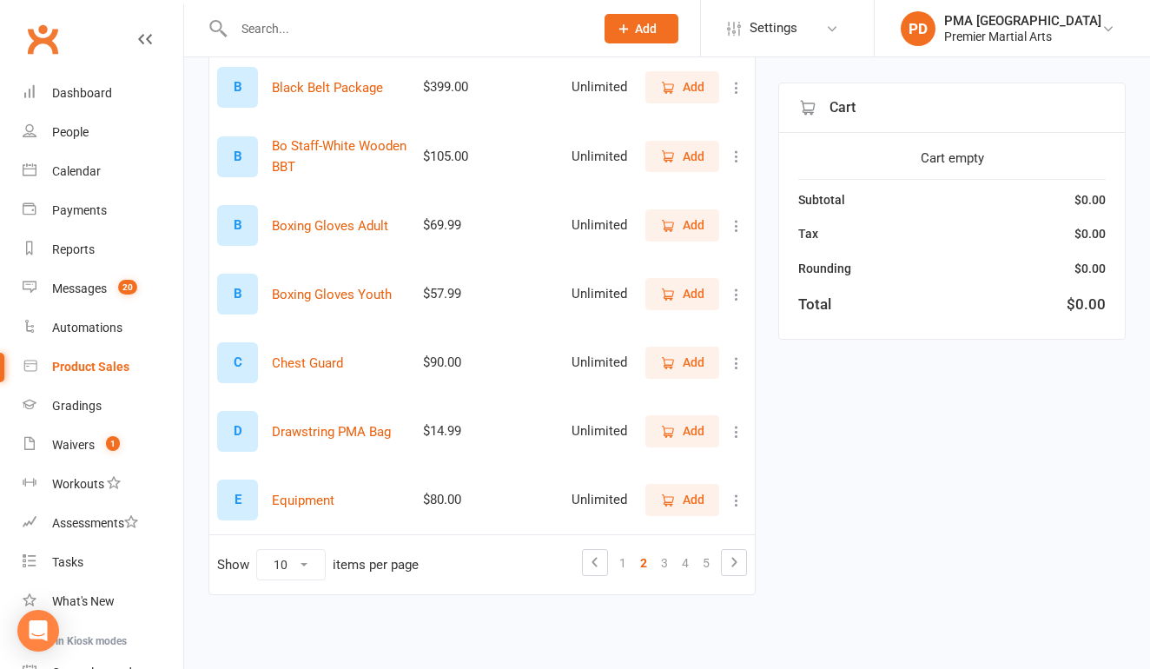
scroll to position [459, 0]
click at [664, 553] on link "3" at bounding box center [664, 563] width 21 height 24
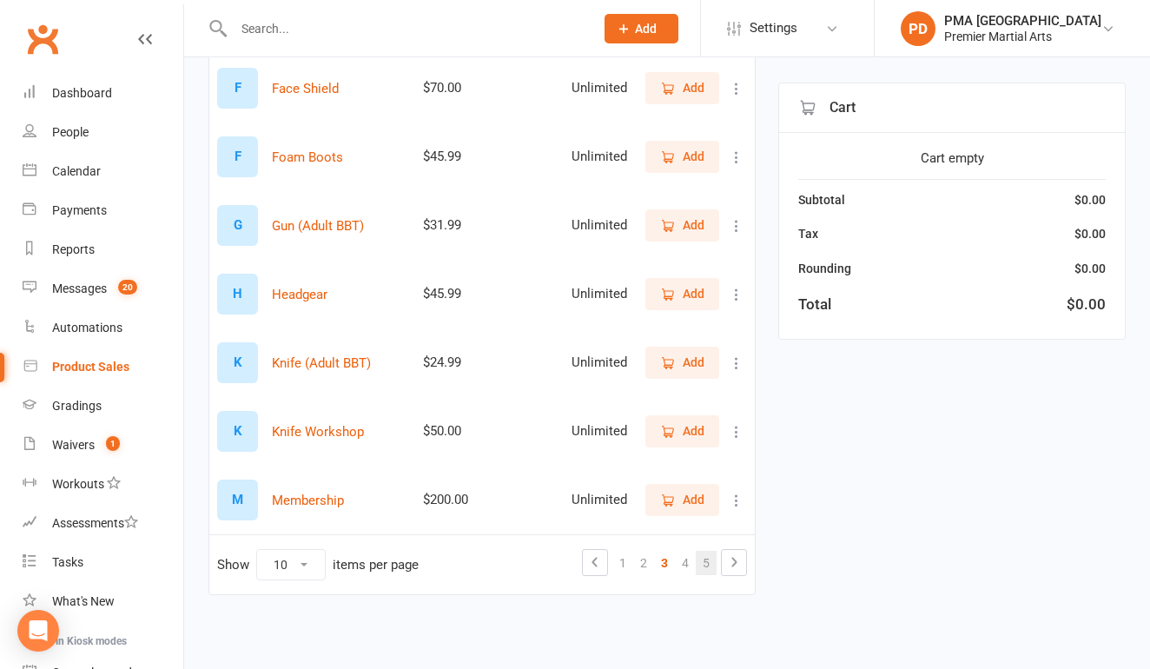
click at [703, 556] on link "5" at bounding box center [706, 563] width 21 height 24
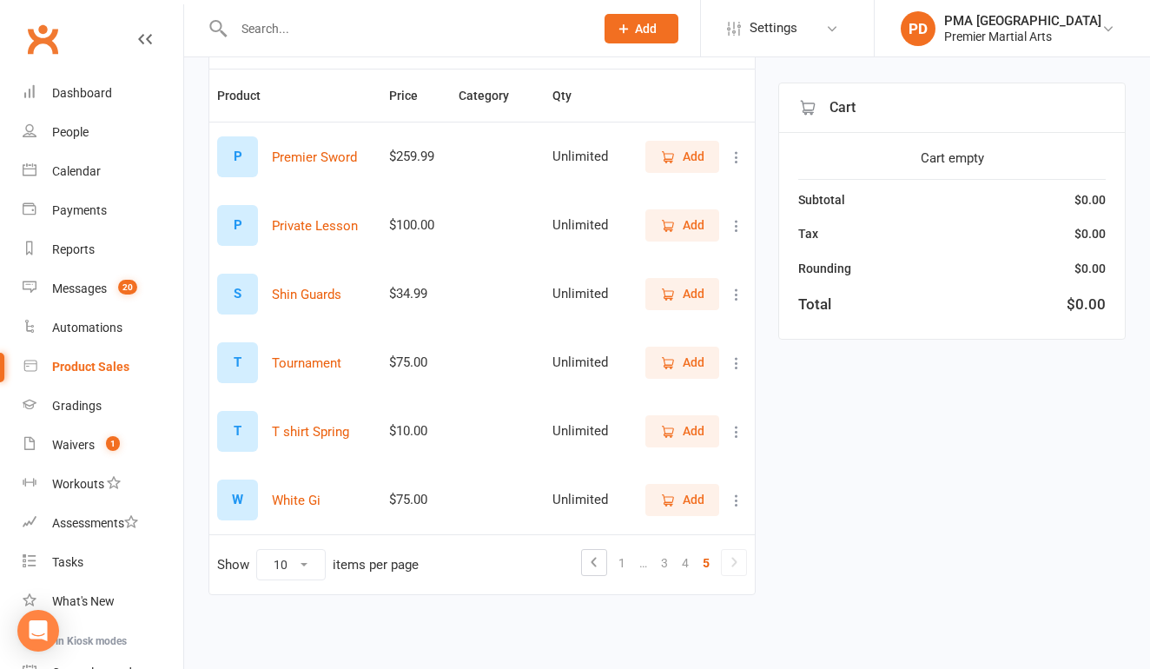
scroll to position [184, 0]
click at [731, 491] on icon at bounding box center [736, 499] width 17 height 17
click at [664, 517] on link "View / Edit" at bounding box center [660, 534] width 172 height 35
select select "1470"
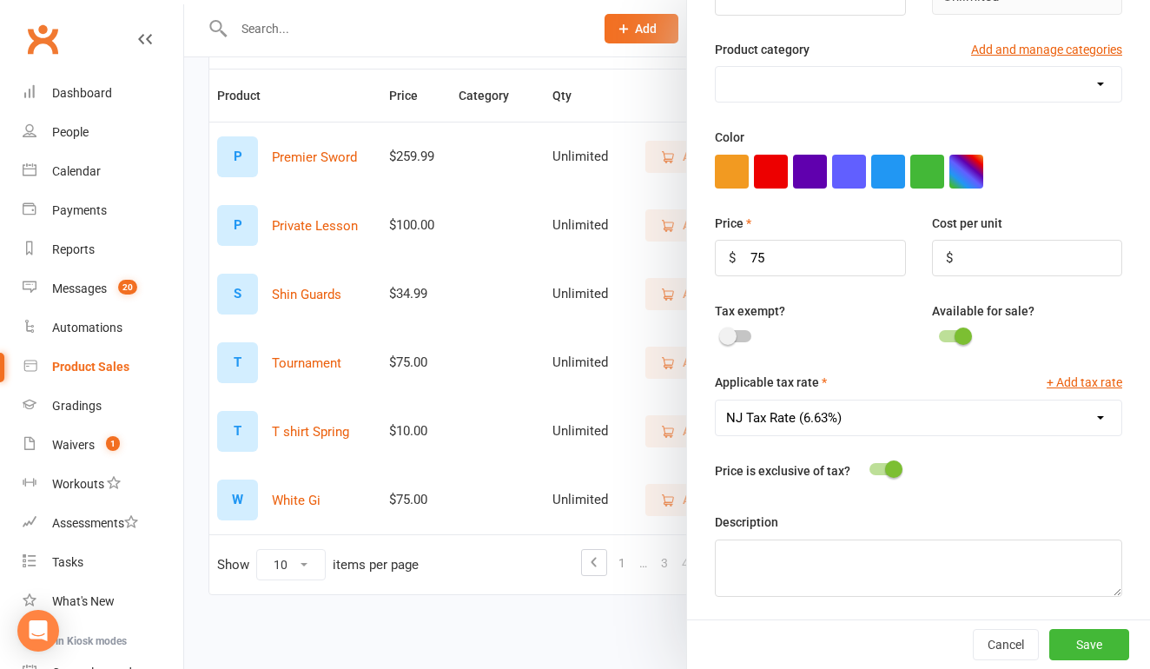
scroll to position [208, 0]
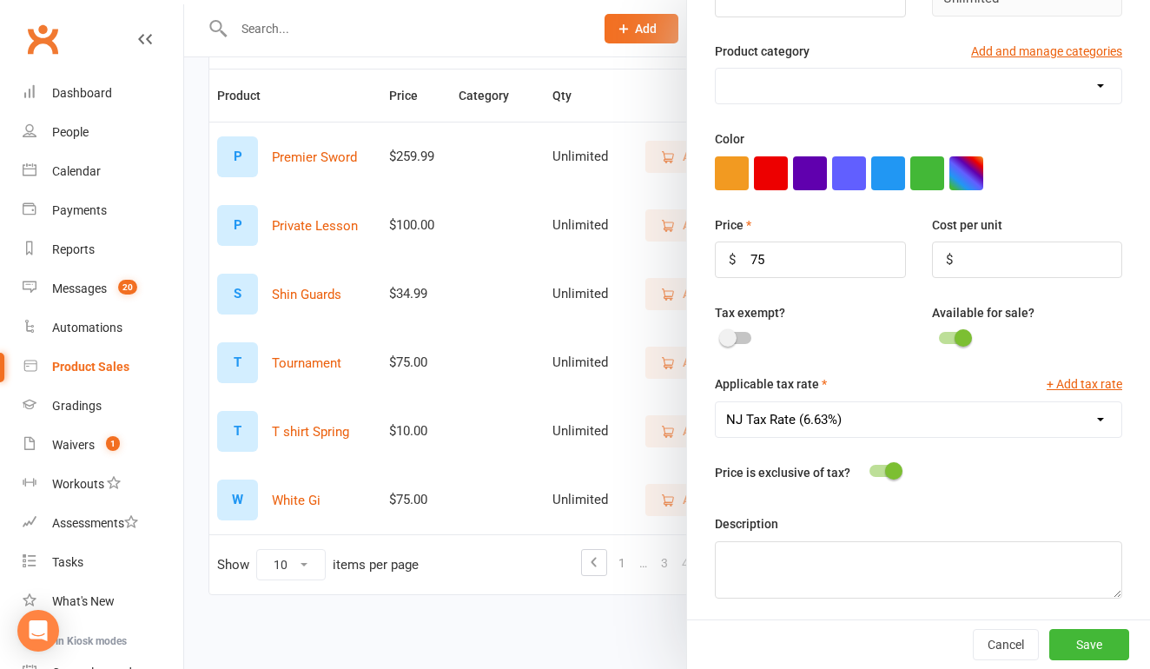
click at [590, 617] on div at bounding box center [667, 334] width 966 height 669
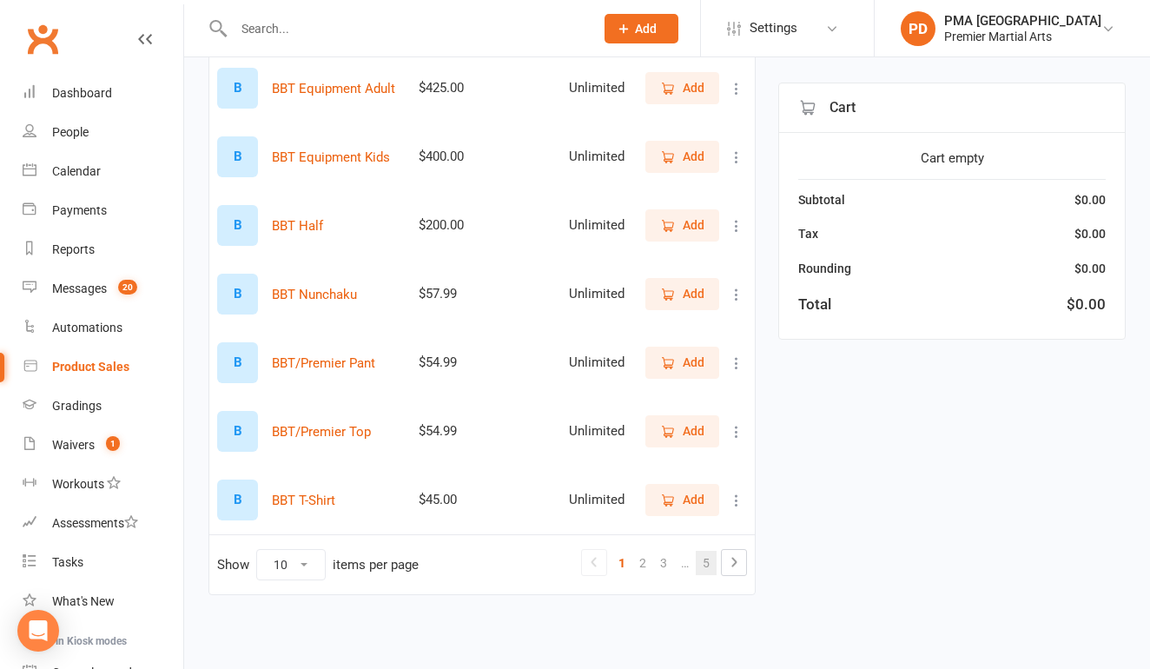
click at [702, 551] on link "5" at bounding box center [706, 563] width 21 height 24
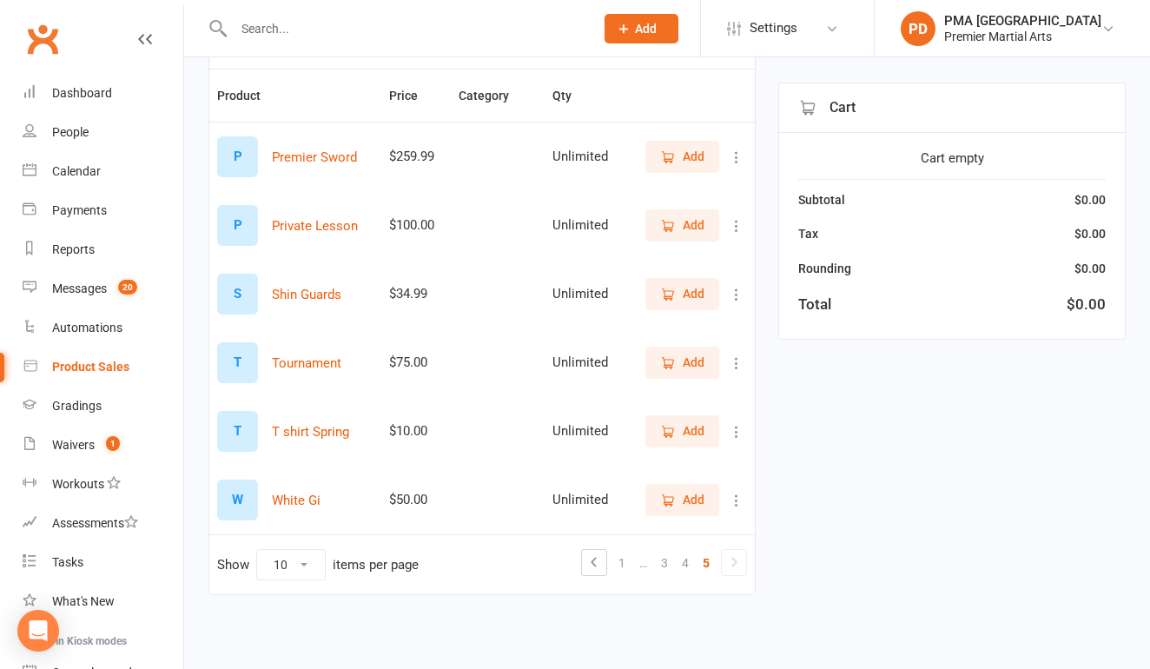
click at [675, 492] on icon "button" at bounding box center [668, 500] width 16 height 16
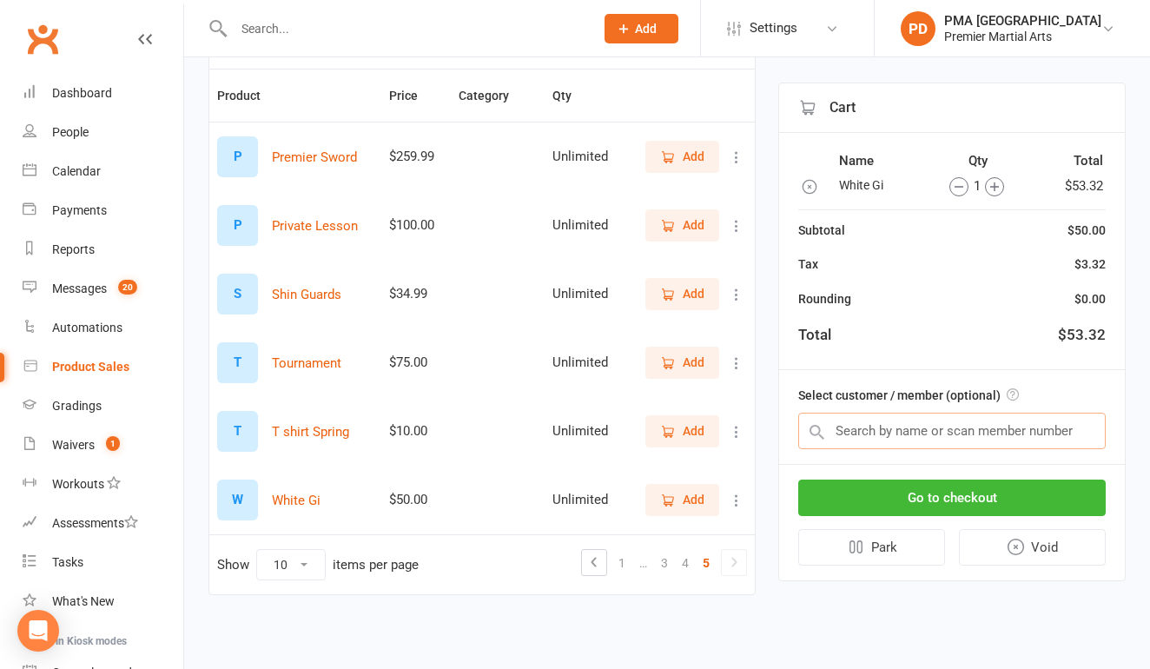
click at [894, 432] on input "text" at bounding box center [951, 430] width 307 height 36
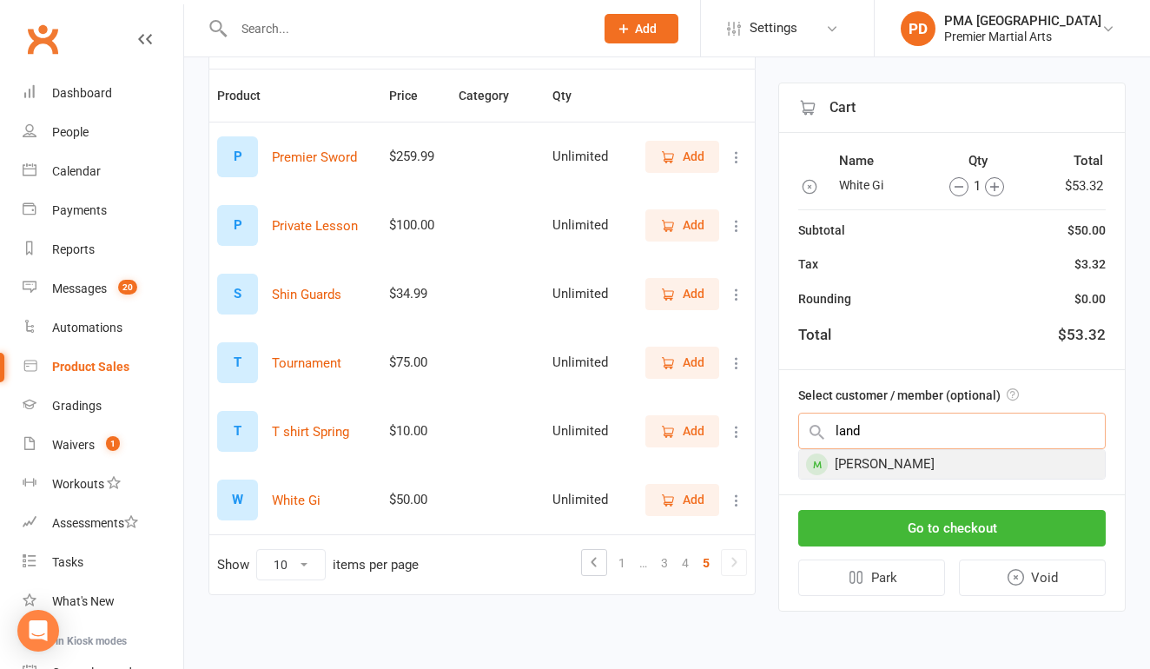
type input "land"
click at [910, 452] on div "[PERSON_NAME]" at bounding box center [952, 464] width 306 height 29
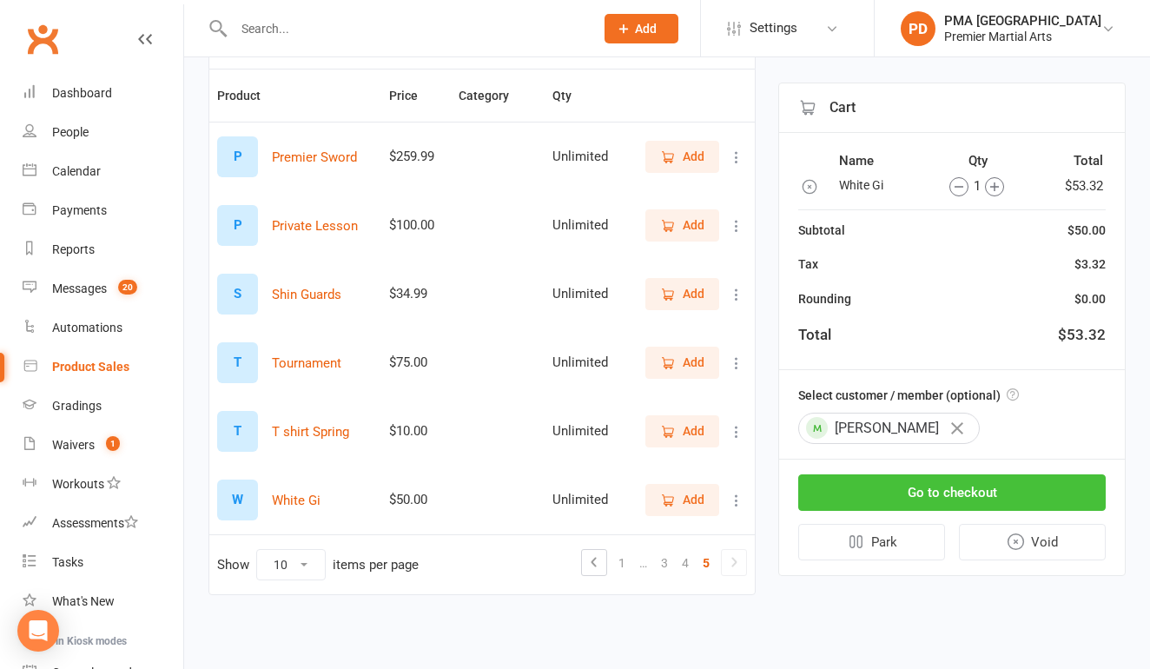
click at [936, 486] on button "Go to checkout" at bounding box center [951, 492] width 307 height 36
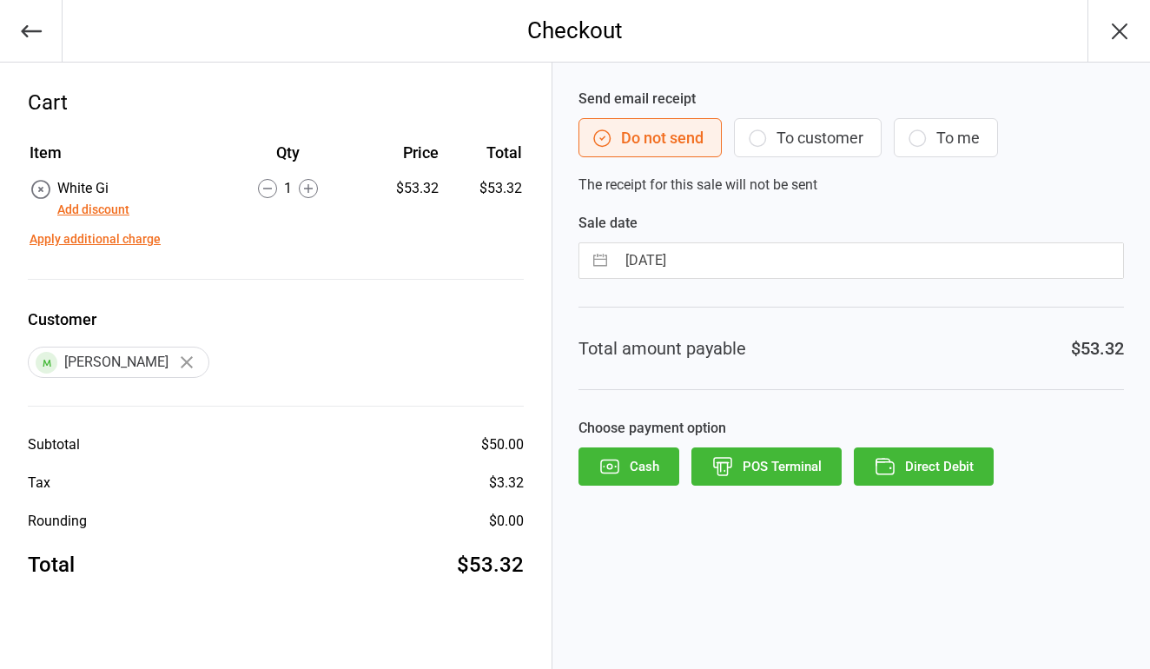
click at [766, 460] on button "POS Terminal" at bounding box center [766, 466] width 150 height 38
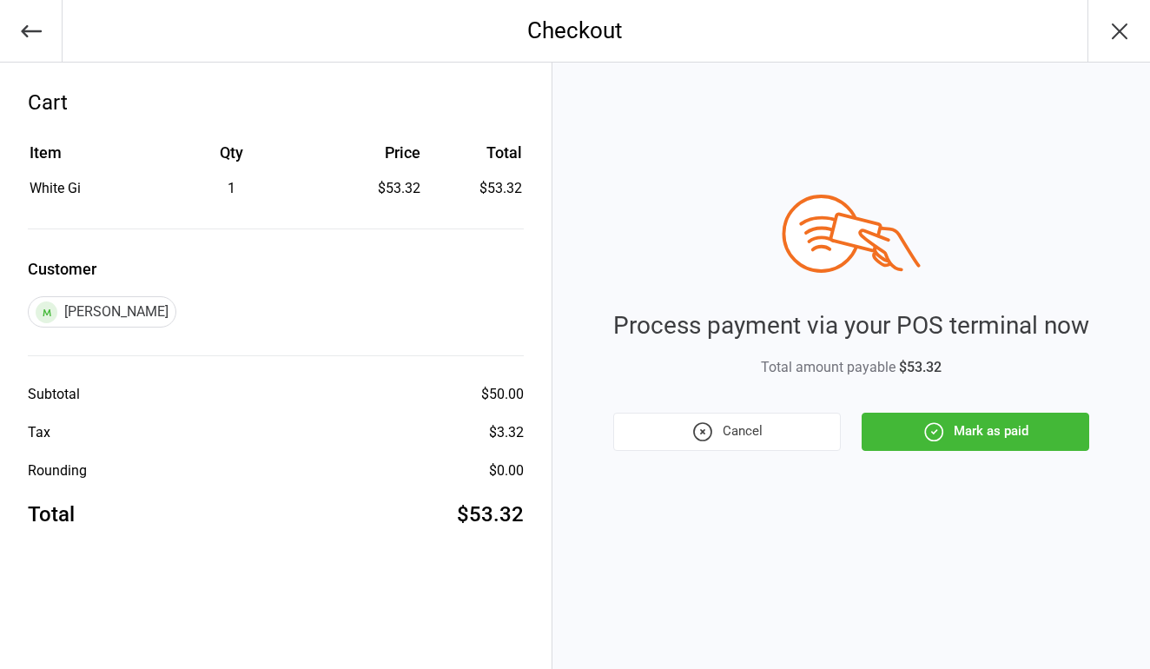
click at [994, 431] on button "Mark as paid" at bounding box center [975, 431] width 228 height 38
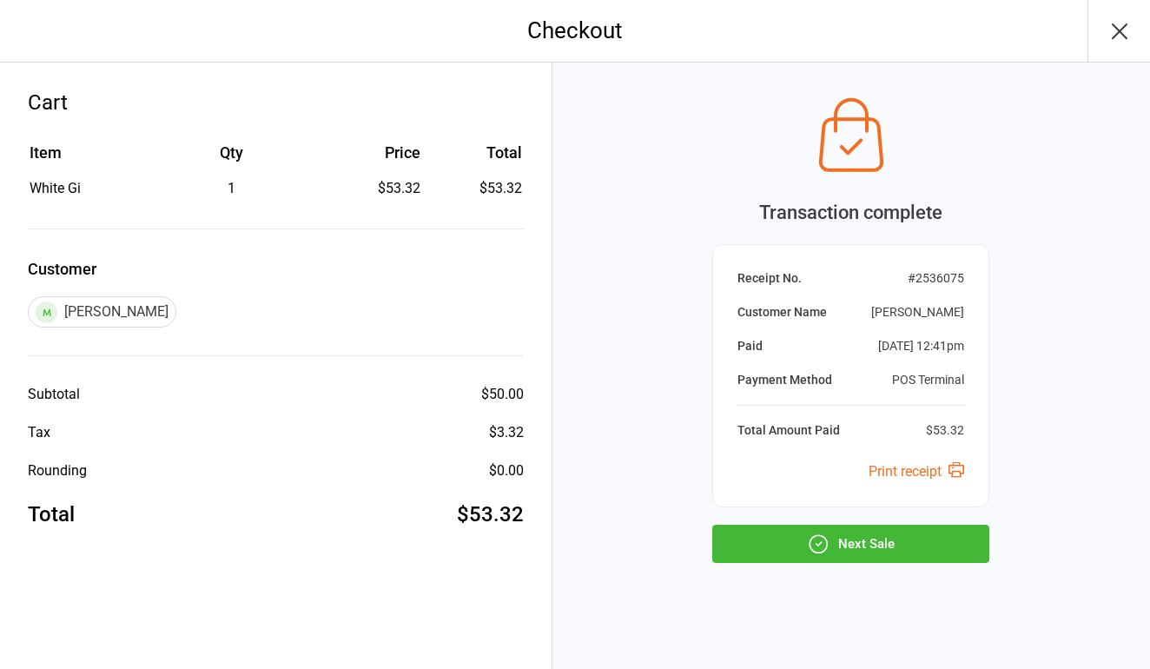
click at [866, 546] on button "Next Sale" at bounding box center [850, 543] width 277 height 38
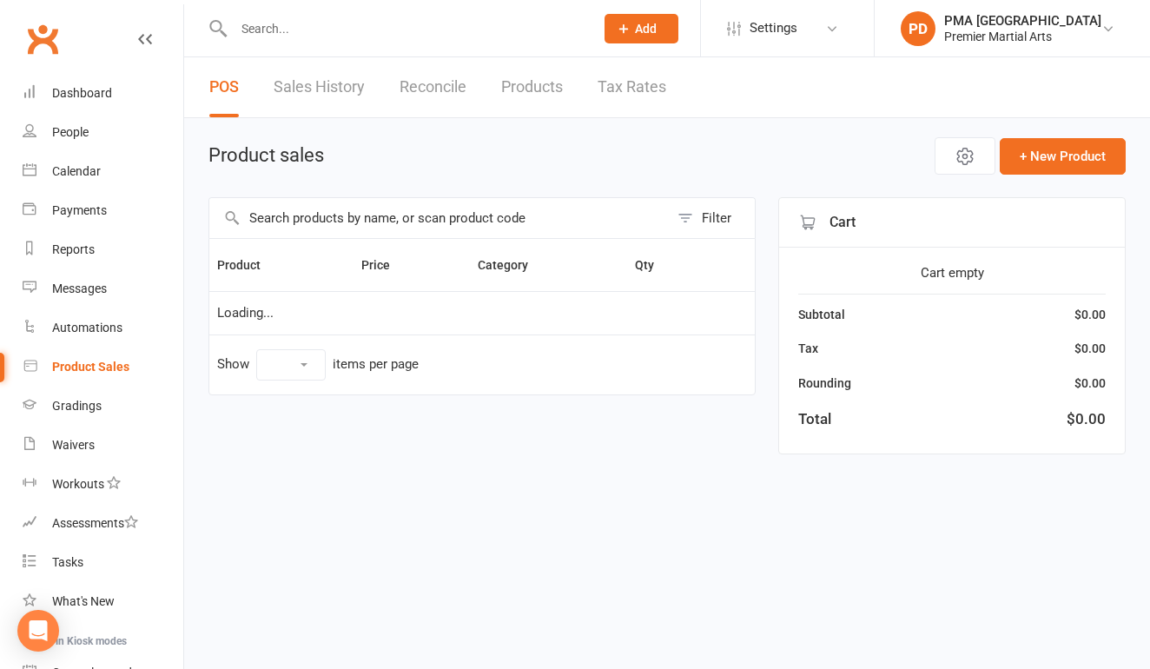
select select "10"
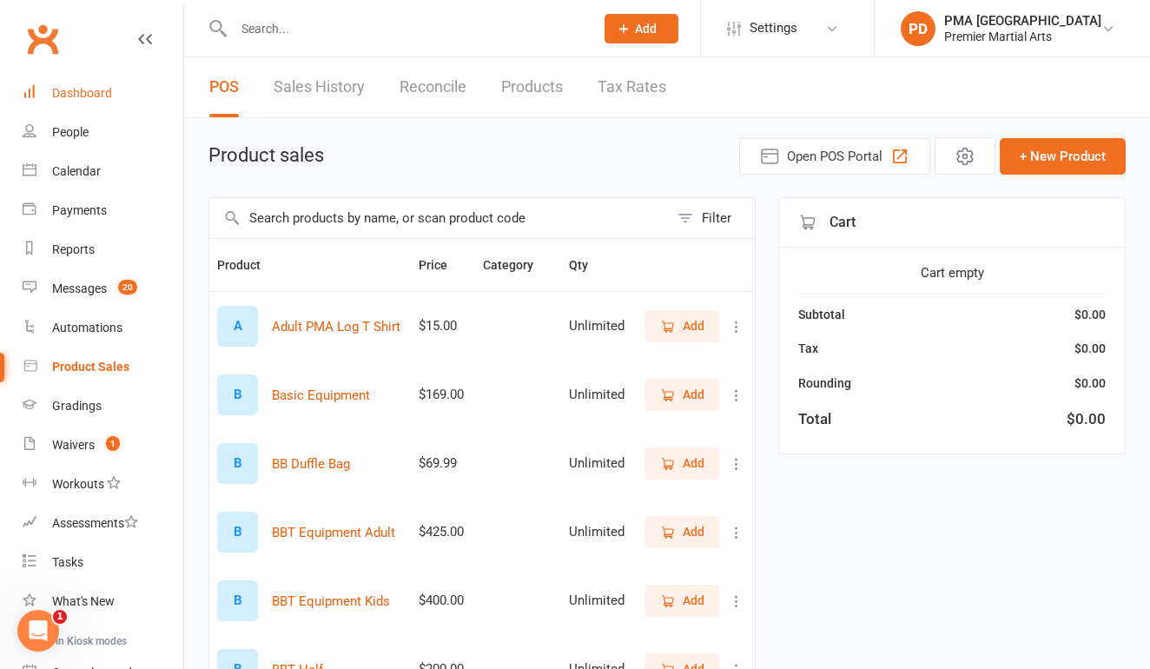
click at [103, 92] on div "Dashboard" at bounding box center [82, 93] width 60 height 14
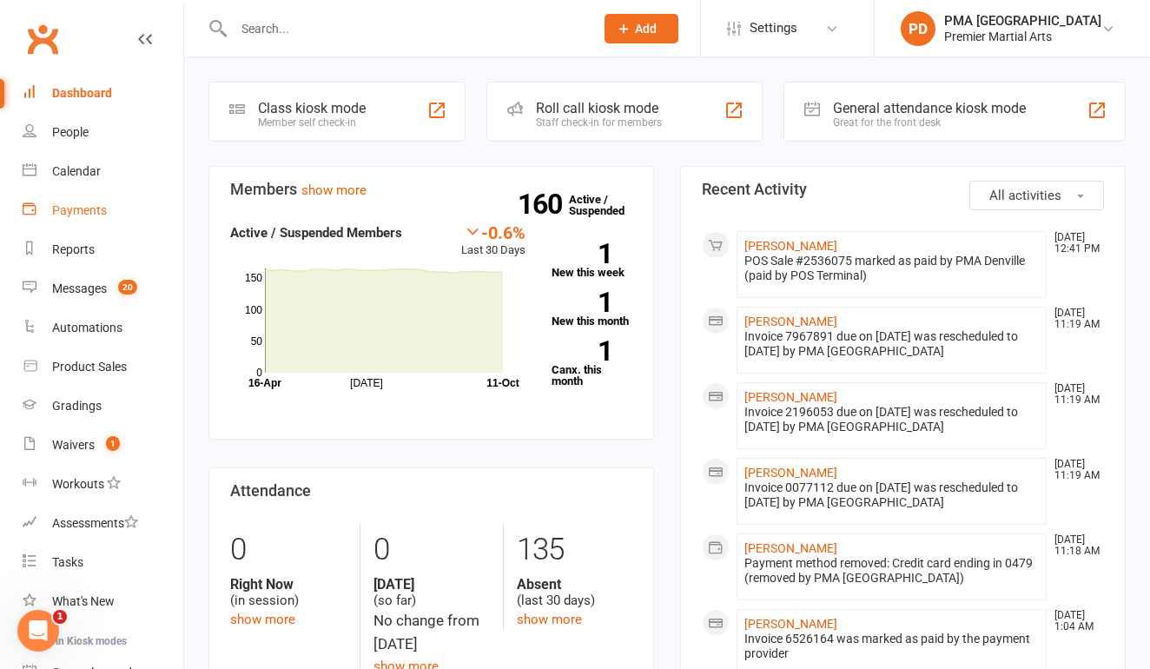
click at [98, 198] on link "Payments" at bounding box center [103, 210] width 161 height 39
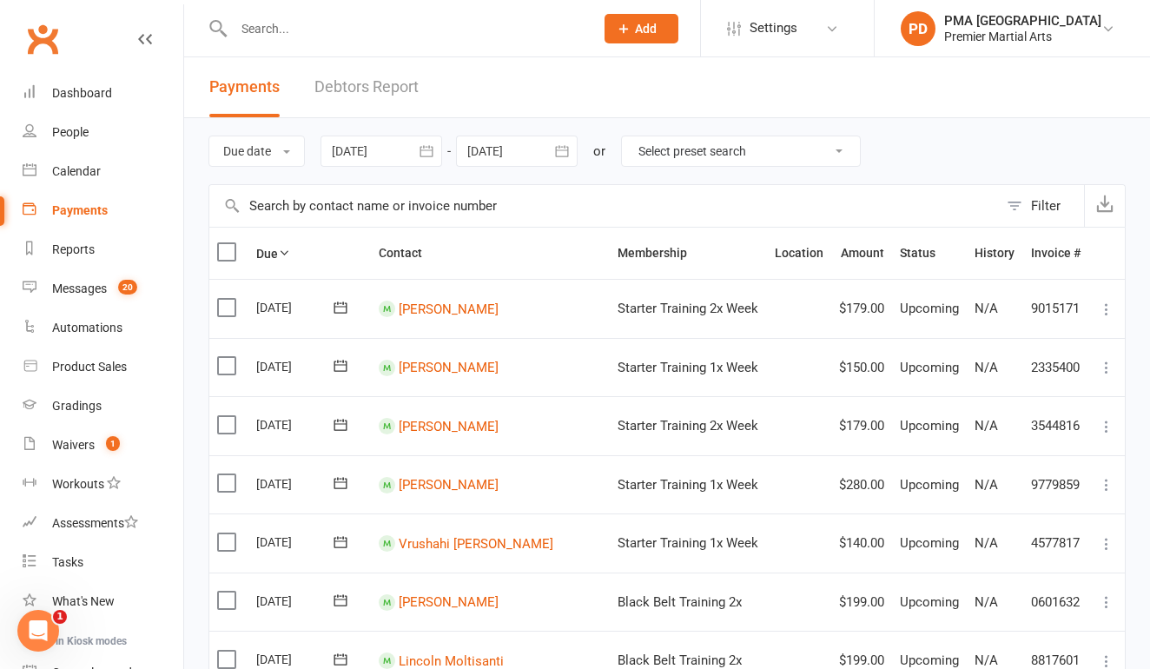
click at [262, 168] on div "Due date Due date Date paid Date failed 10 Sep 2025 September 2025 Sun Mon Tue …" at bounding box center [666, 151] width 917 height 66
click at [278, 160] on button "Due date" at bounding box center [256, 150] width 96 height 31
click at [256, 220] on link "Date paid" at bounding box center [295, 225] width 172 height 35
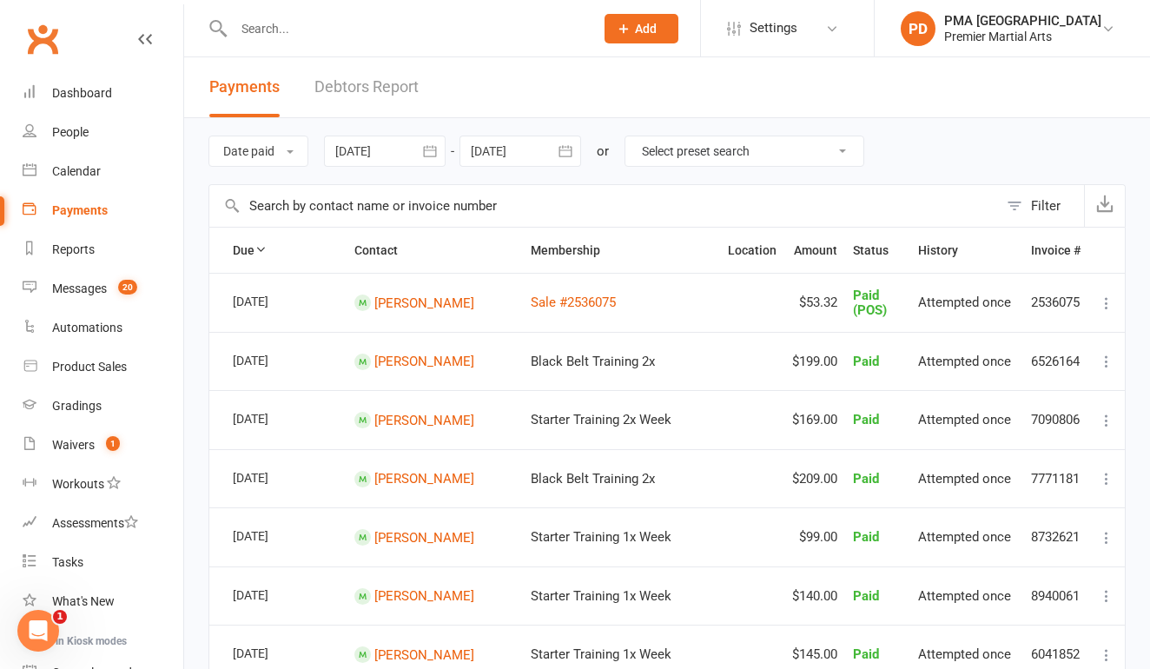
click at [319, 30] on input "text" at bounding box center [404, 28] width 353 height 24
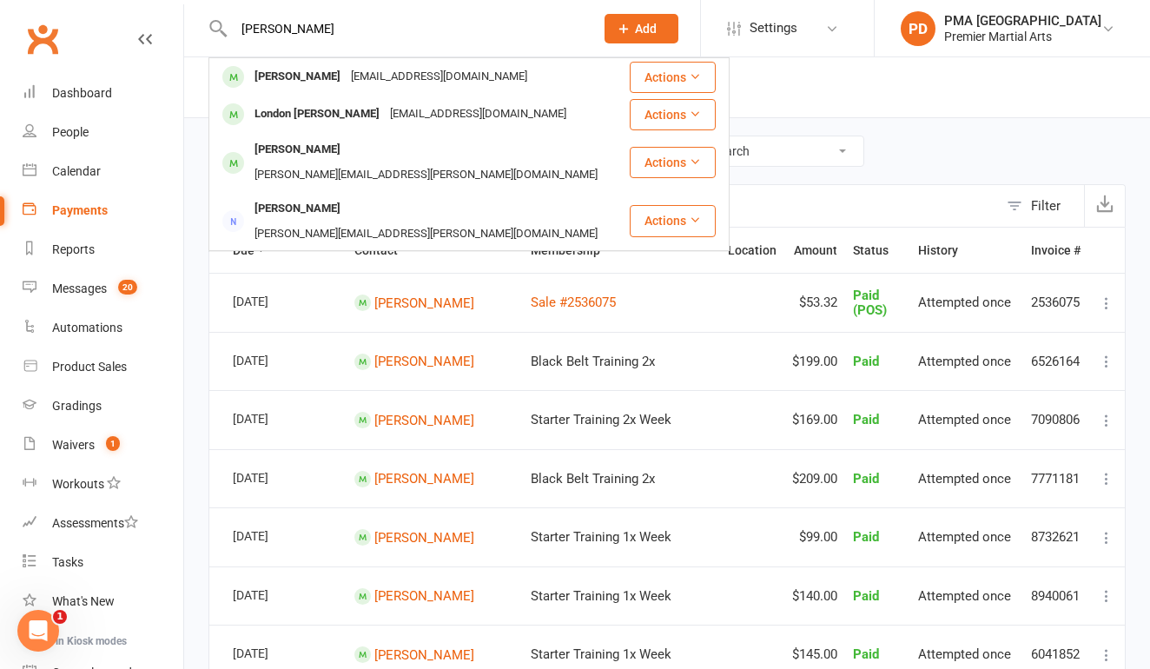
type input "Landon"
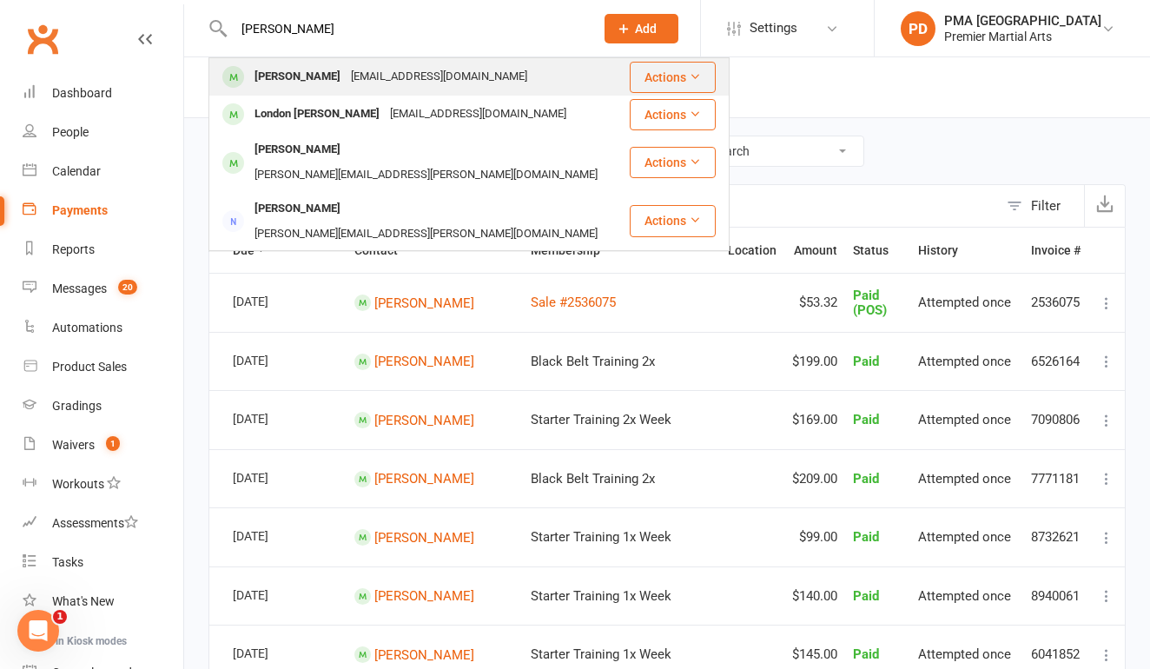
drag, startPoint x: 319, startPoint y: 30, endPoint x: 316, endPoint y: 79, distance: 49.6
click at [316, 79] on div "Landon Kaleja" at bounding box center [297, 76] width 96 height 25
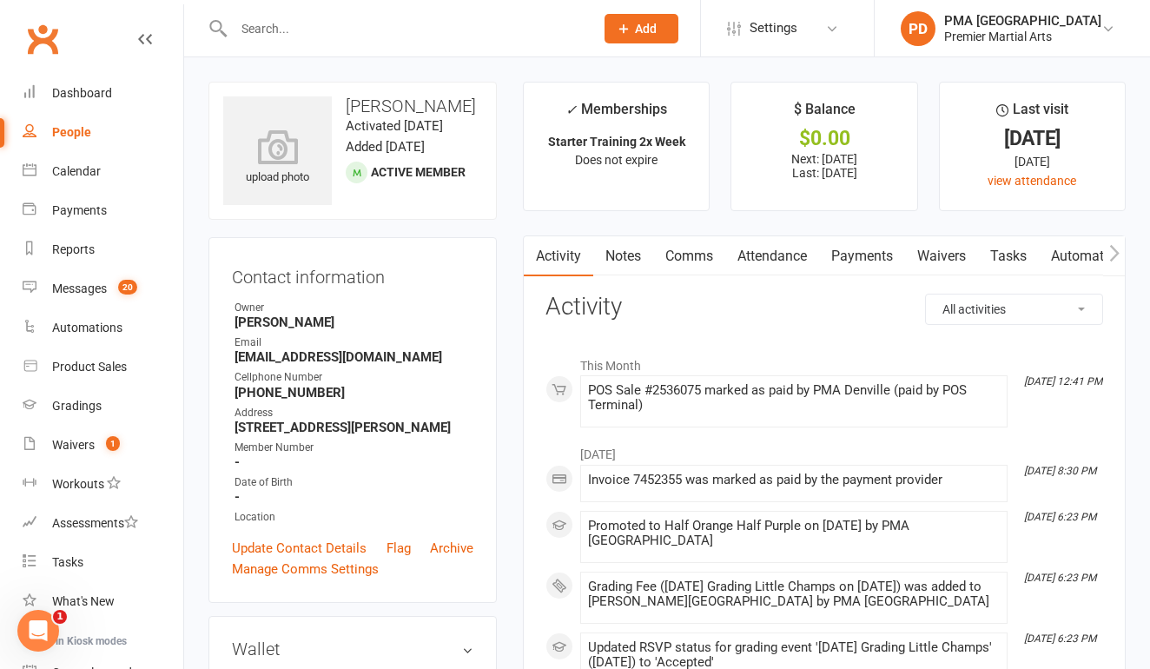
click at [867, 267] on link "Payments" at bounding box center [862, 256] width 86 height 40
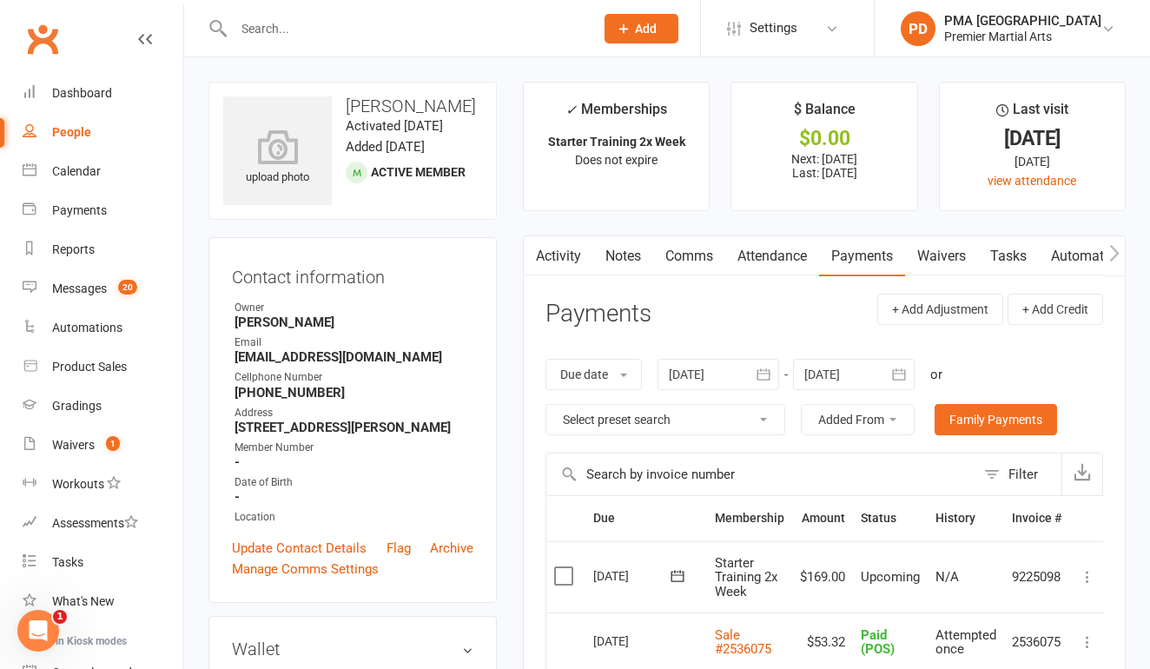
click at [572, 256] on link "Activity" at bounding box center [558, 256] width 69 height 40
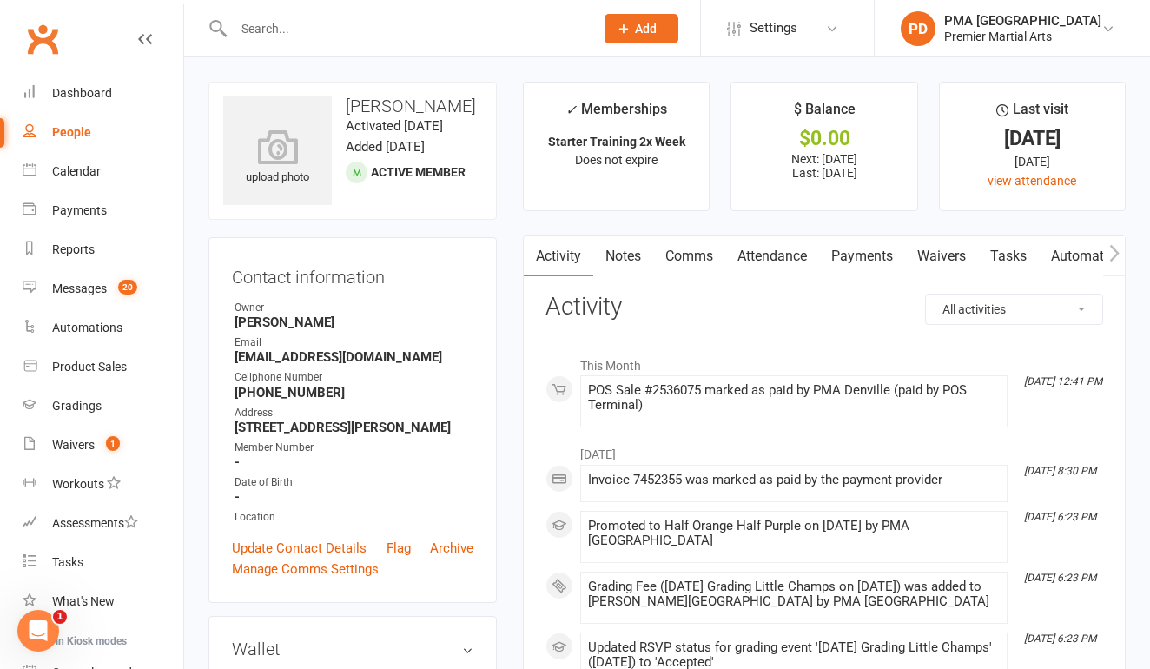
click at [334, 25] on input "text" at bounding box center [404, 28] width 353 height 24
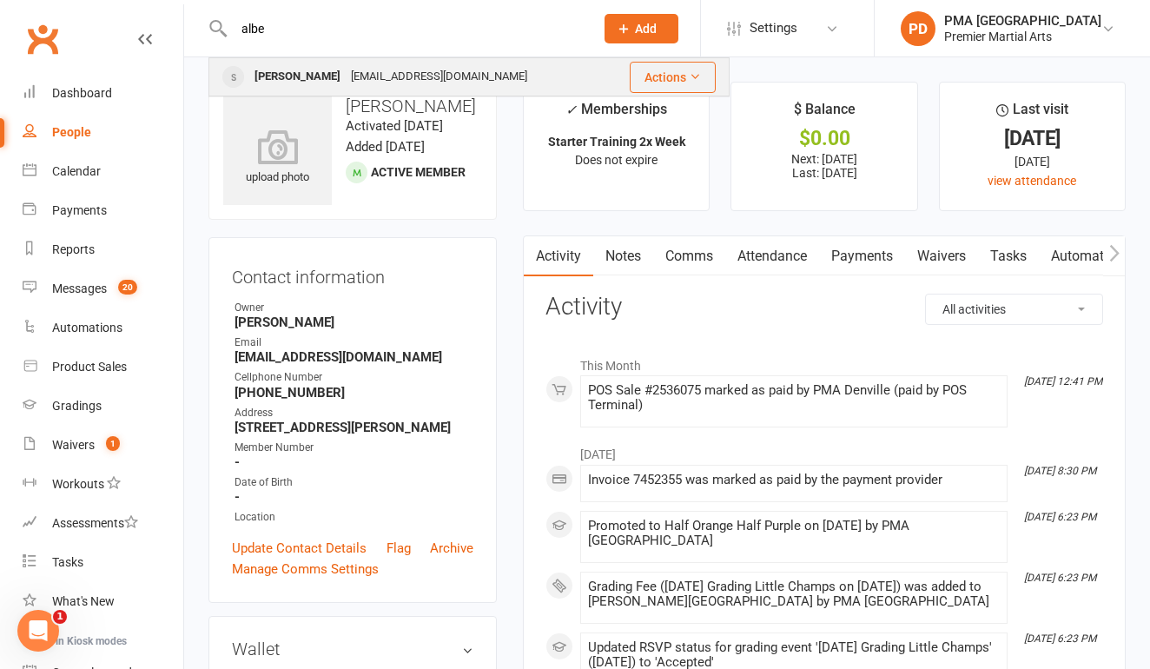
type input "albe"
click at [362, 68] on div "baby.shore.rewards@gmail.com" at bounding box center [439, 76] width 187 height 25
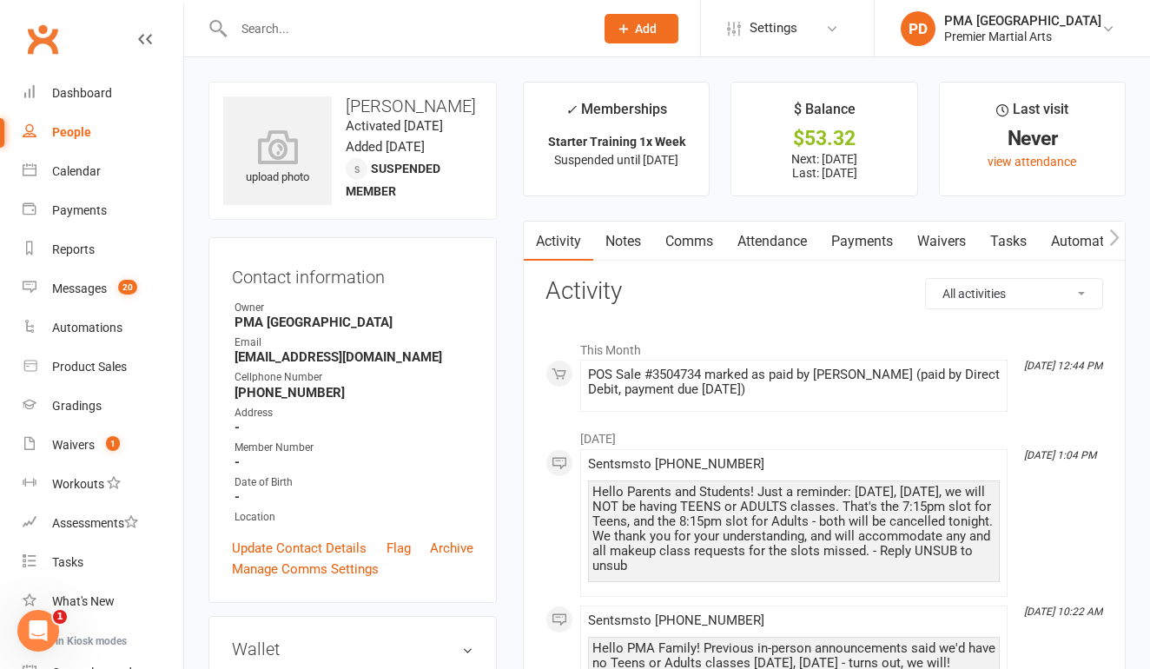
click at [895, 246] on link "Payments" at bounding box center [862, 241] width 86 height 40
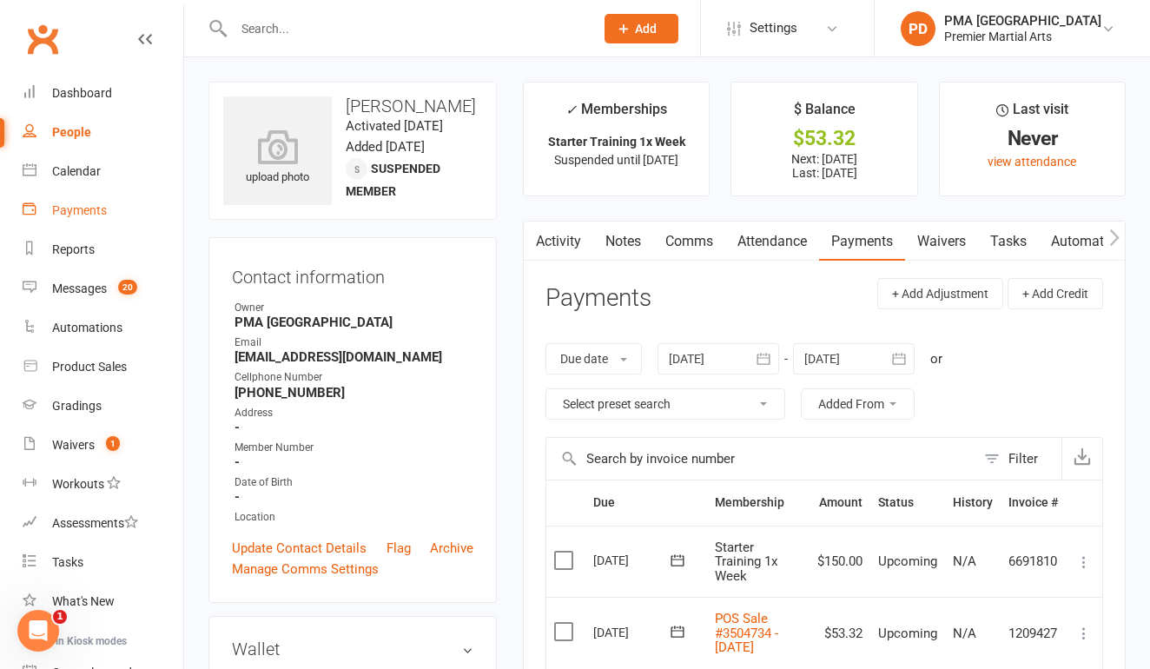
click at [86, 214] on div "Payments" at bounding box center [79, 210] width 55 height 14
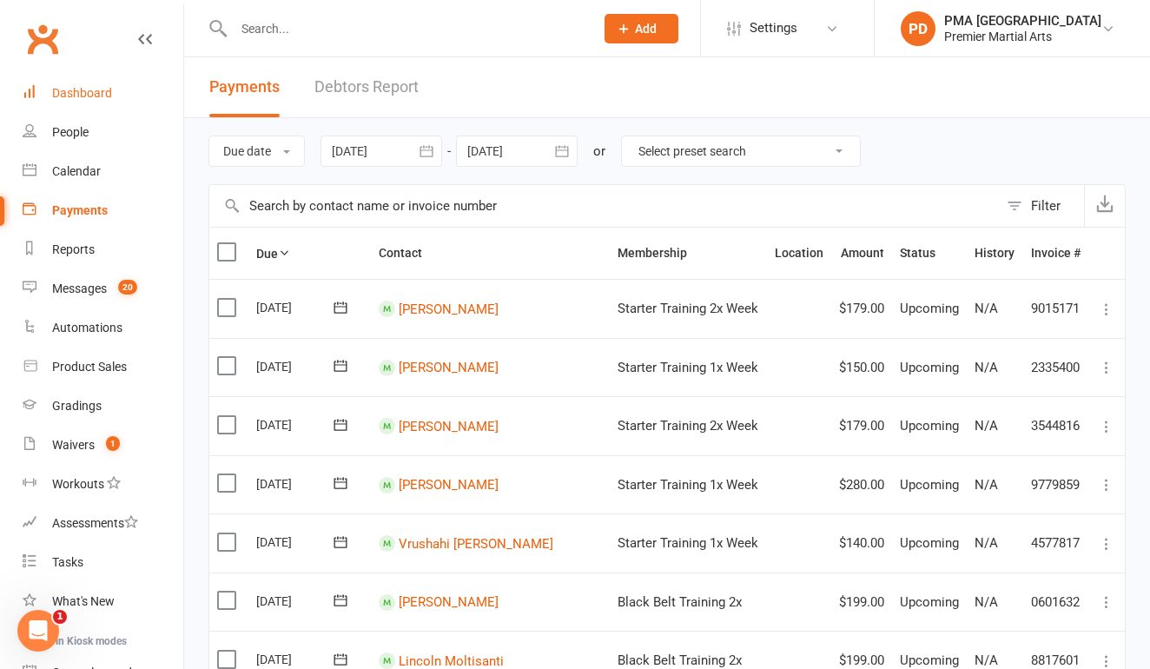
click at [87, 92] on div "Dashboard" at bounding box center [82, 93] width 60 height 14
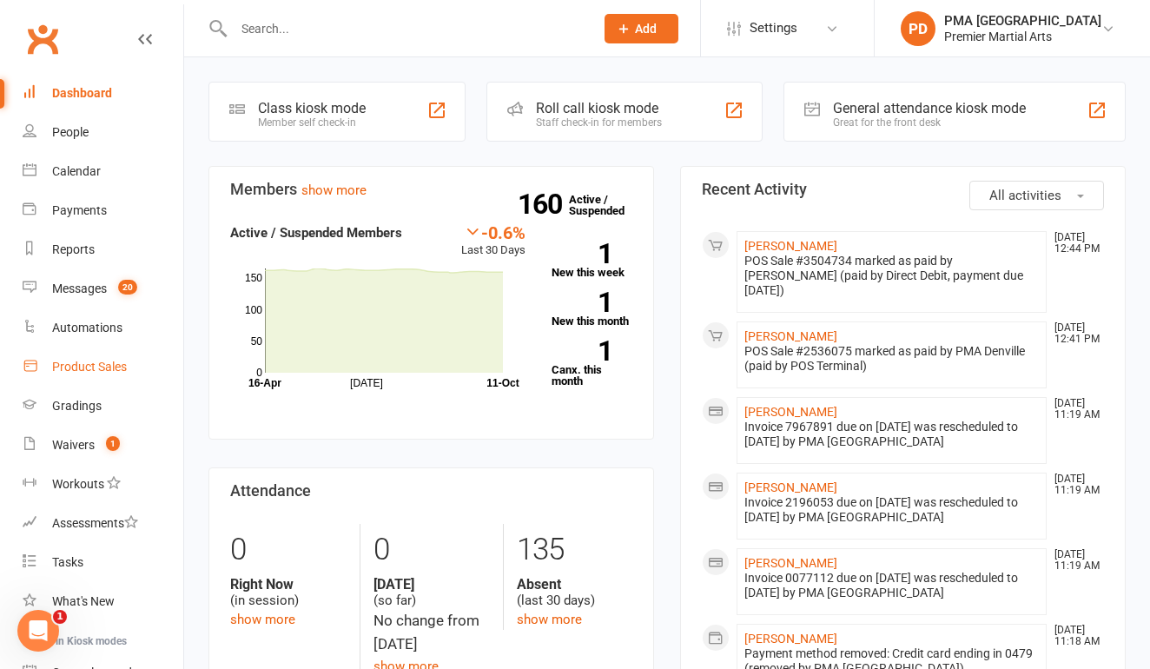
click at [96, 361] on div "Product Sales" at bounding box center [89, 366] width 75 height 14
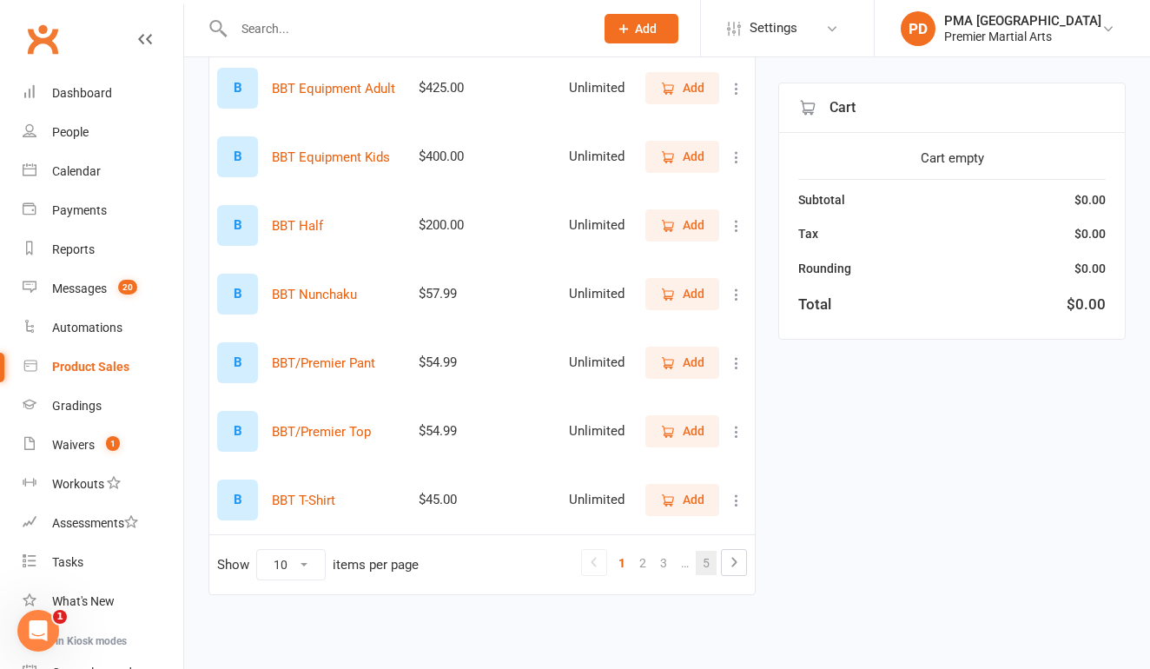
click at [704, 552] on link "5" at bounding box center [706, 563] width 21 height 24
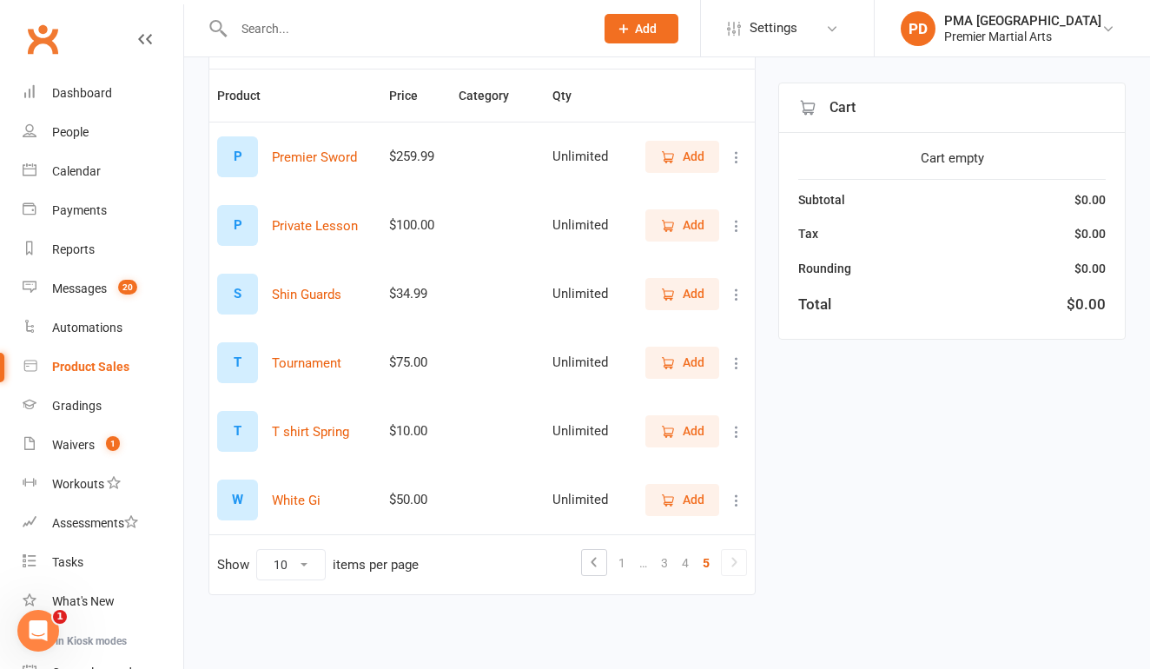
click at [676, 495] on button "Add" at bounding box center [682, 499] width 74 height 31
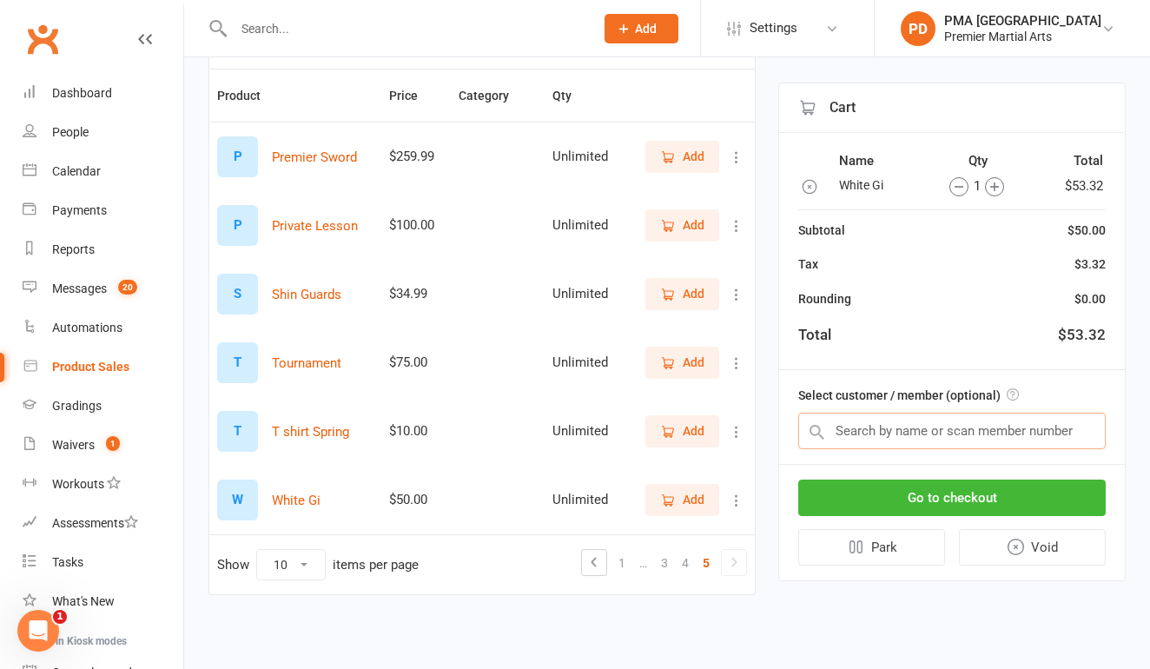
click at [920, 420] on input "text" at bounding box center [951, 430] width 307 height 36
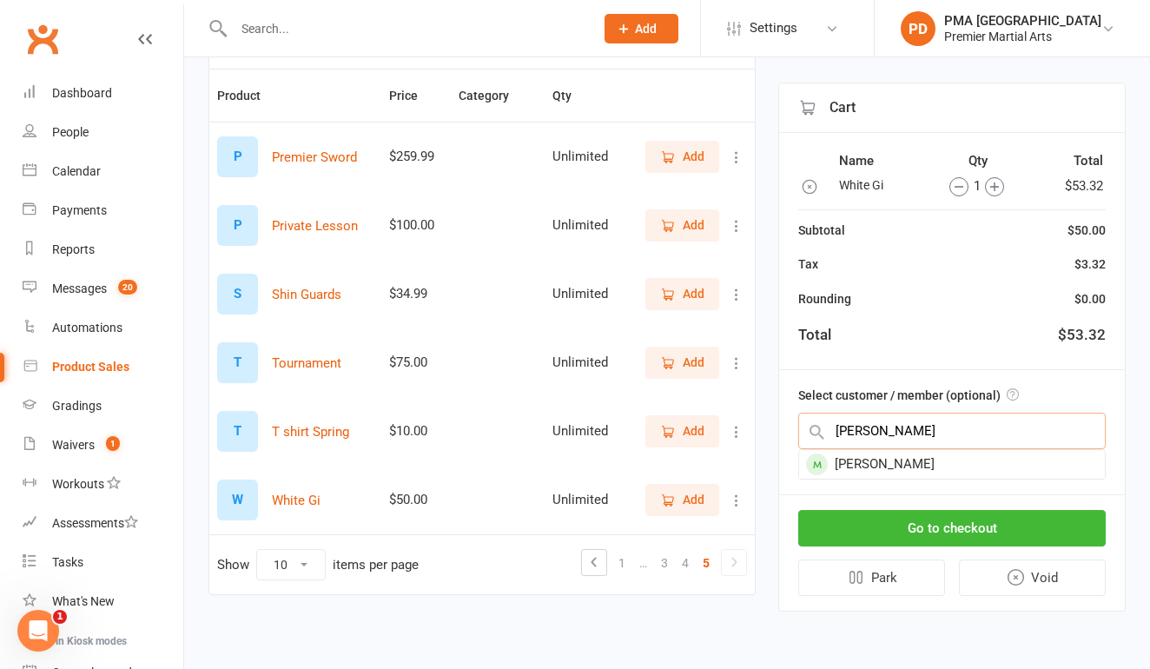
type input "Landon"
drag, startPoint x: 920, startPoint y: 420, endPoint x: 943, endPoint y: 455, distance: 41.9
click at [943, 455] on div "[PERSON_NAME]" at bounding box center [952, 464] width 306 height 29
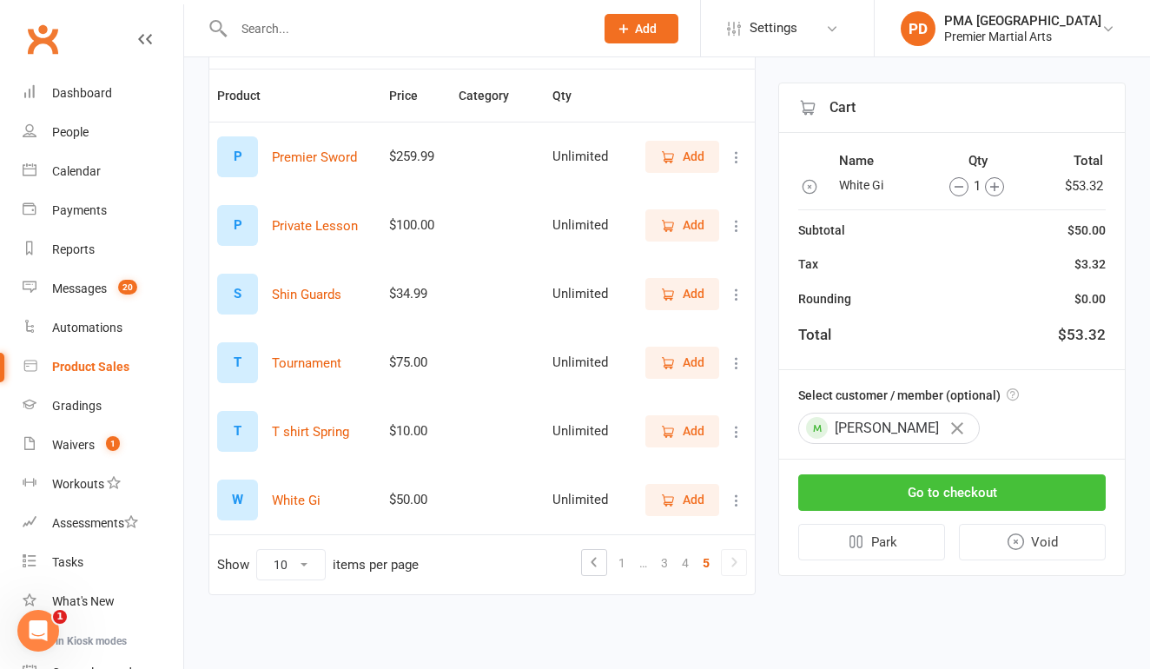
click at [987, 488] on button "Go to checkout" at bounding box center [951, 492] width 307 height 36
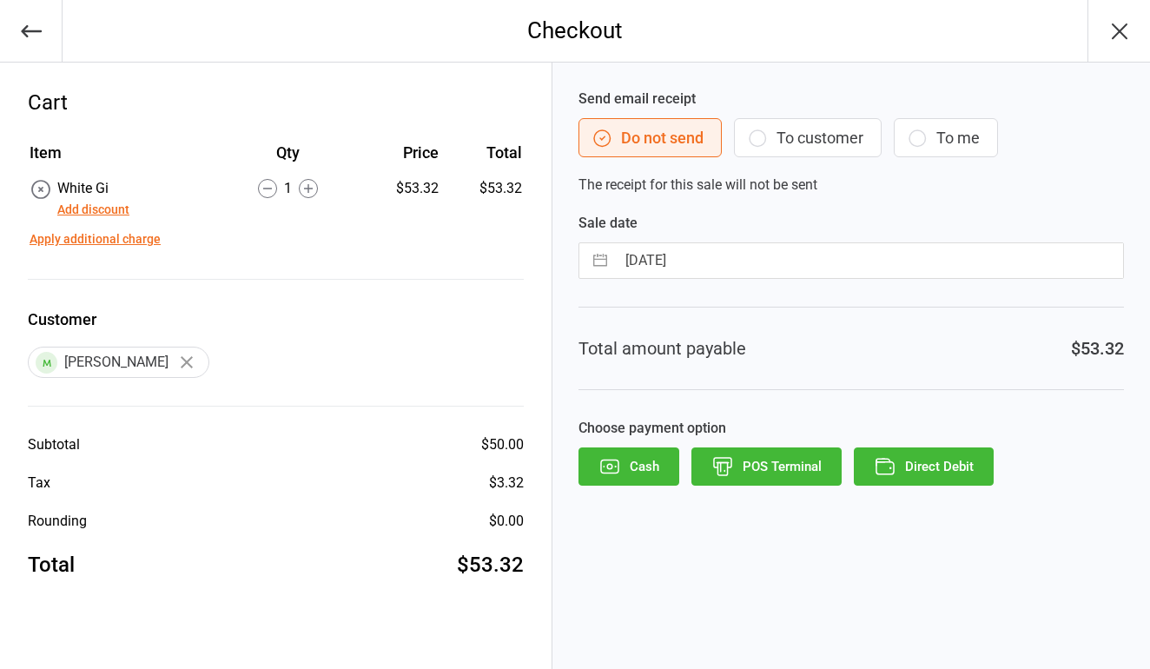
click at [956, 462] on button "Direct Debit" at bounding box center [924, 466] width 140 height 38
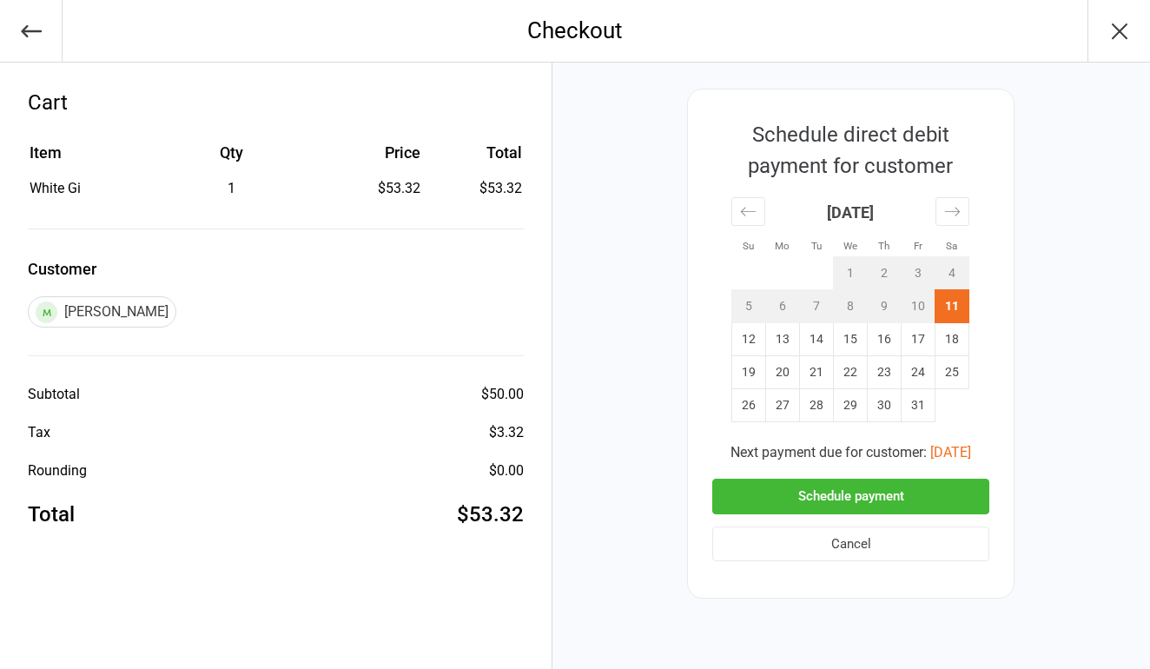
click at [872, 498] on button "Schedule payment" at bounding box center [850, 496] width 277 height 36
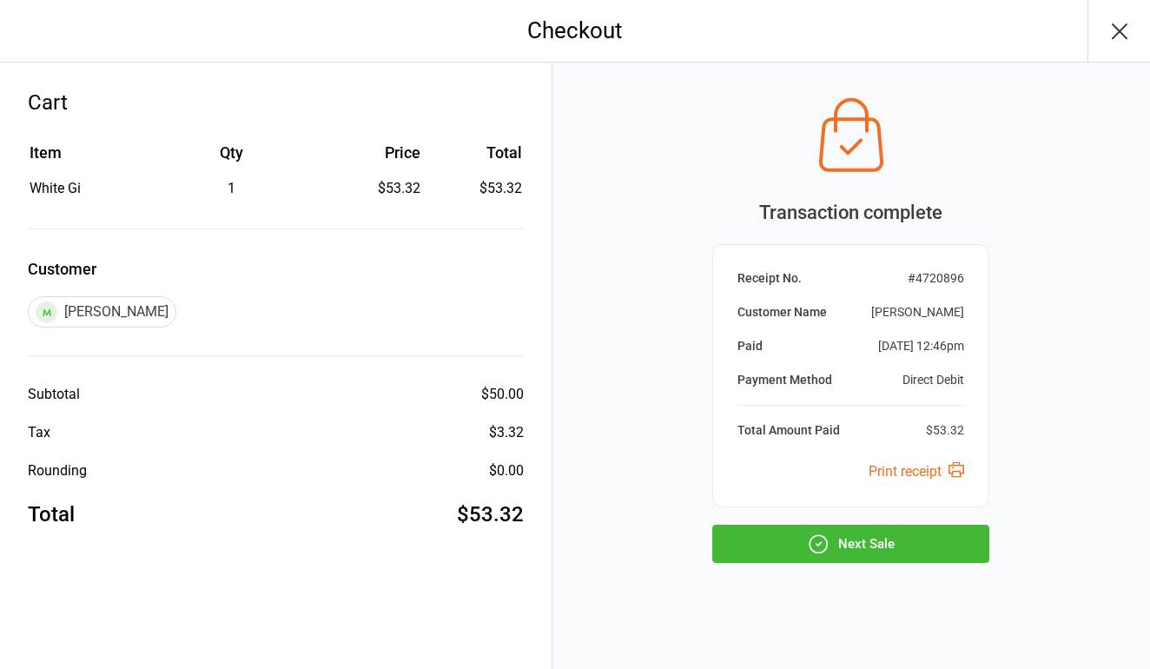
click at [847, 532] on button "Next Sale" at bounding box center [850, 543] width 277 height 38
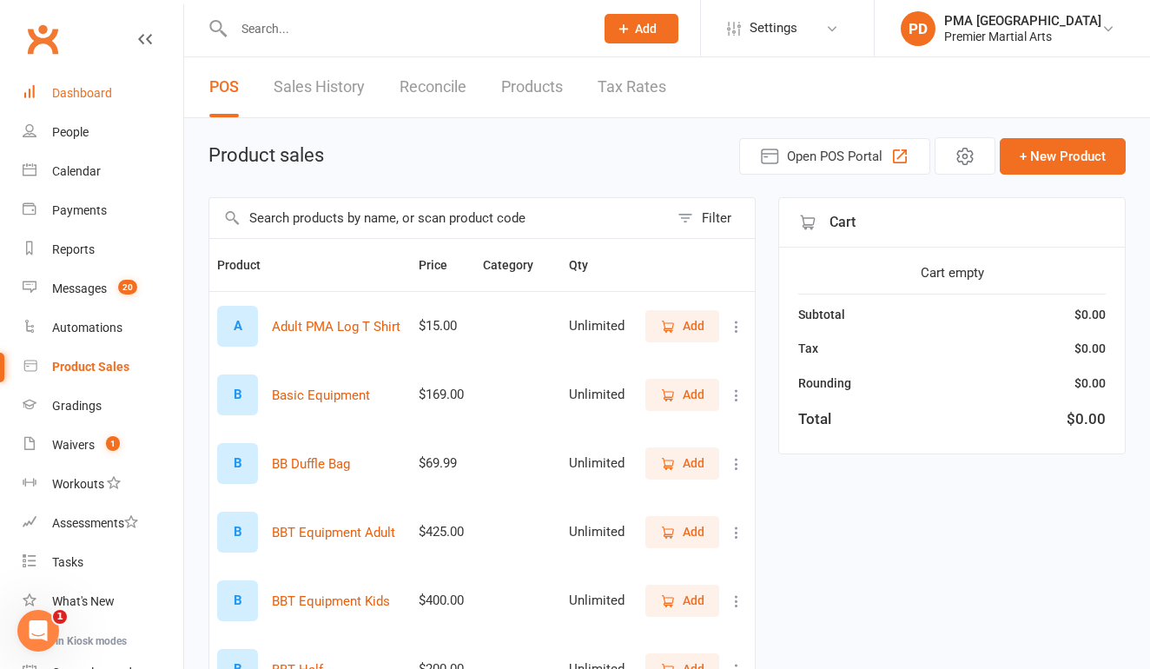
click at [97, 98] on div "Dashboard" at bounding box center [82, 93] width 60 height 14
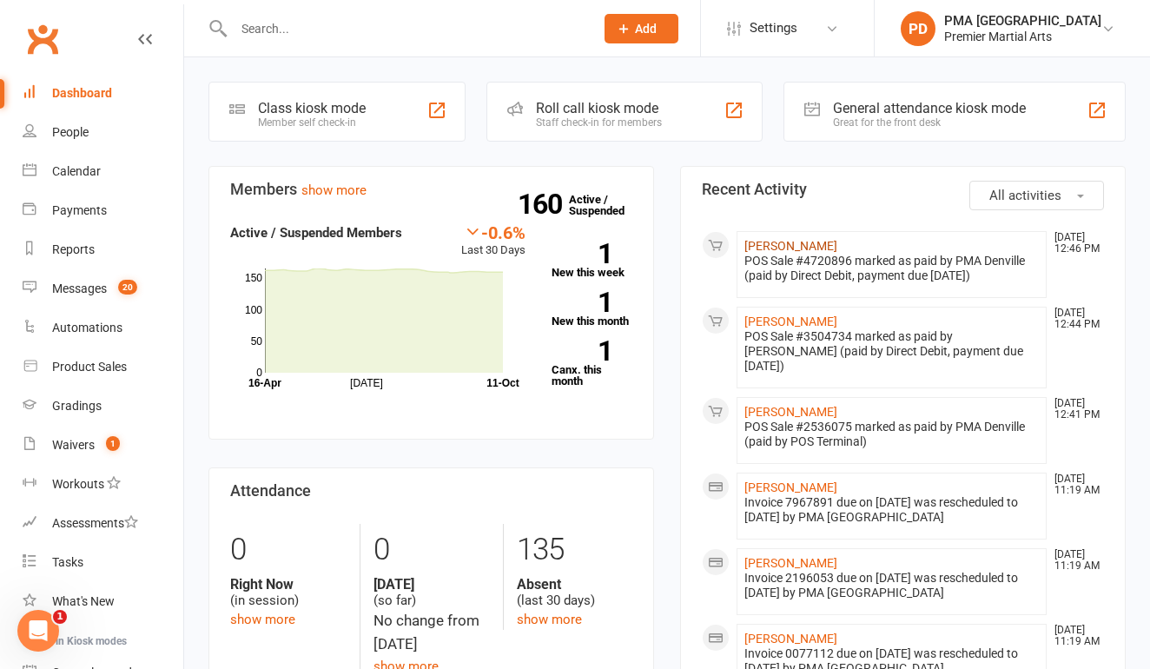
click at [777, 246] on link "Landon Kaleja" at bounding box center [790, 246] width 93 height 14
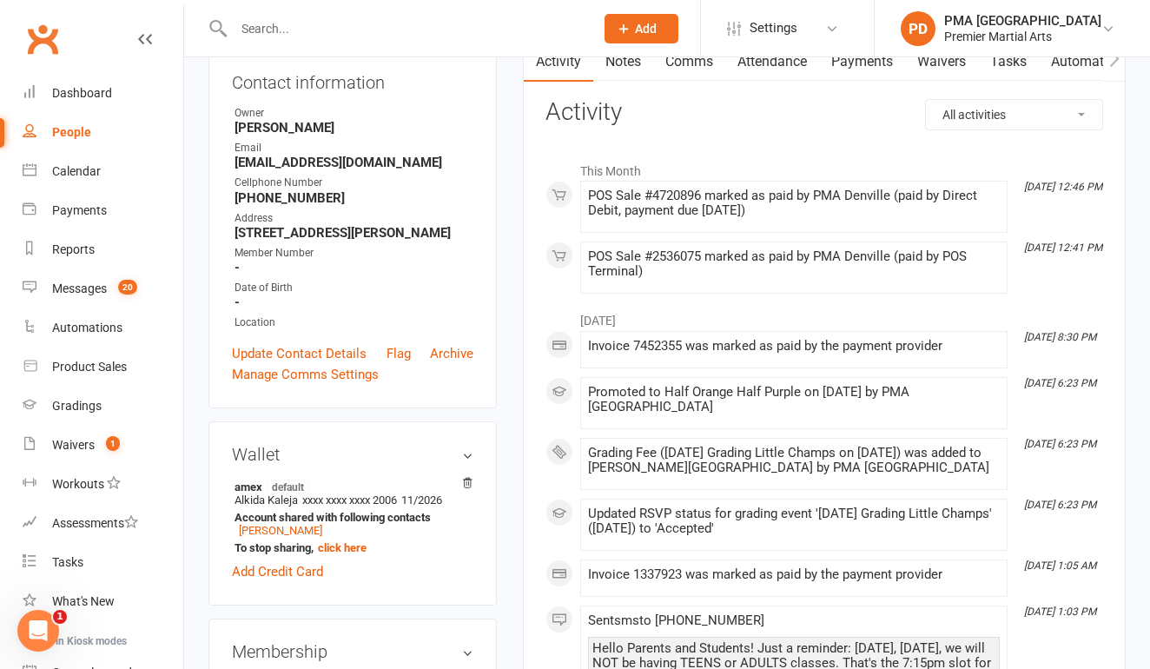
scroll to position [194, 0]
click at [81, 217] on link "Payments" at bounding box center [103, 210] width 161 height 39
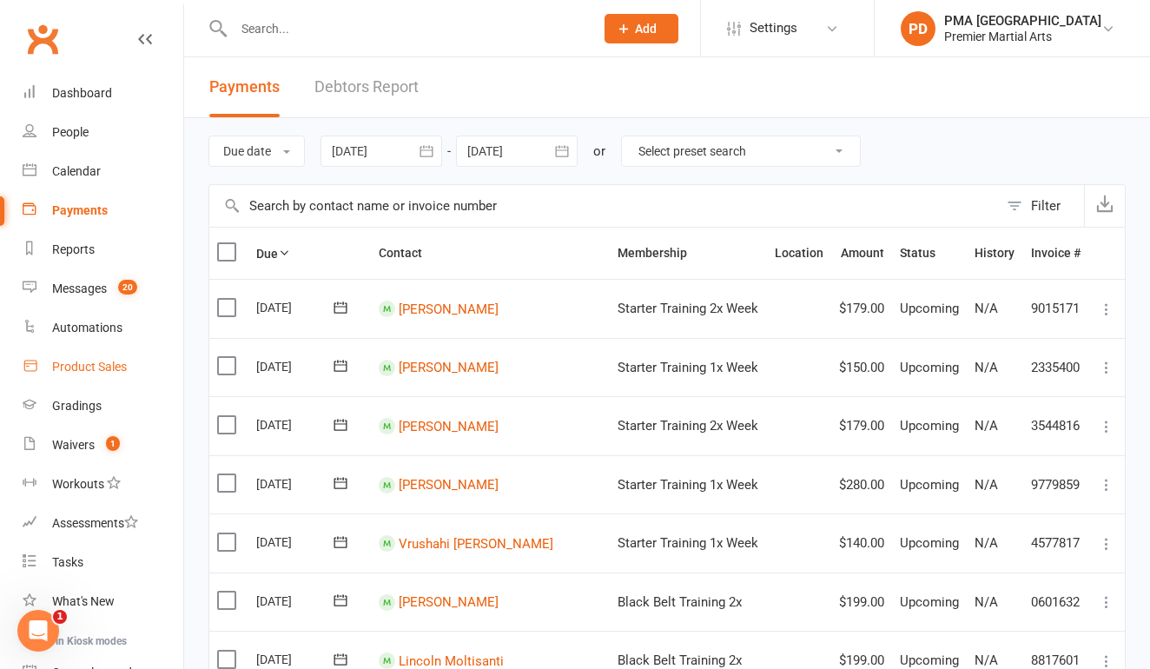
click at [83, 358] on link "Product Sales" at bounding box center [103, 366] width 161 height 39
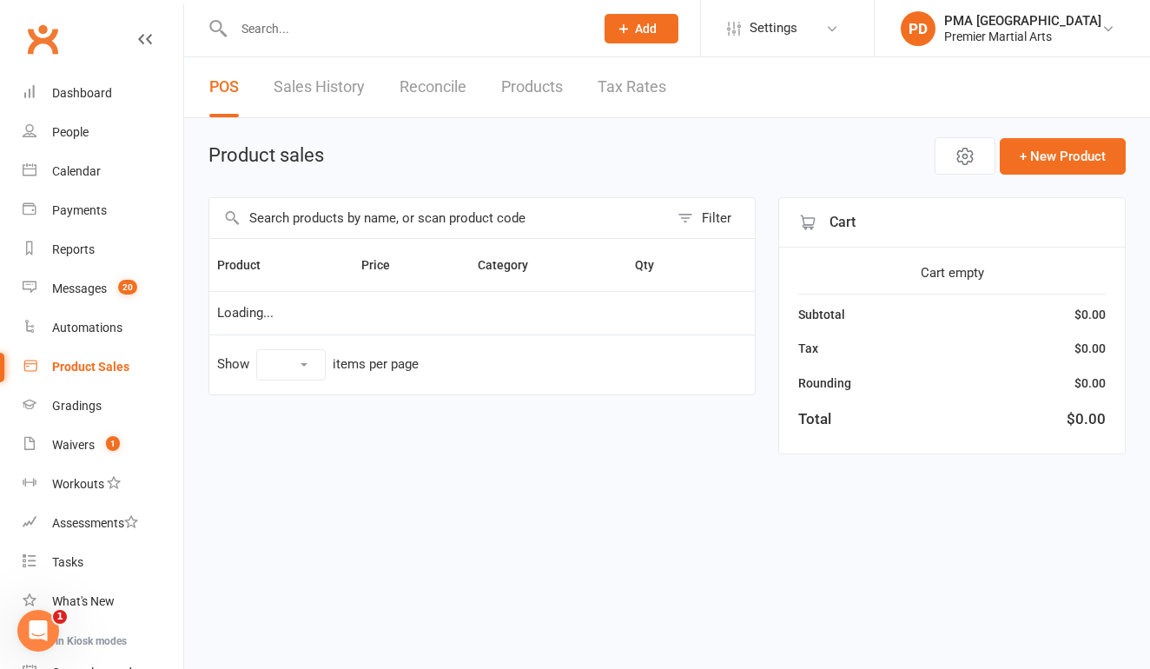
select select "10"
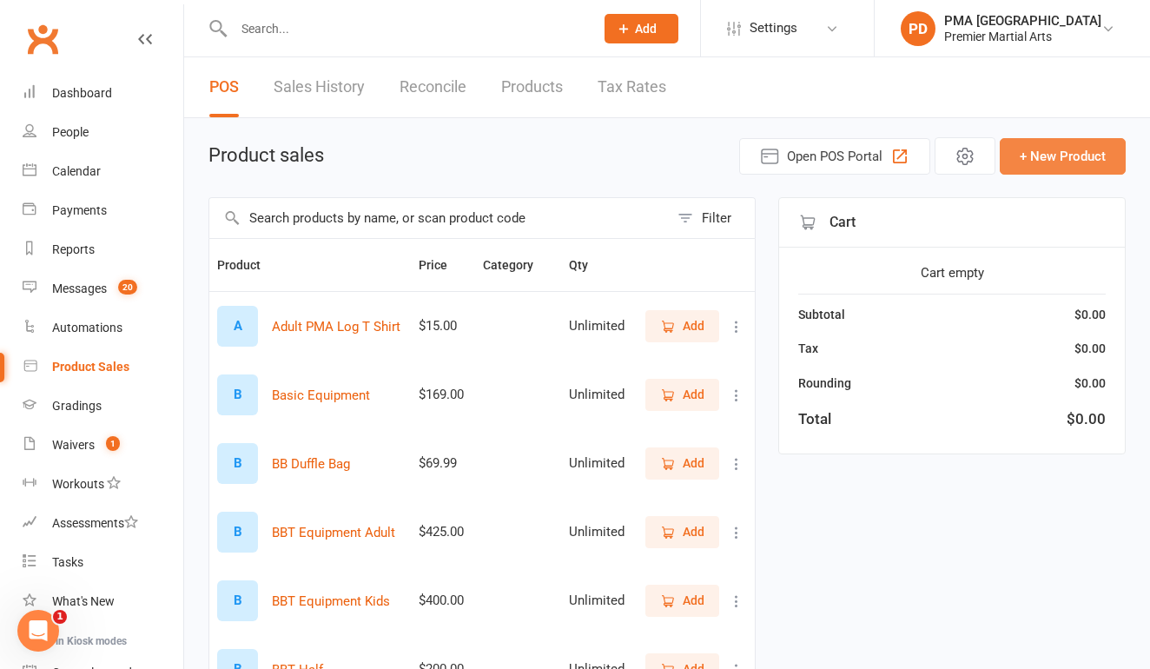
click at [1054, 169] on button "+ New Product" at bounding box center [1062, 156] width 126 height 36
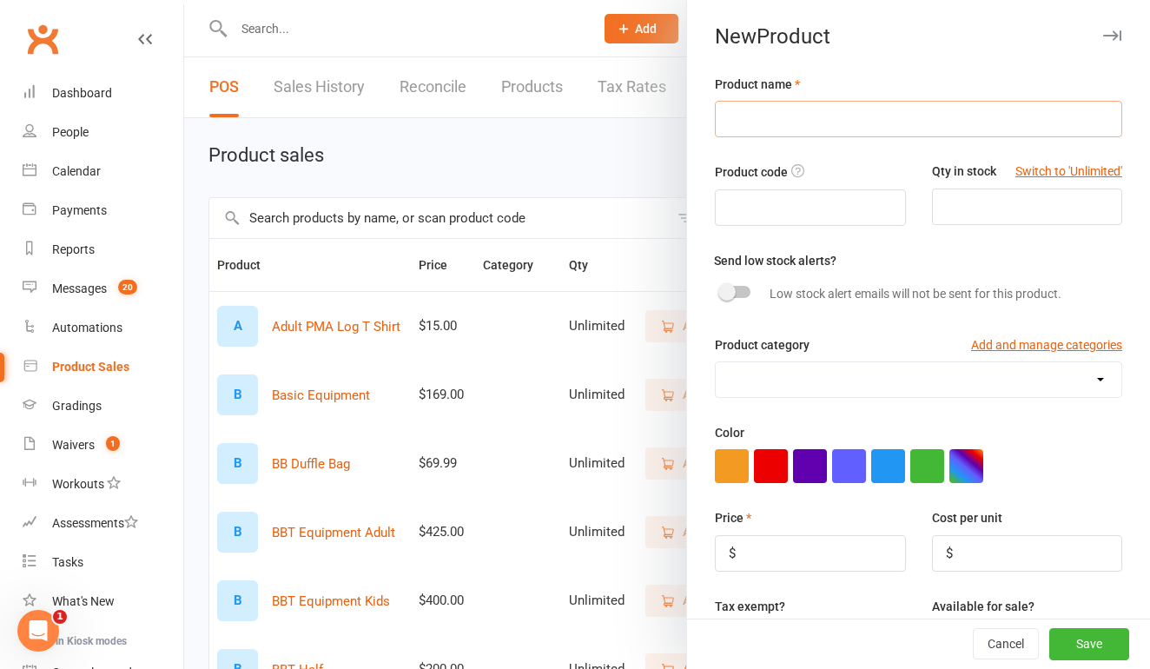
click at [823, 115] on input "text" at bounding box center [918, 119] width 407 height 36
type input "Joel"
drag, startPoint x: 823, startPoint y: 115, endPoint x: 783, endPoint y: 552, distance: 438.6
click at [783, 552] on input "number" at bounding box center [810, 553] width 190 height 36
click at [1061, 175] on button "Switch to 'Unlimited'" at bounding box center [1068, 171] width 107 height 19
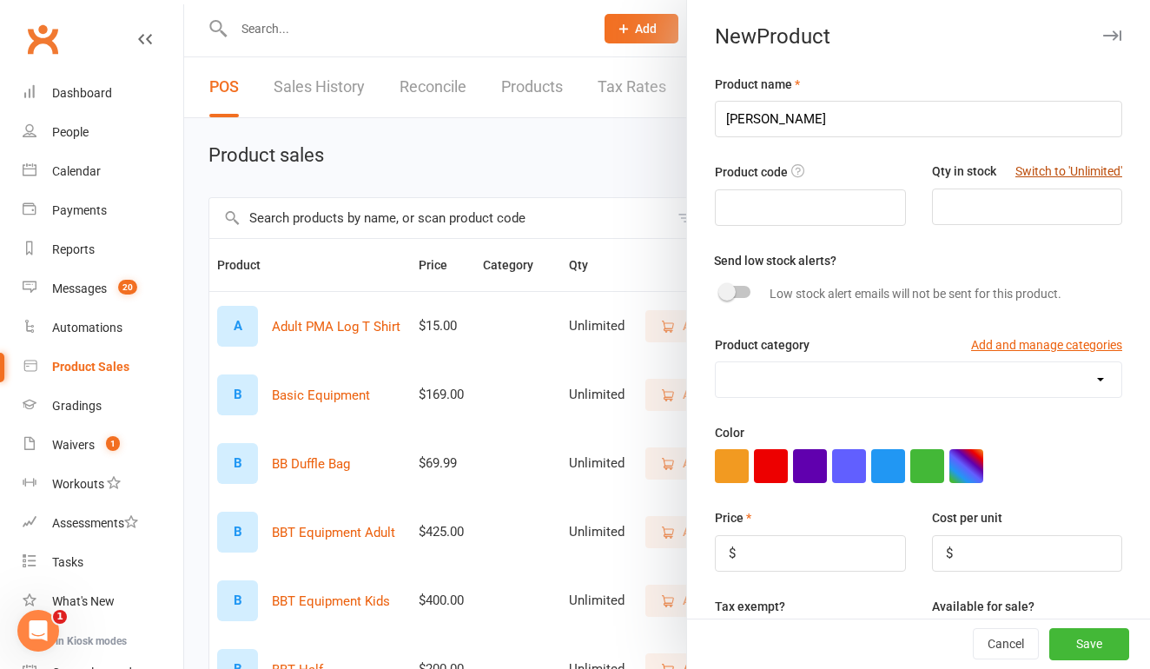
type input "Unlimited"
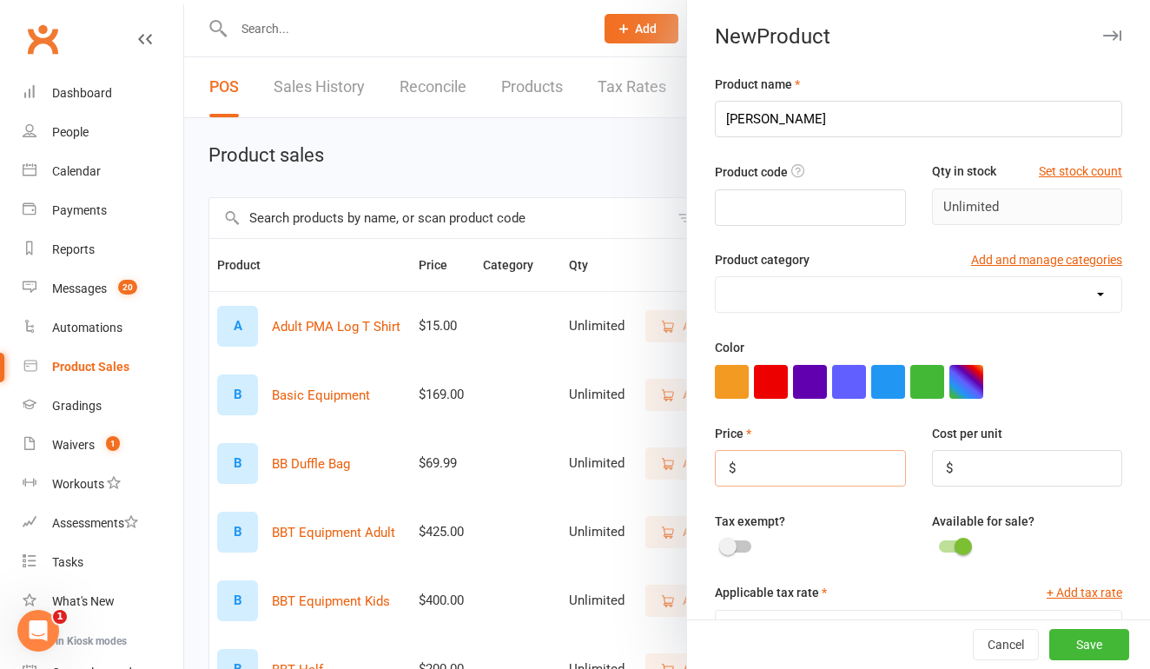
click at [775, 470] on input "number" at bounding box center [810, 468] width 190 height 36
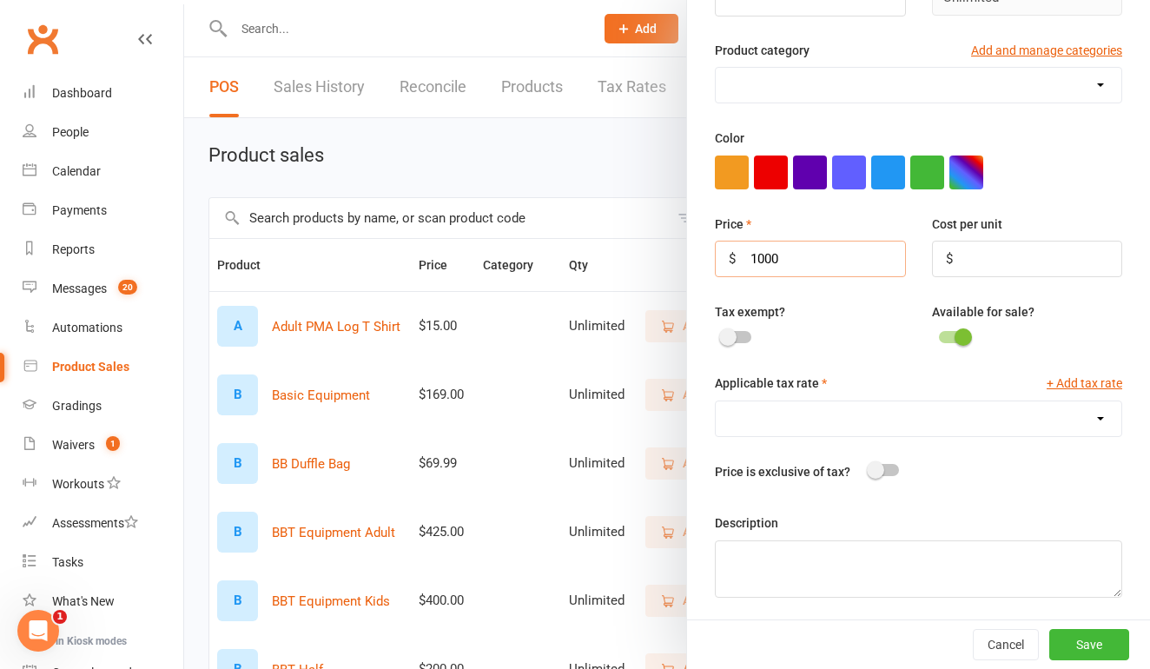
scroll to position [208, 0]
type input "1000"
select select "1470"
click at [881, 468] on span at bounding box center [875, 470] width 17 height 17
click at [869, 468] on input "checkbox" at bounding box center [869, 468] width 0 height 0
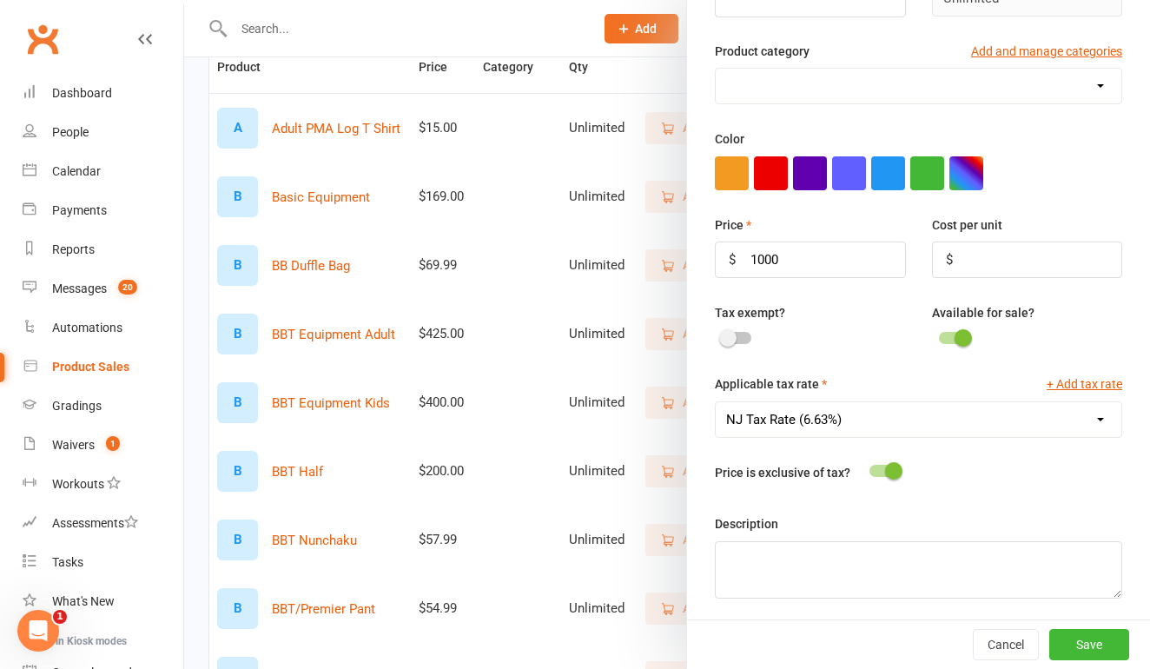
scroll to position [206, 0]
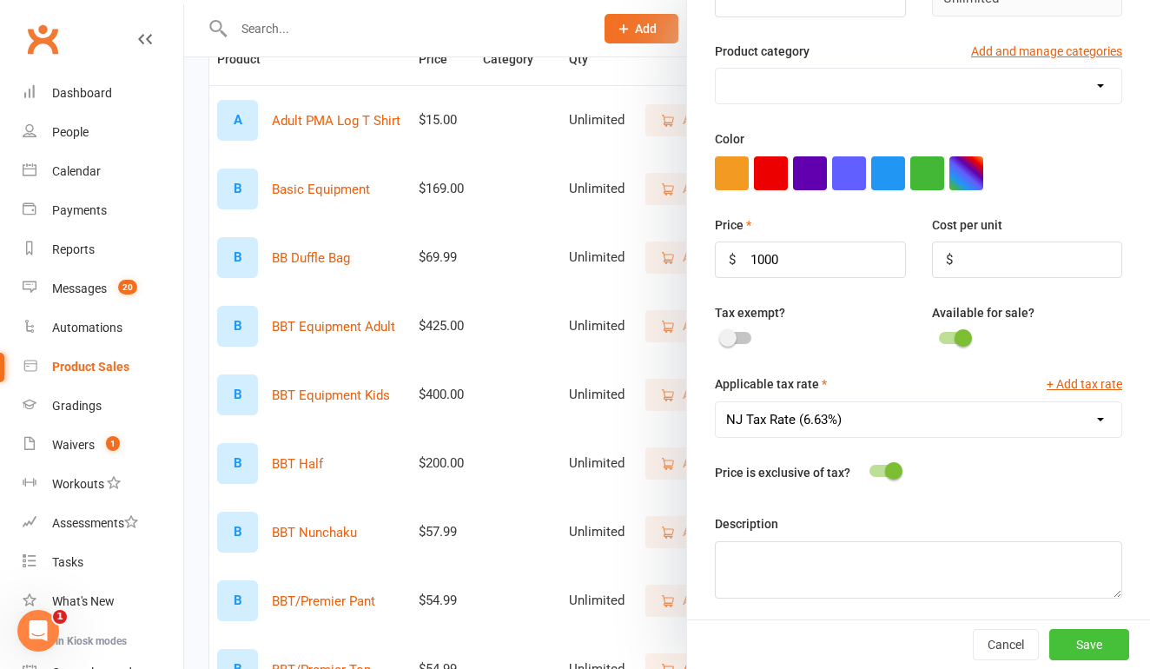
click at [1091, 640] on button "Save" at bounding box center [1089, 644] width 80 height 31
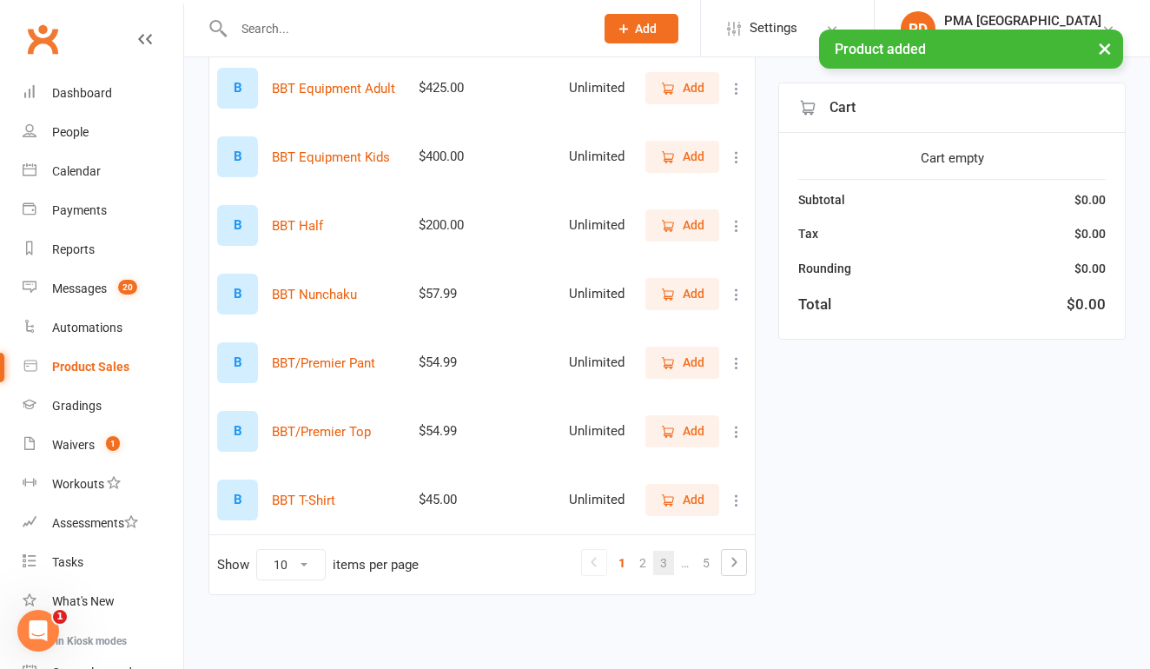
scroll to position [458, 0]
click at [662, 551] on link "3" at bounding box center [663, 563] width 21 height 24
click at [683, 551] on link "4" at bounding box center [685, 563] width 21 height 24
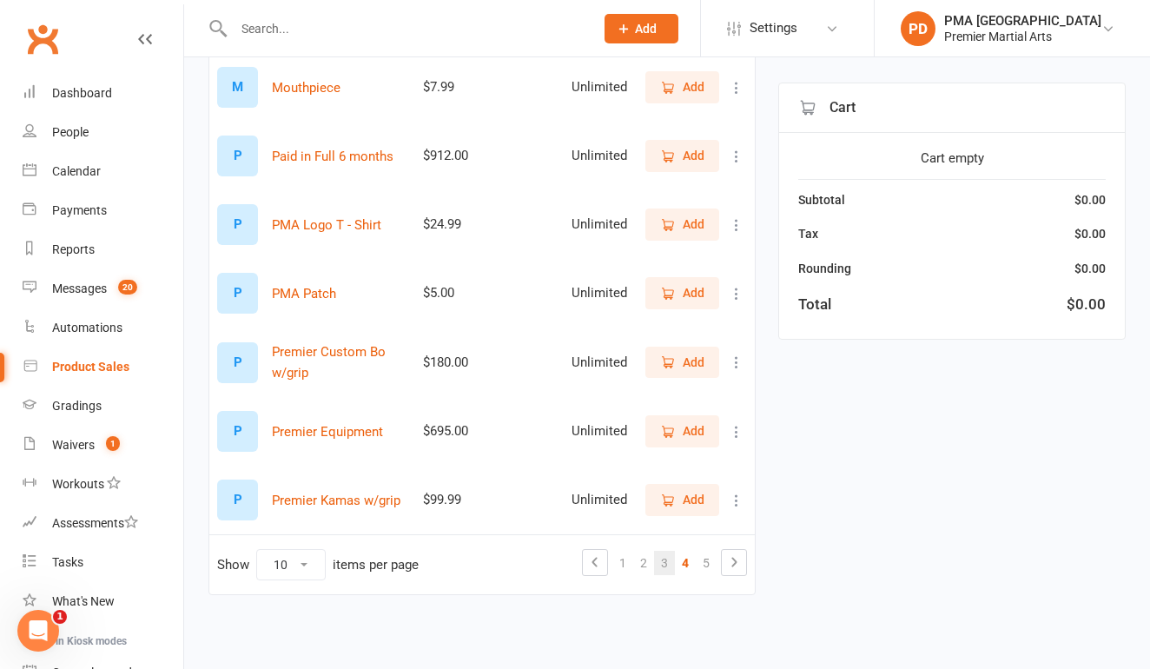
click at [663, 551] on link "3" at bounding box center [664, 563] width 21 height 24
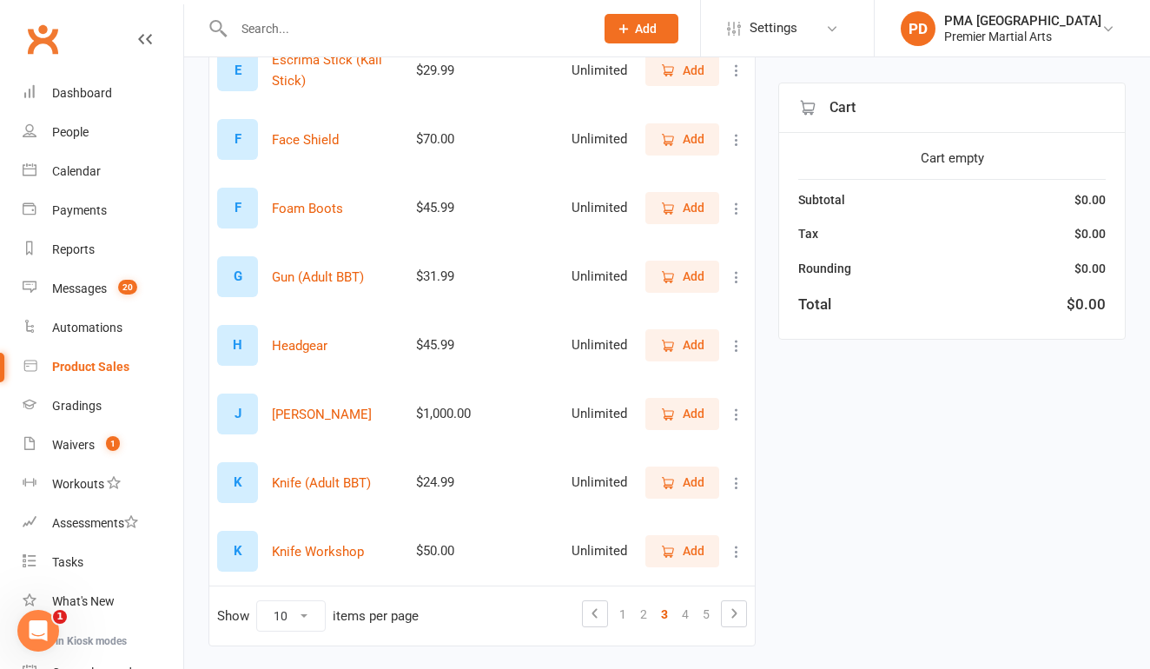
scroll to position [390, 0]
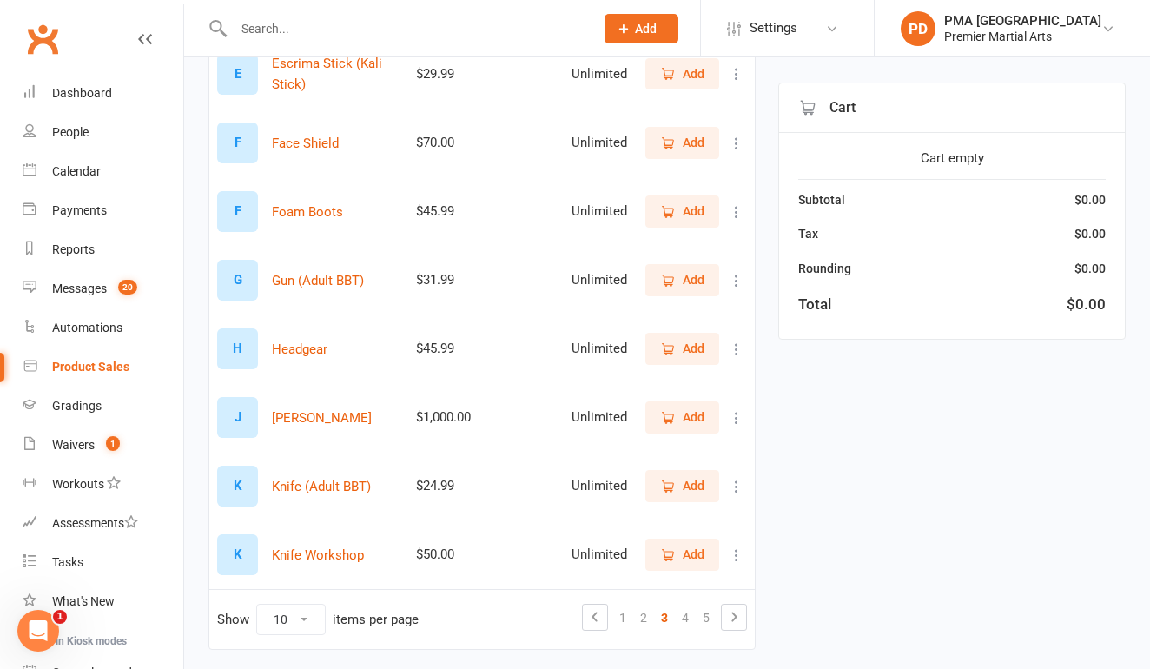
click at [739, 421] on icon at bounding box center [736, 417] width 17 height 17
click at [650, 490] on link "Delete" at bounding box center [660, 486] width 172 height 35
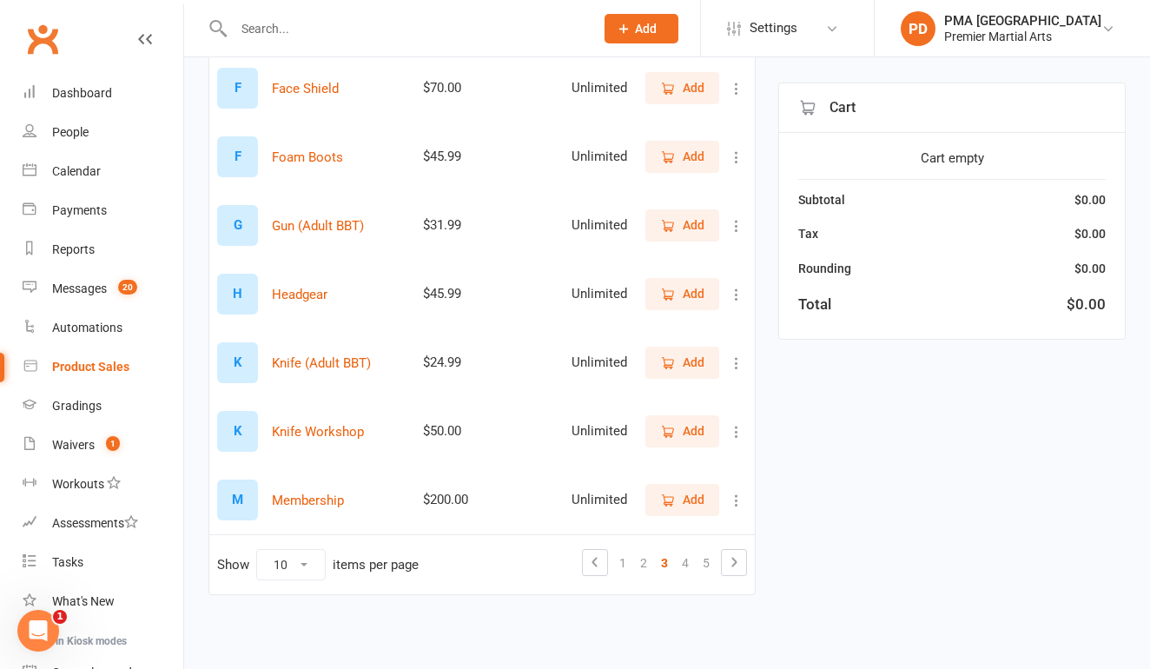
scroll to position [459, 0]
click at [692, 553] on link "4" at bounding box center [685, 563] width 21 height 24
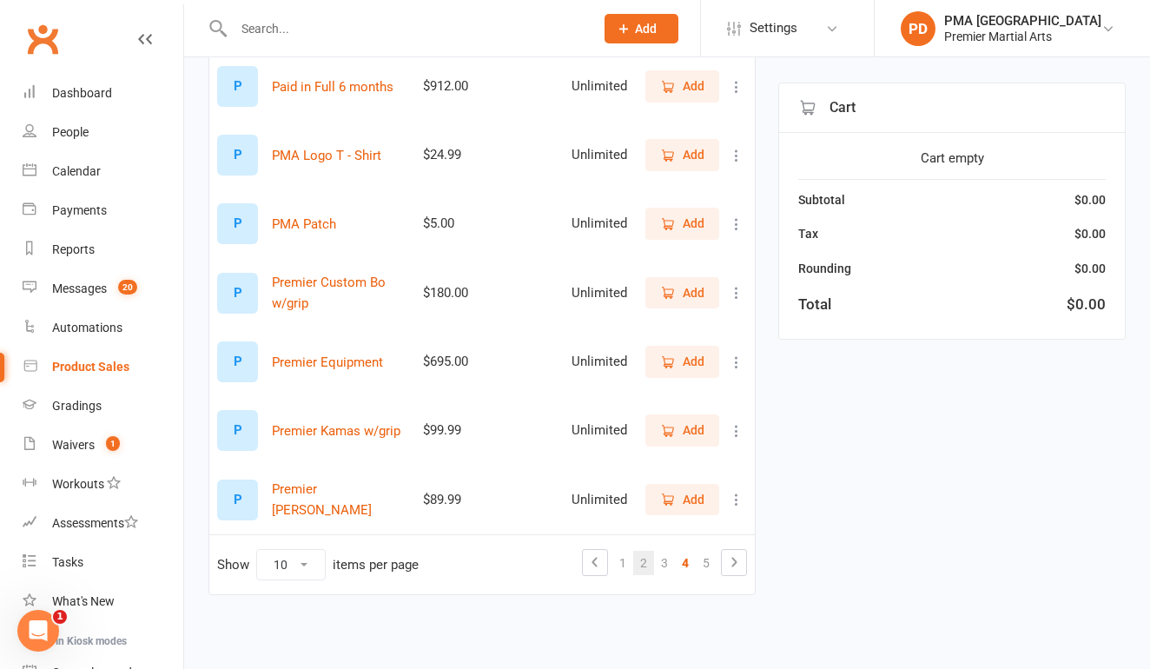
click at [644, 551] on link "2" at bounding box center [643, 563] width 21 height 24
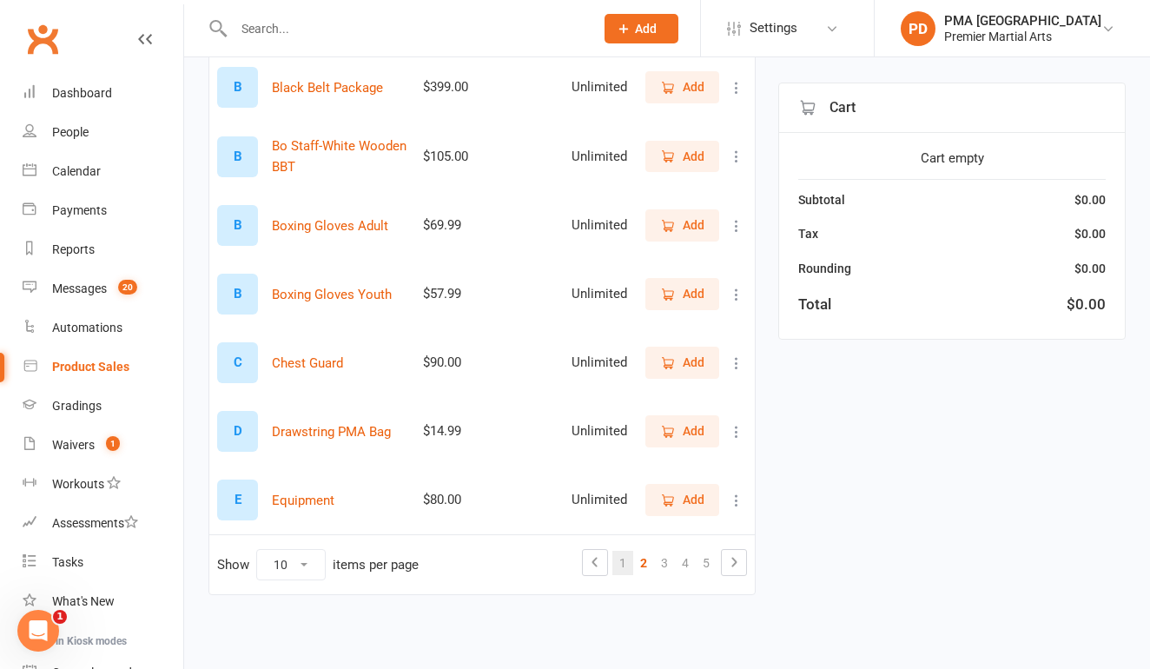
click at [625, 551] on link "1" at bounding box center [622, 563] width 21 height 24
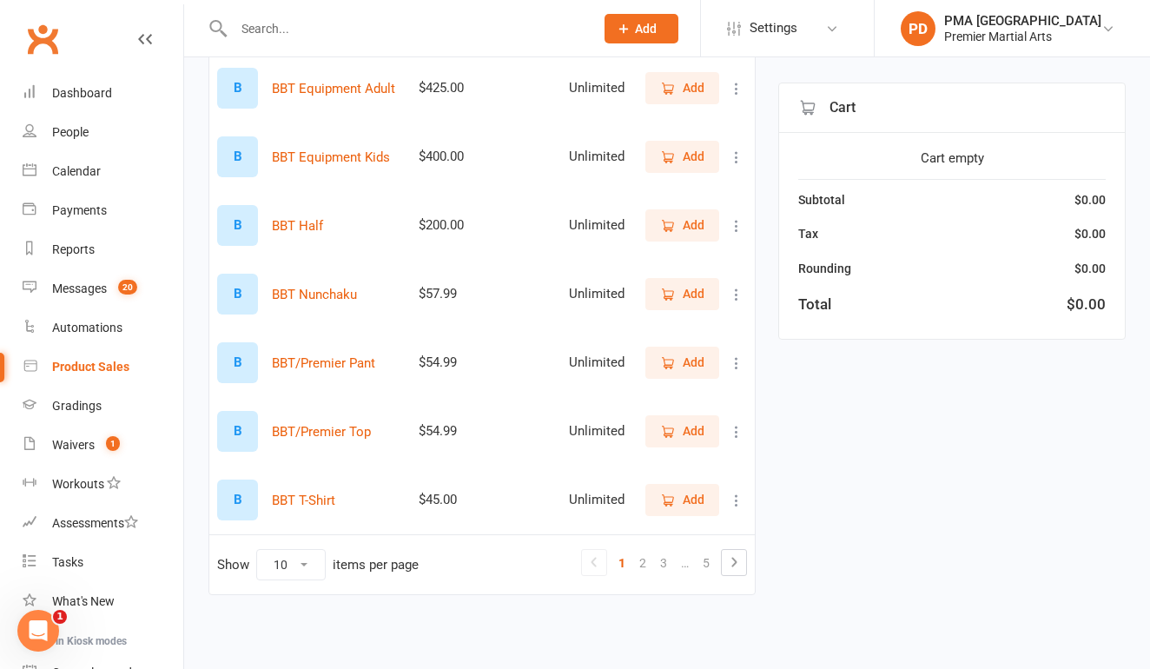
click at [677, 421] on span "Add" at bounding box center [682, 430] width 44 height 19
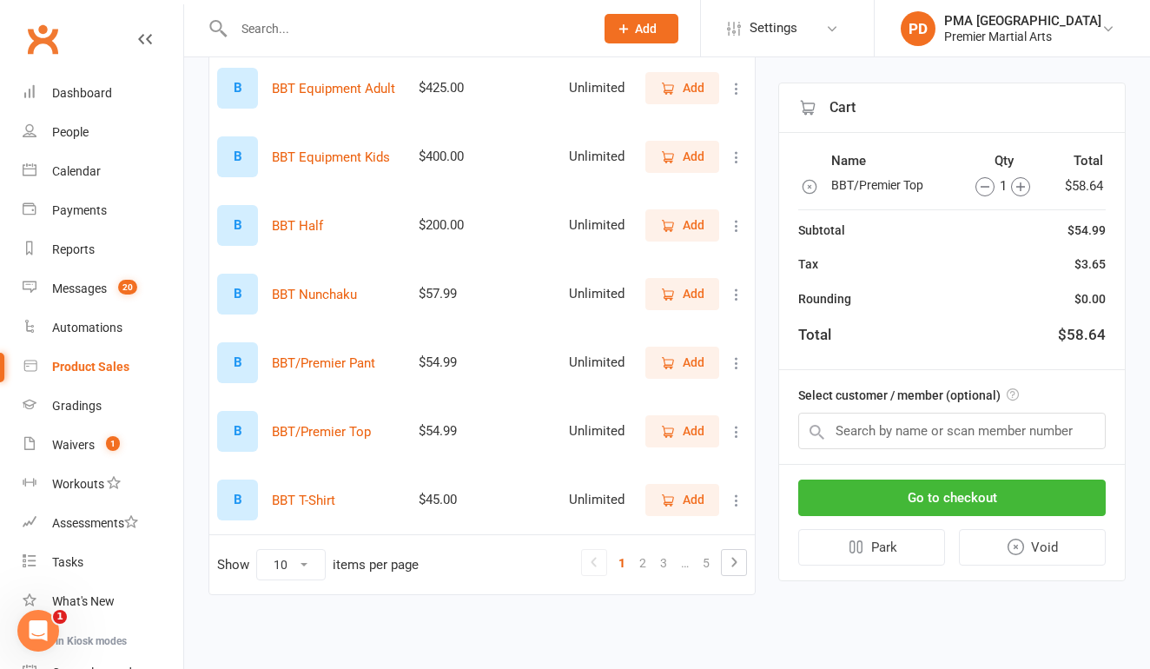
click at [683, 353] on span "Add" at bounding box center [694, 362] width 22 height 19
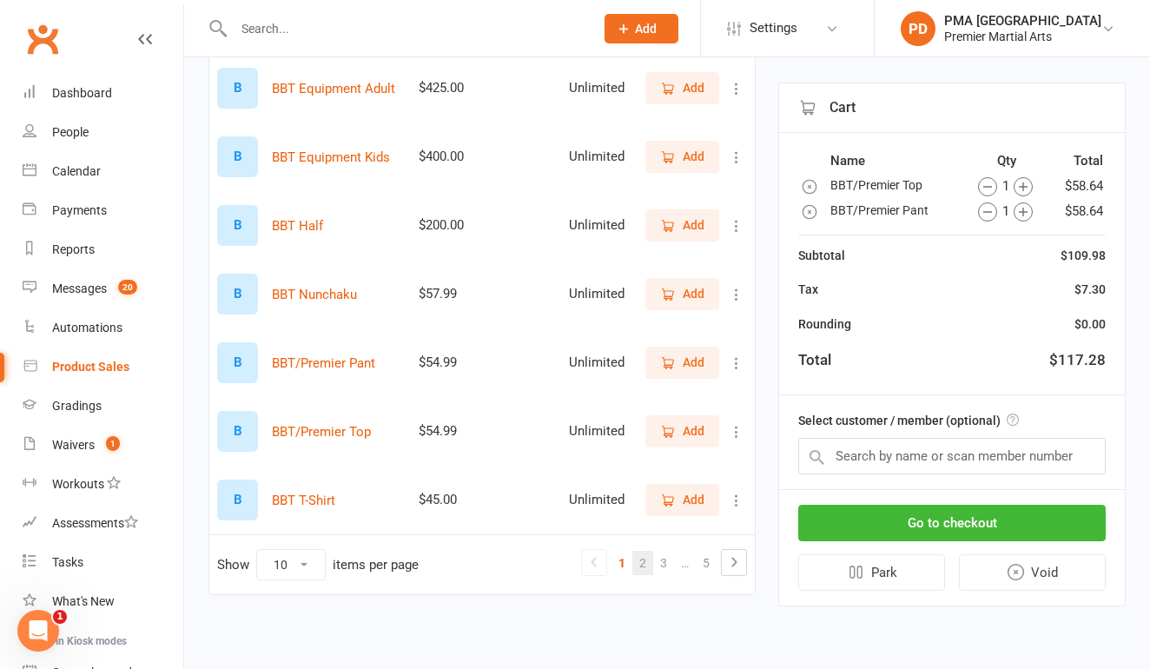
click at [643, 551] on link "2" at bounding box center [642, 563] width 21 height 24
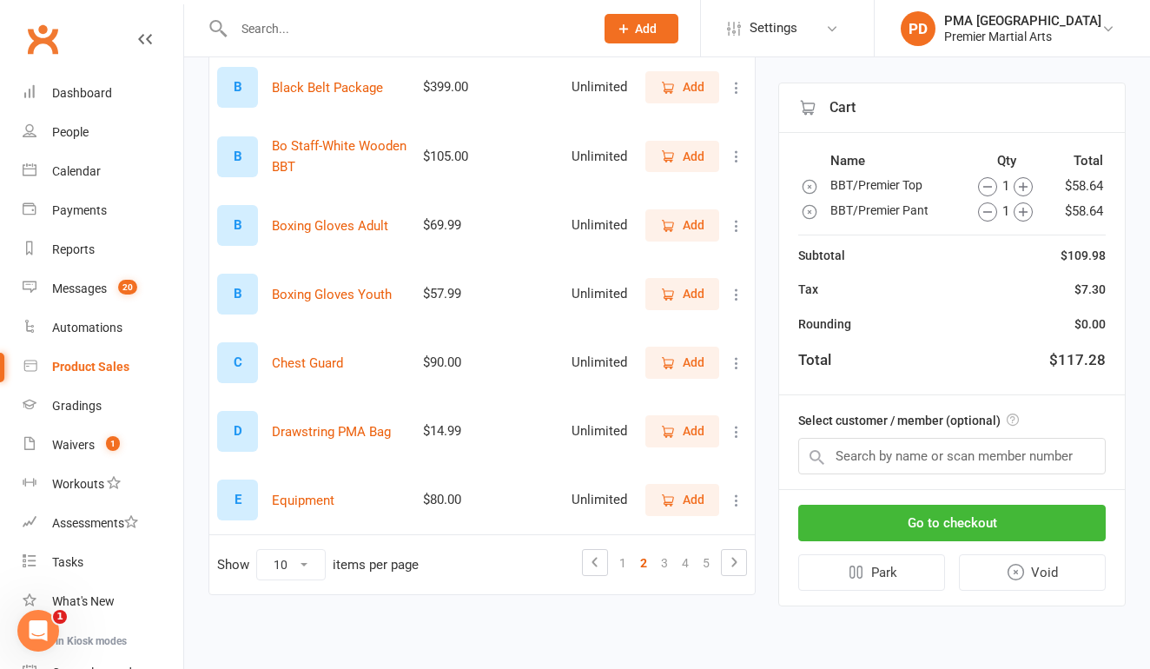
click at [660, 218] on icon "button" at bounding box center [668, 226] width 16 height 16
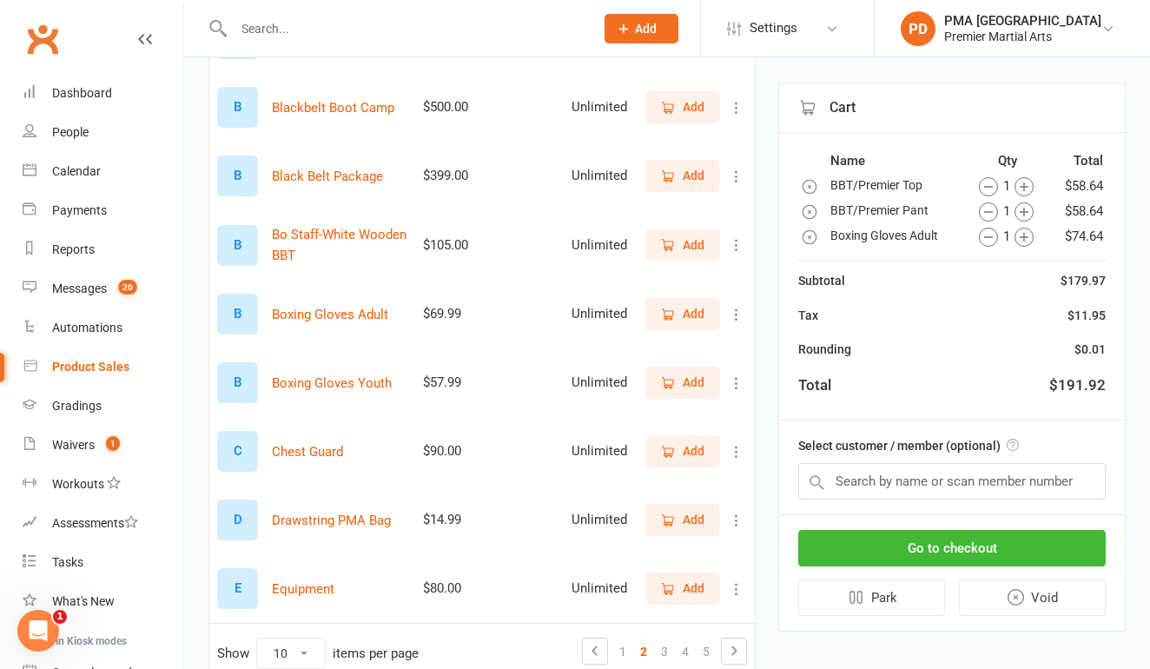
scroll to position [352, 0]
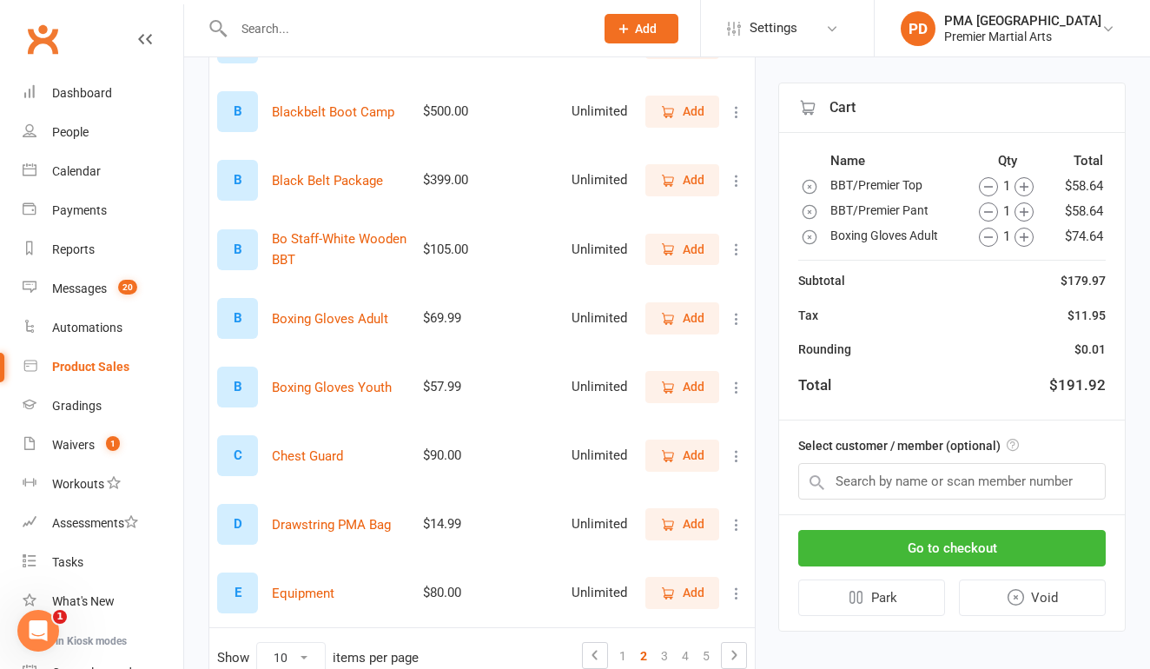
click at [812, 214] on icon "button" at bounding box center [809, 211] width 17 height 17
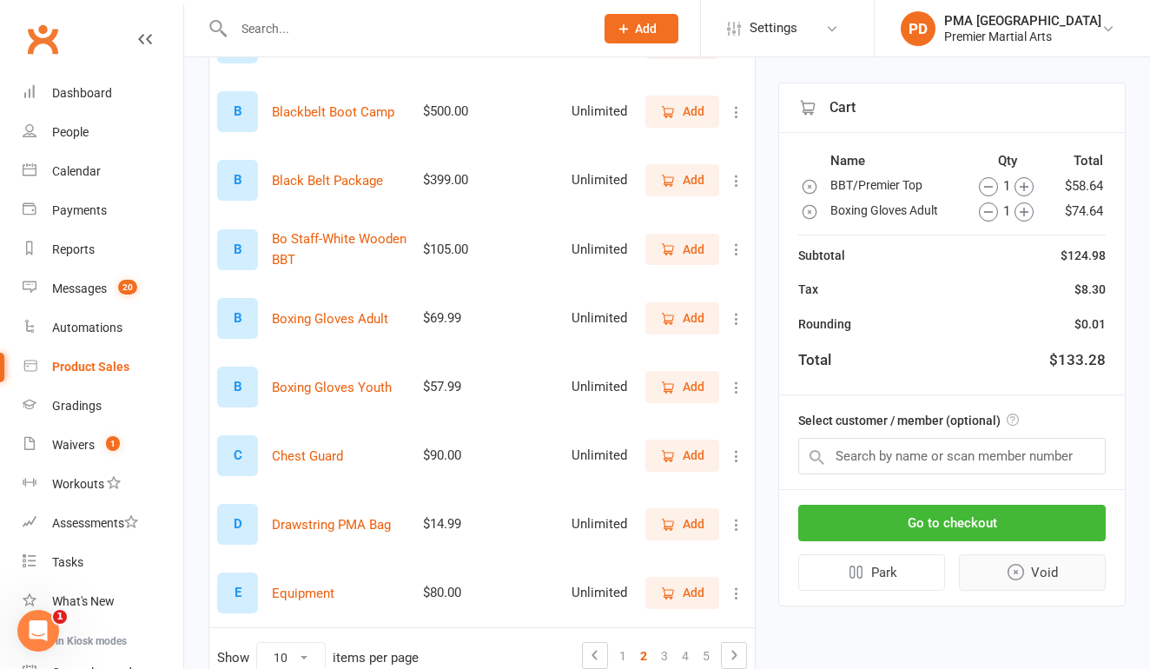
click at [1061, 571] on button "Void" at bounding box center [1033, 572] width 148 height 36
click at [807, 185] on icon "button" at bounding box center [809, 186] width 17 height 17
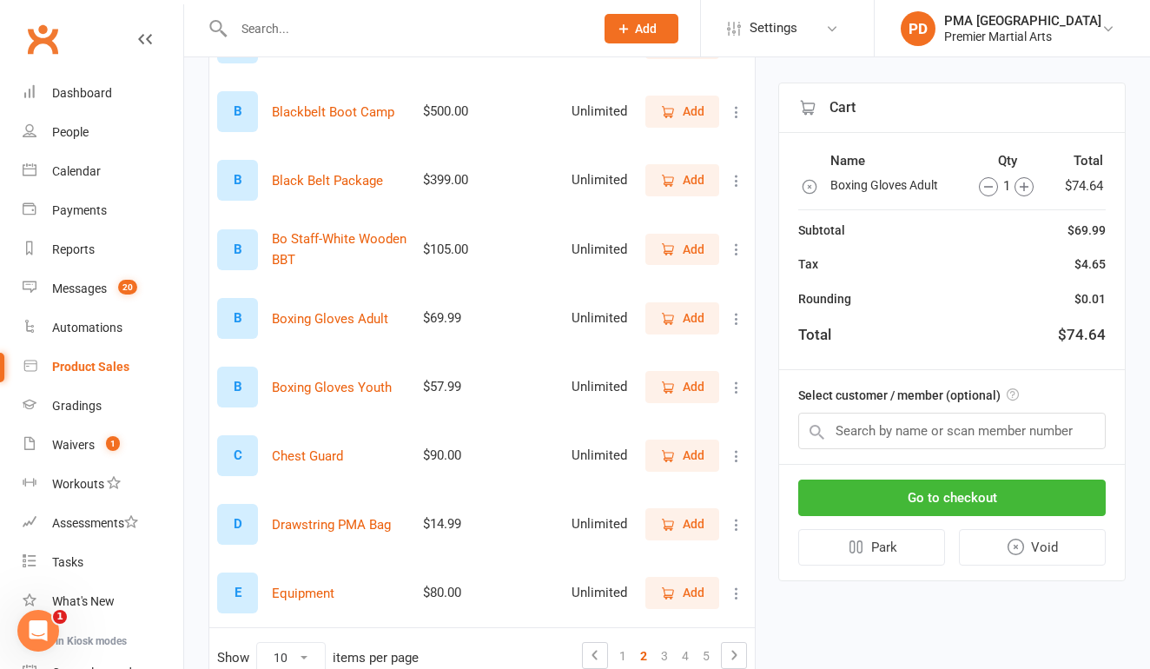
click at [807, 185] on icon "button" at bounding box center [809, 186] width 17 height 17
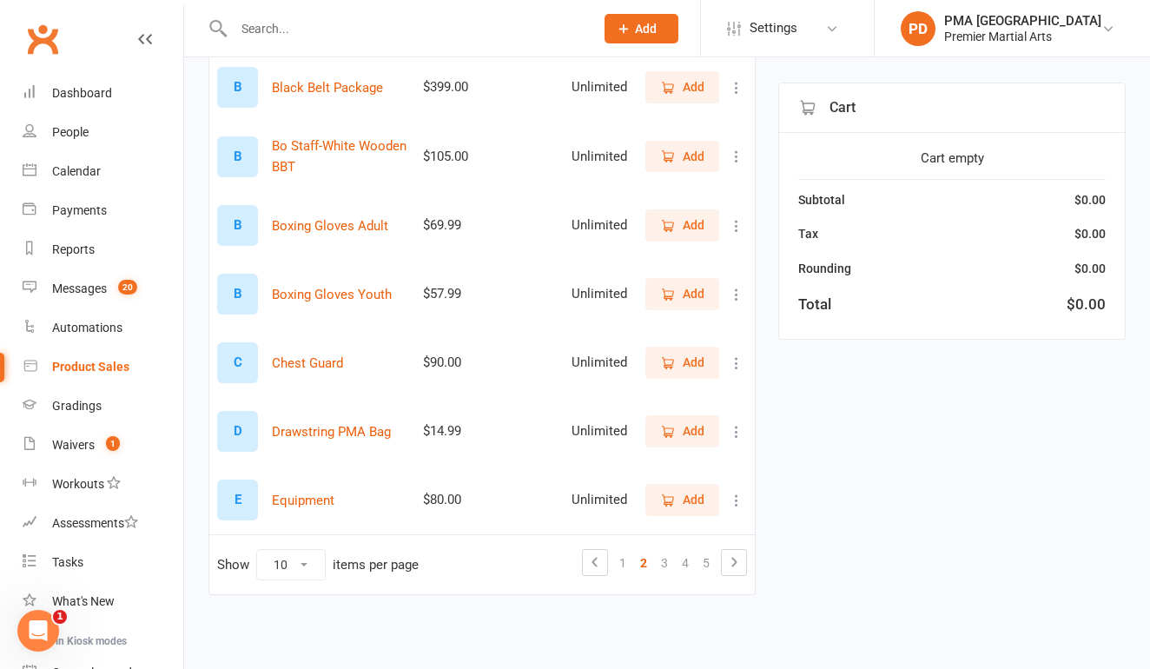
scroll to position [450, 0]
click at [625, 551] on link "1" at bounding box center [622, 563] width 21 height 24
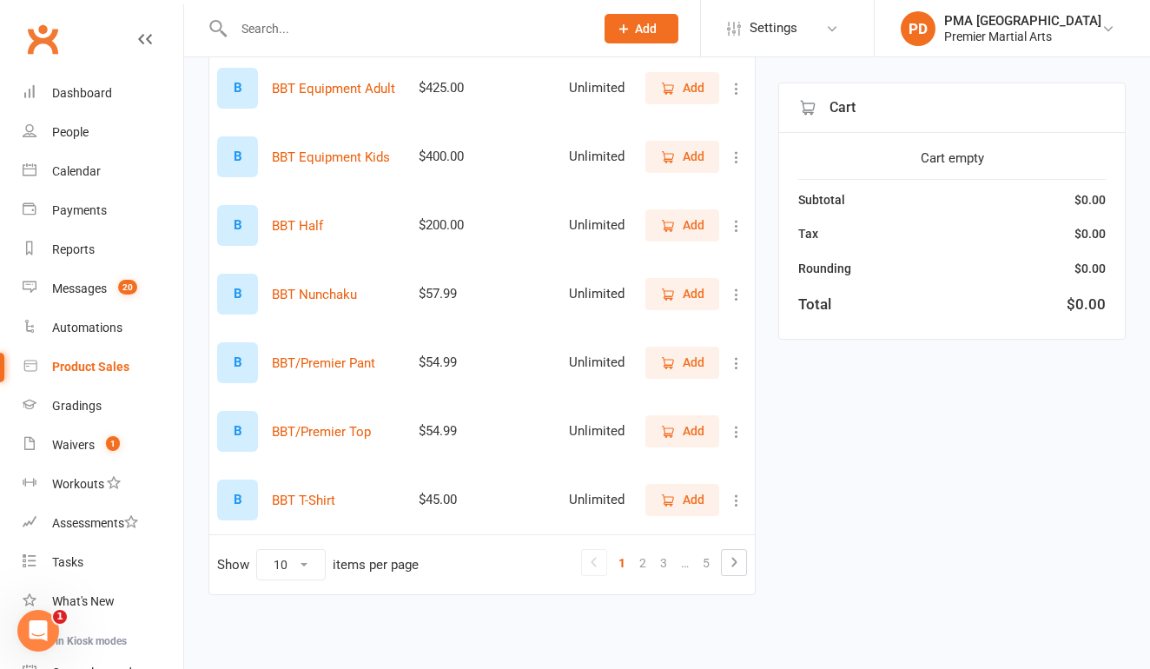
click at [735, 359] on icon at bounding box center [736, 362] width 17 height 17
click at [662, 381] on link "View / Edit" at bounding box center [660, 396] width 172 height 35
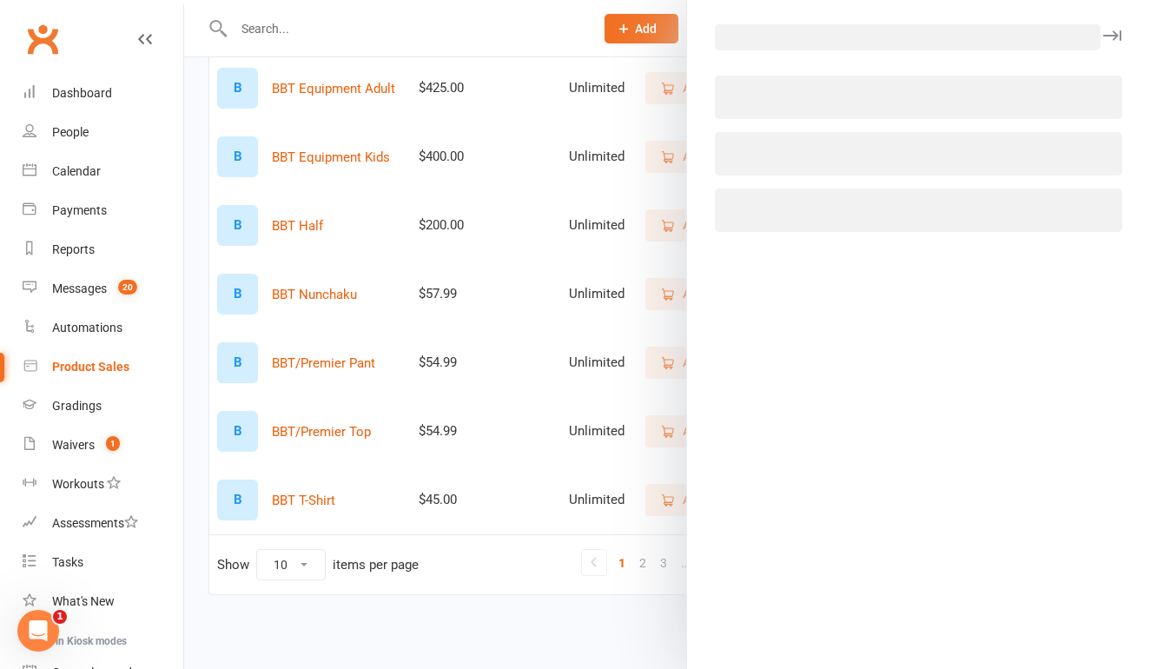
select select "1470"
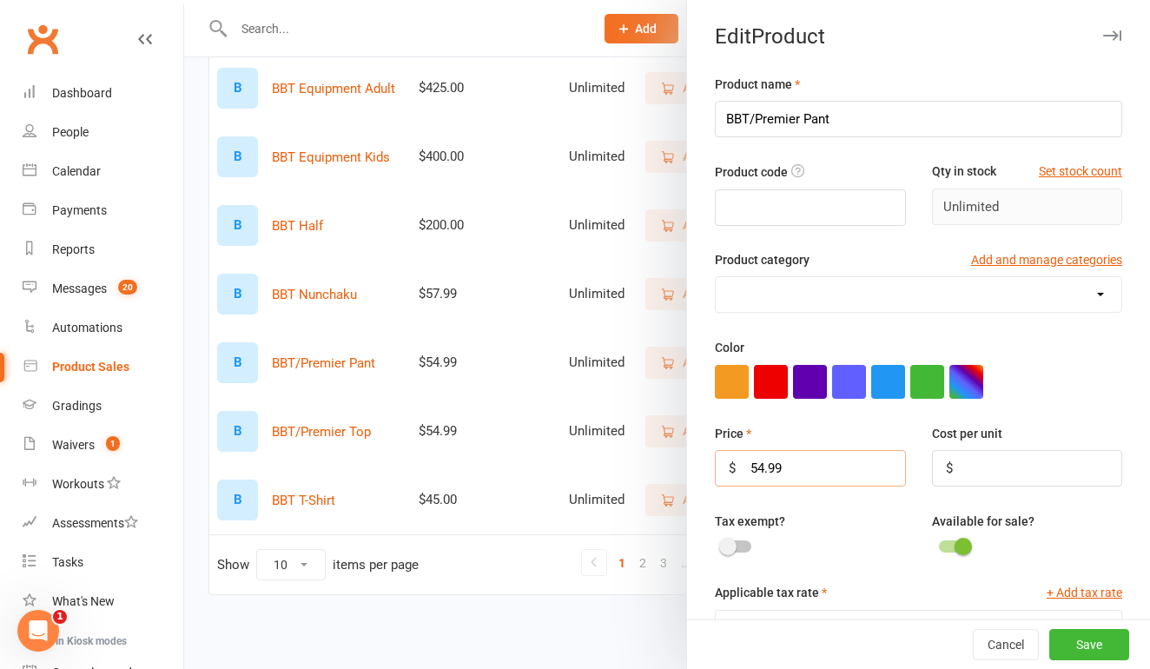
click at [808, 458] on input "54.99" at bounding box center [810, 468] width 190 height 36
type input "5"
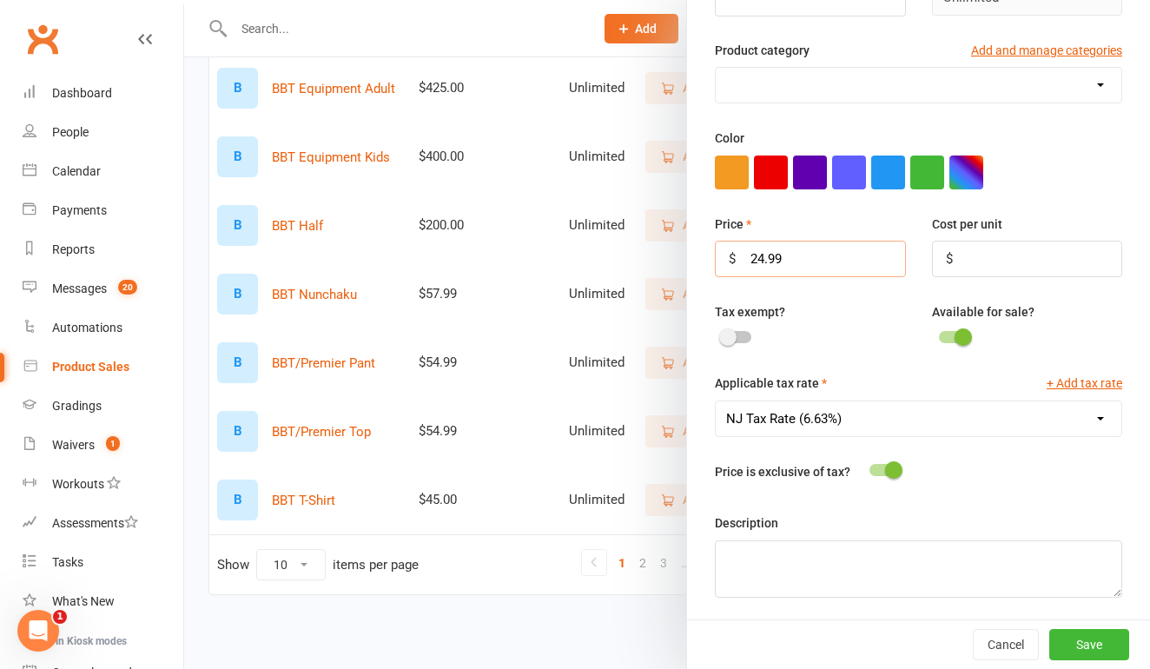
scroll to position [208, 0]
type input "24.99"
click at [1085, 639] on button "Save" at bounding box center [1089, 644] width 80 height 31
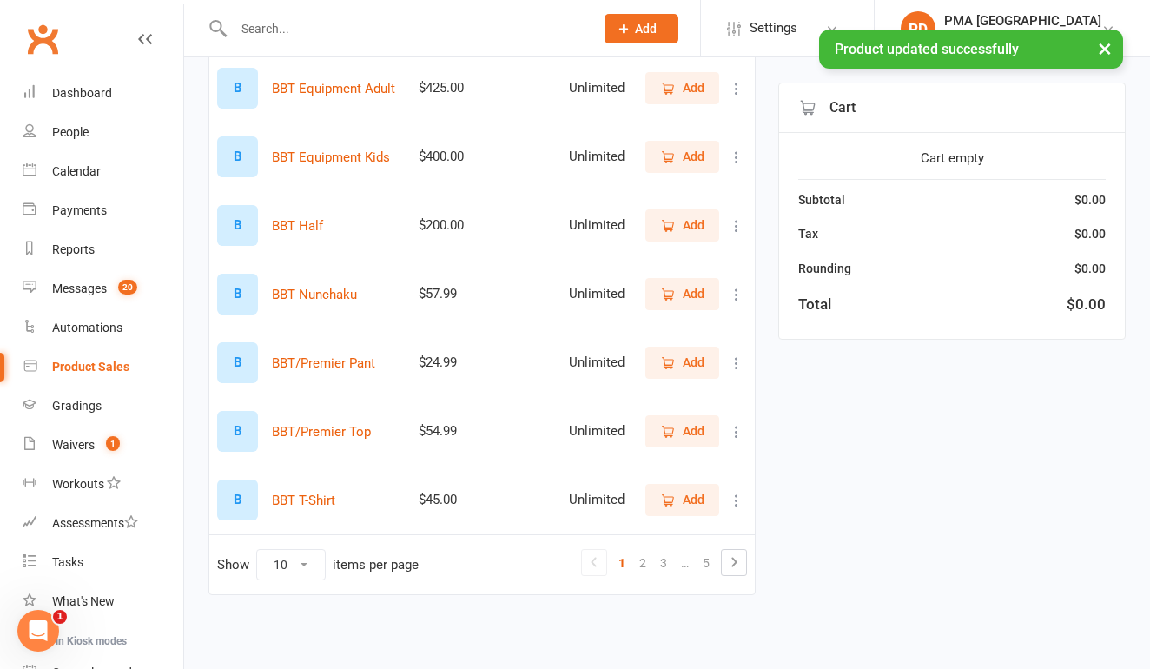
click at [676, 425] on span "Add" at bounding box center [682, 430] width 44 height 19
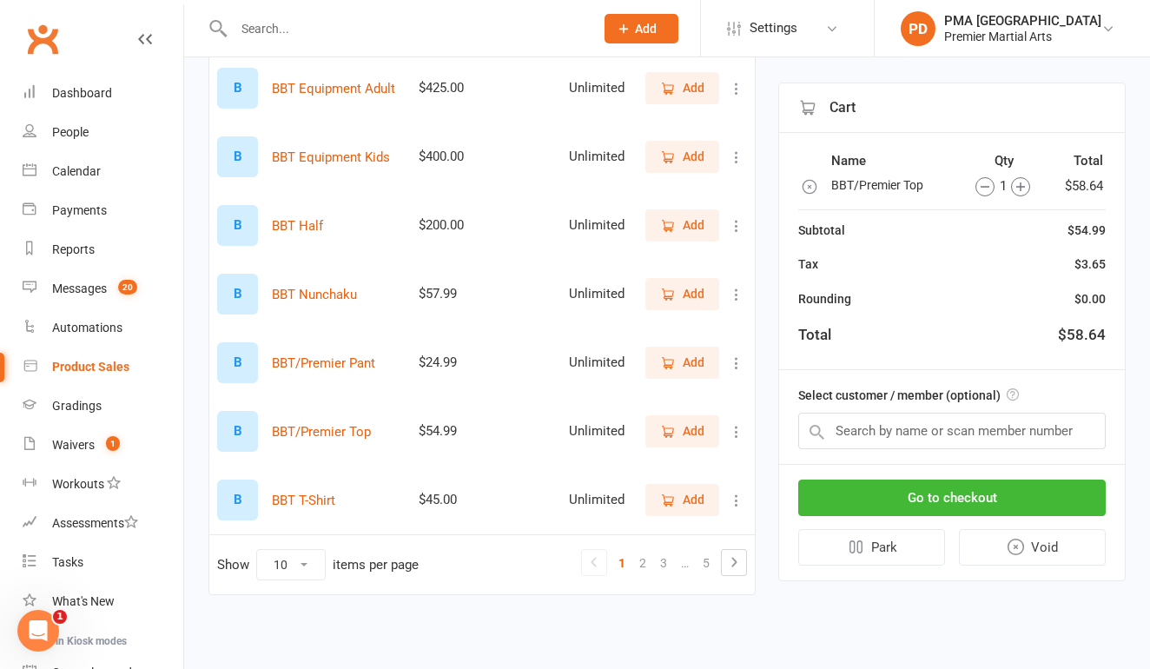
click at [810, 190] on icon "button" at bounding box center [809, 186] width 17 height 17
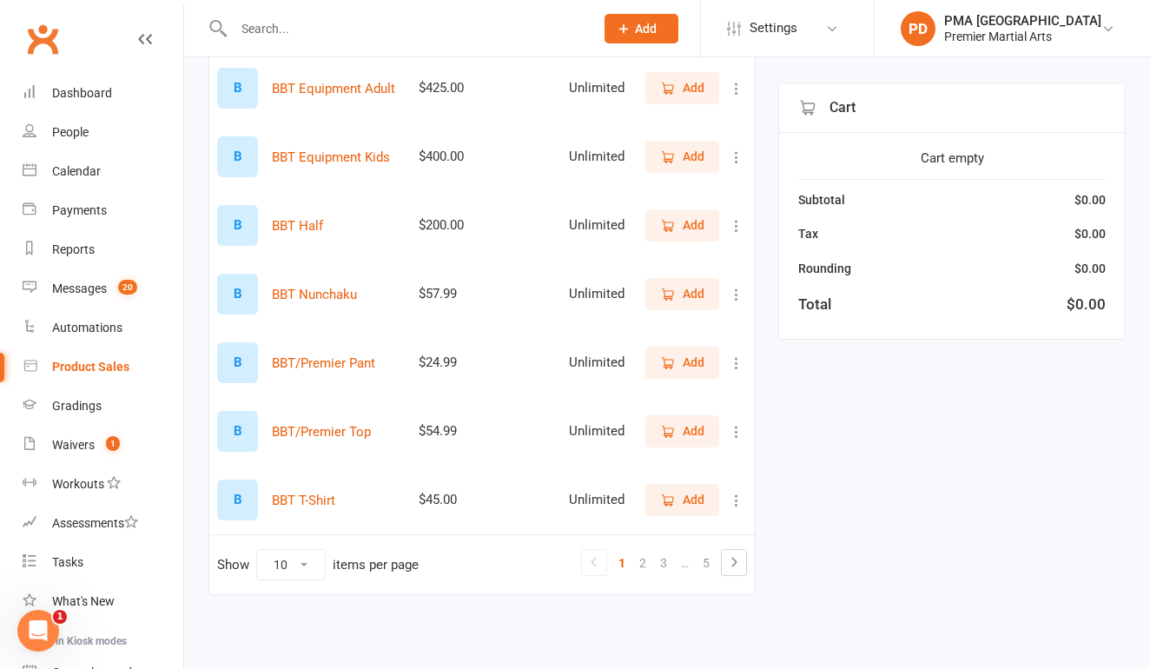
click at [733, 365] on icon at bounding box center [736, 362] width 17 height 17
click at [637, 384] on link "View / Edit" at bounding box center [660, 396] width 172 height 35
select select "1470"
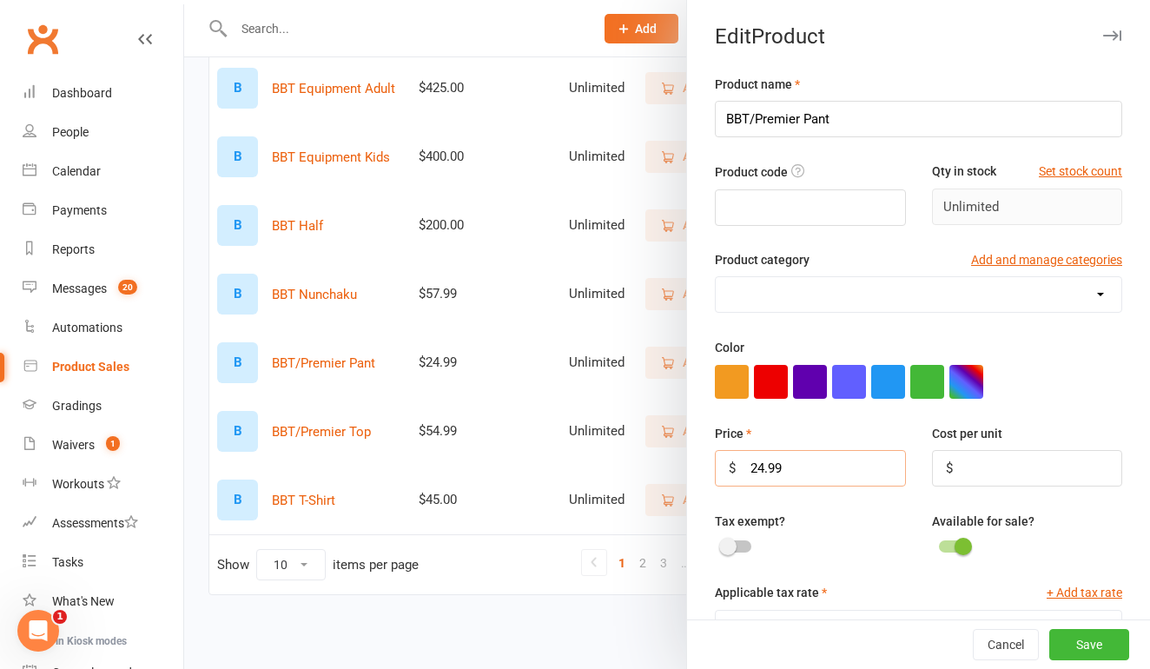
click at [789, 470] on input "24.99" at bounding box center [810, 468] width 190 height 36
type input "2"
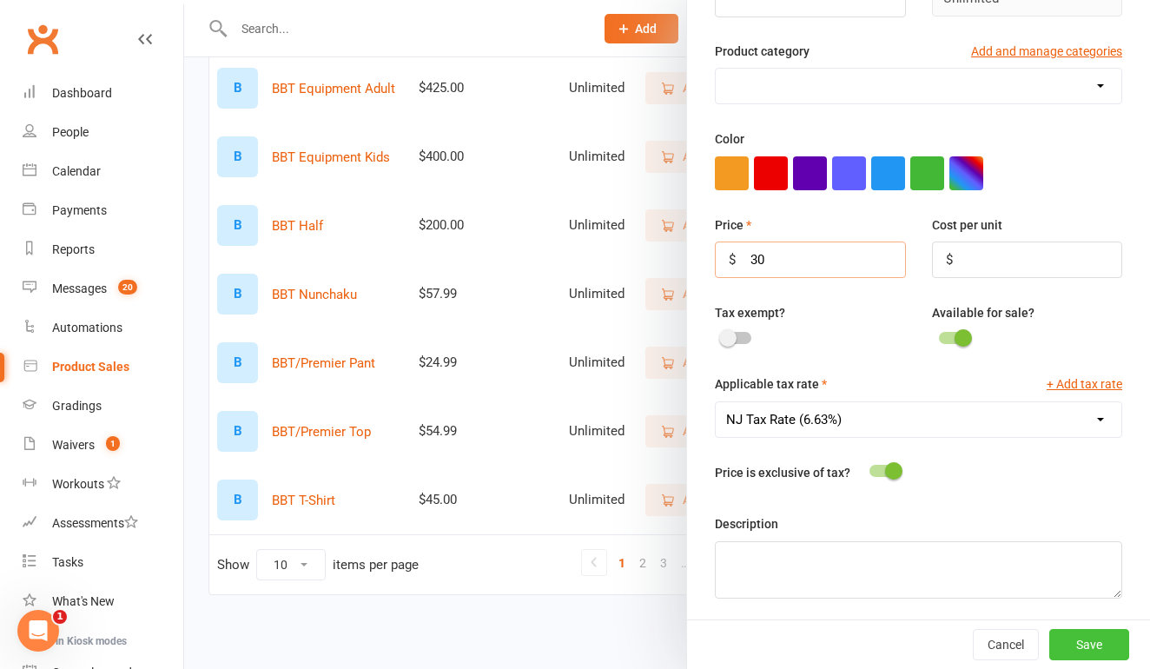
type input "30"
click at [1102, 647] on button "Save" at bounding box center [1089, 644] width 80 height 31
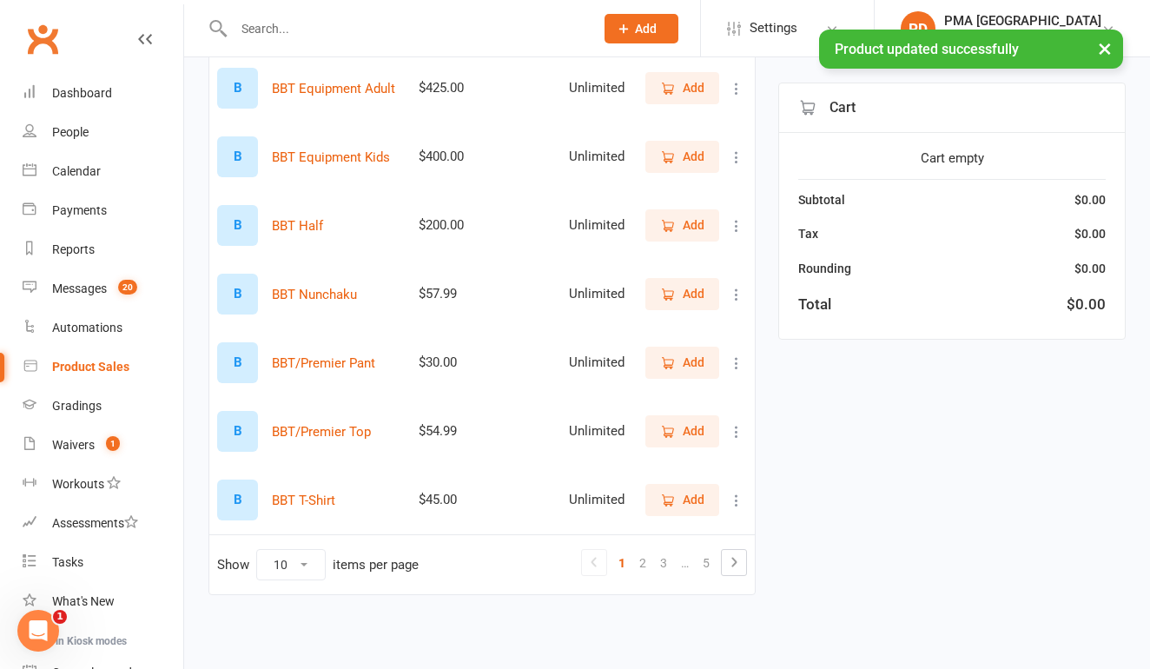
click at [672, 424] on icon "button" at bounding box center [668, 432] width 16 height 16
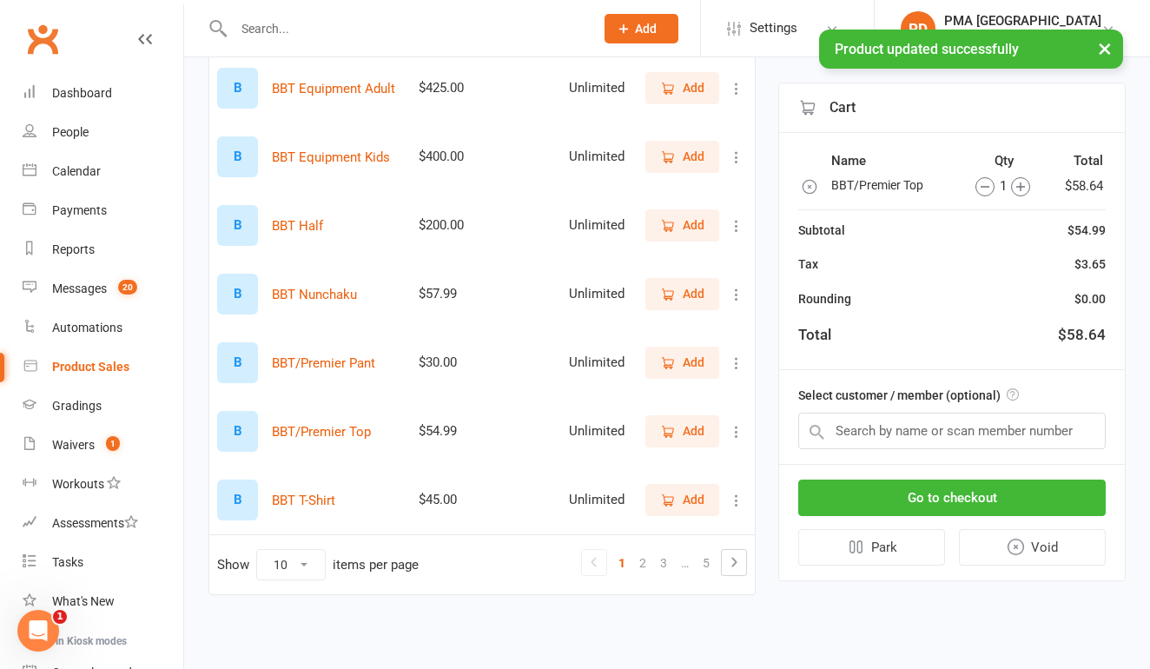
click at [677, 353] on span "Add" at bounding box center [682, 362] width 44 height 19
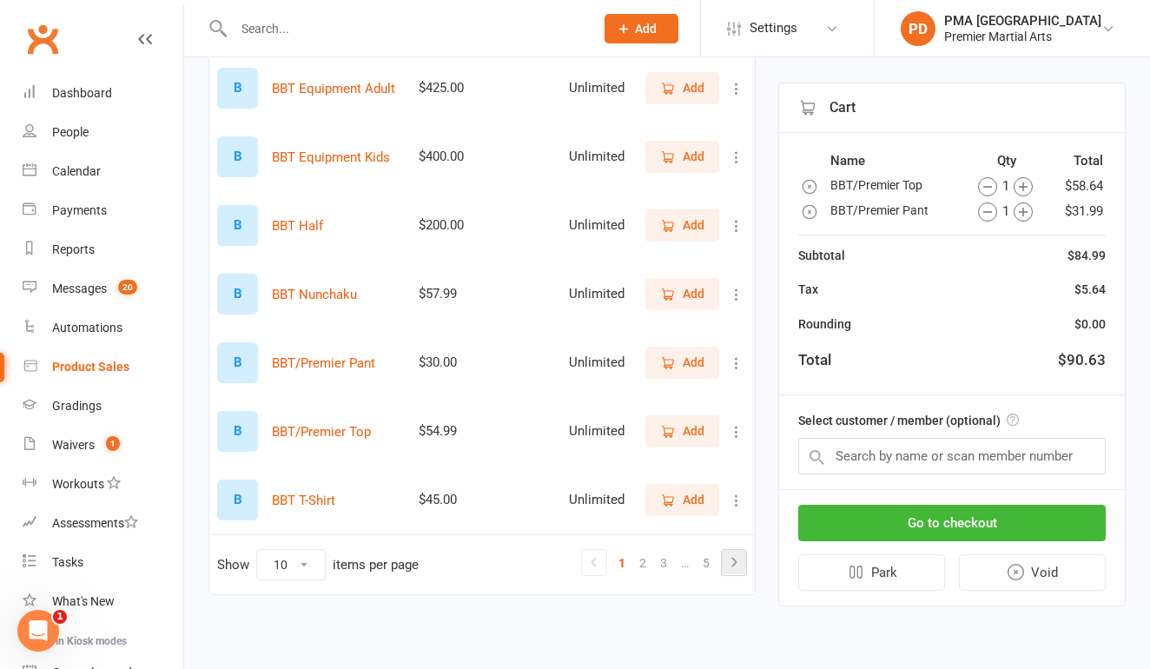
click at [735, 559] on icon at bounding box center [733, 561] width 21 height 21
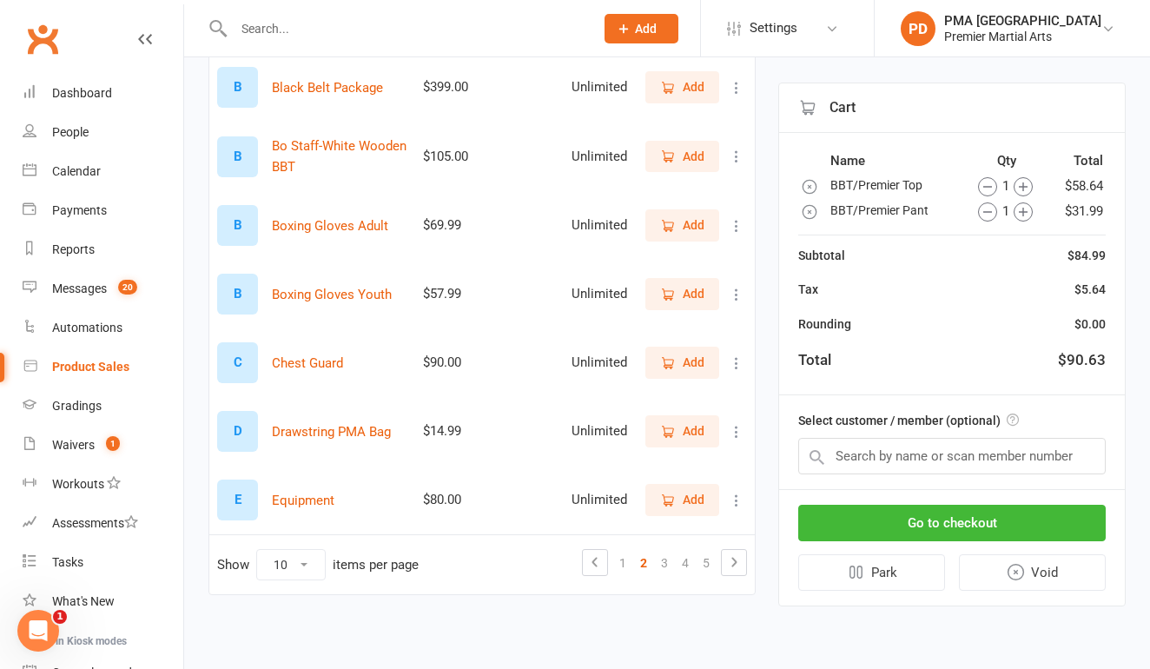
click at [675, 221] on icon "button" at bounding box center [668, 226] width 16 height 16
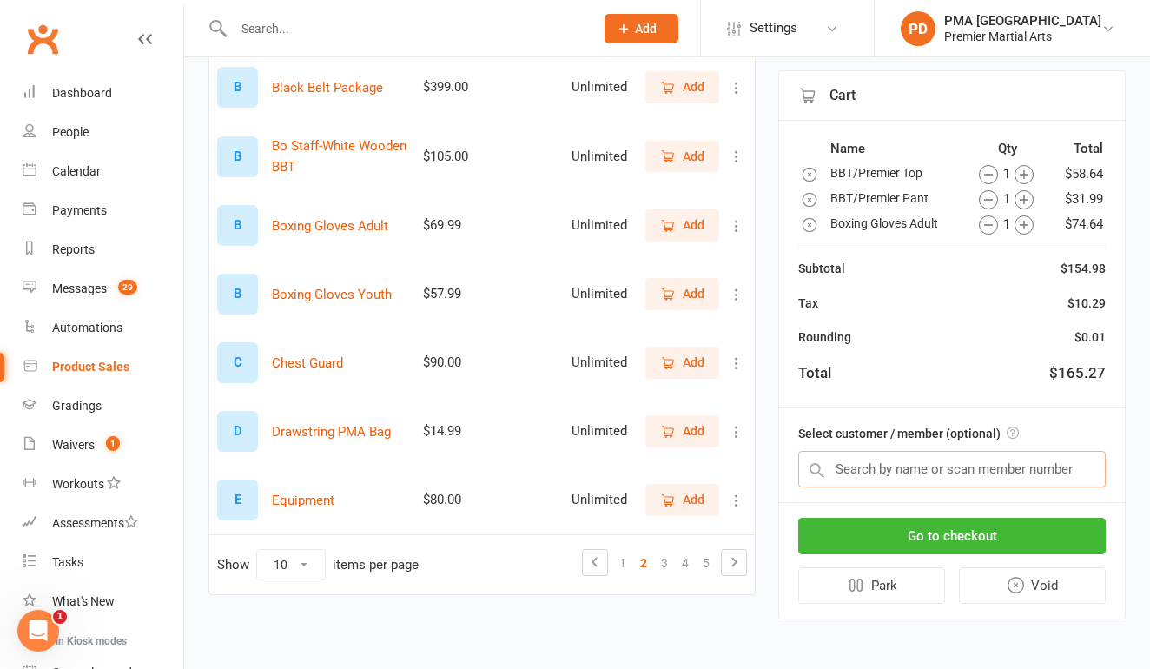
click at [906, 475] on input "text" at bounding box center [951, 469] width 307 height 36
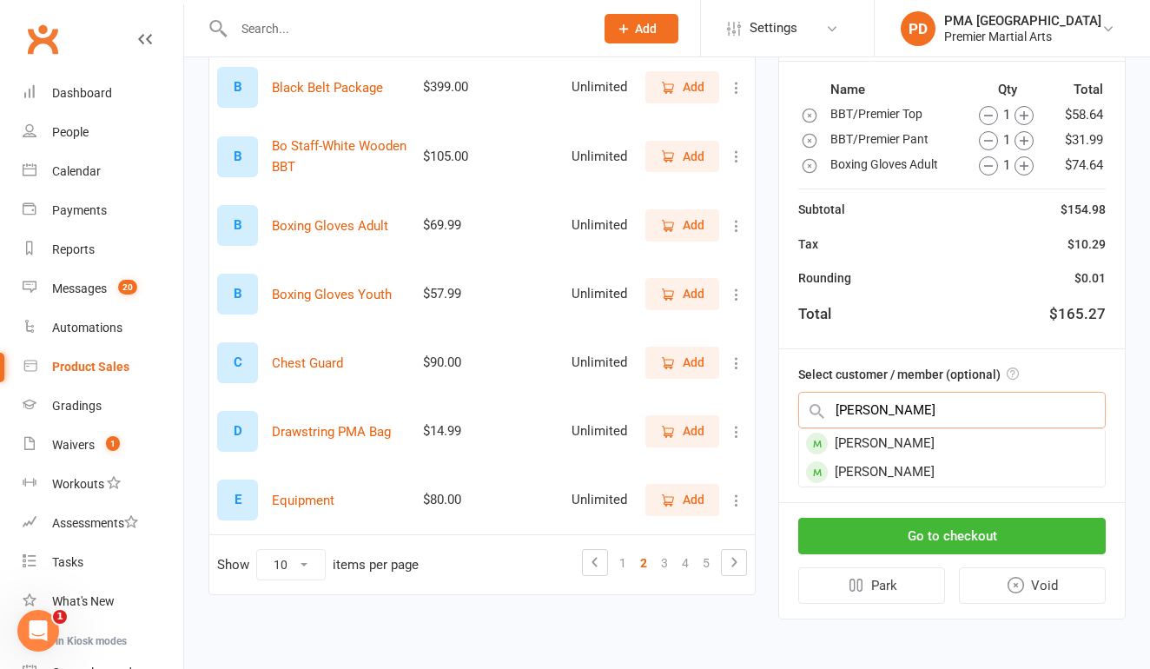
type input "punnet"
drag, startPoint x: 906, startPoint y: 475, endPoint x: 939, endPoint y: 438, distance: 49.8
click at [939, 438] on div "Puneet Misra" at bounding box center [952, 443] width 306 height 29
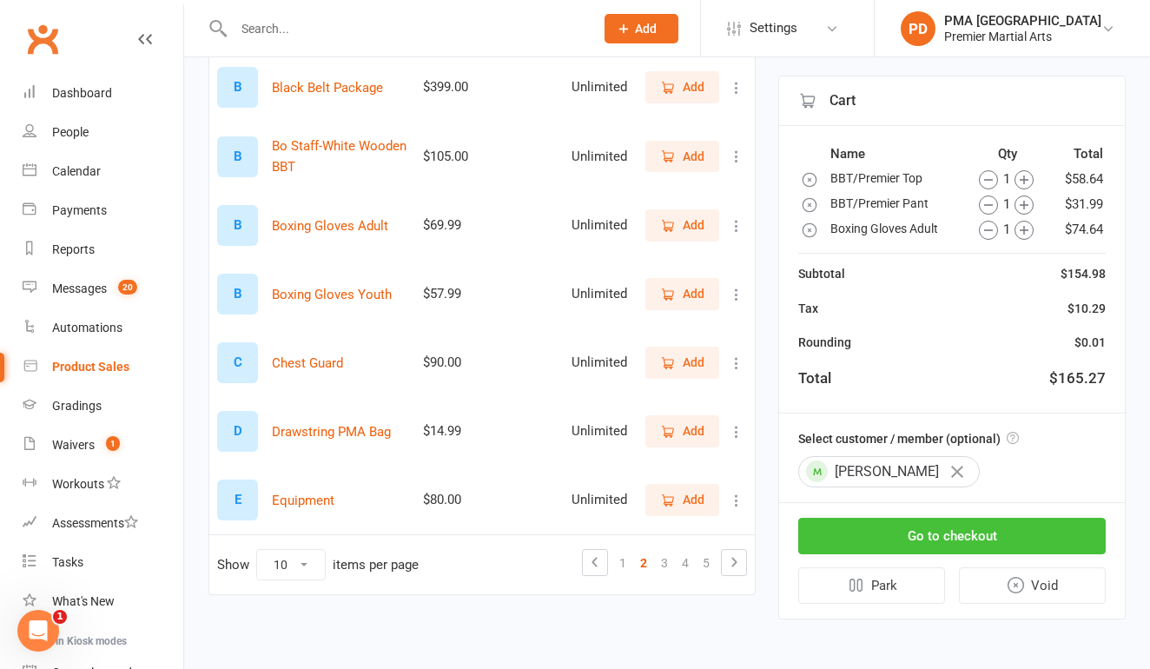
click at [971, 529] on button "Go to checkout" at bounding box center [951, 536] width 307 height 36
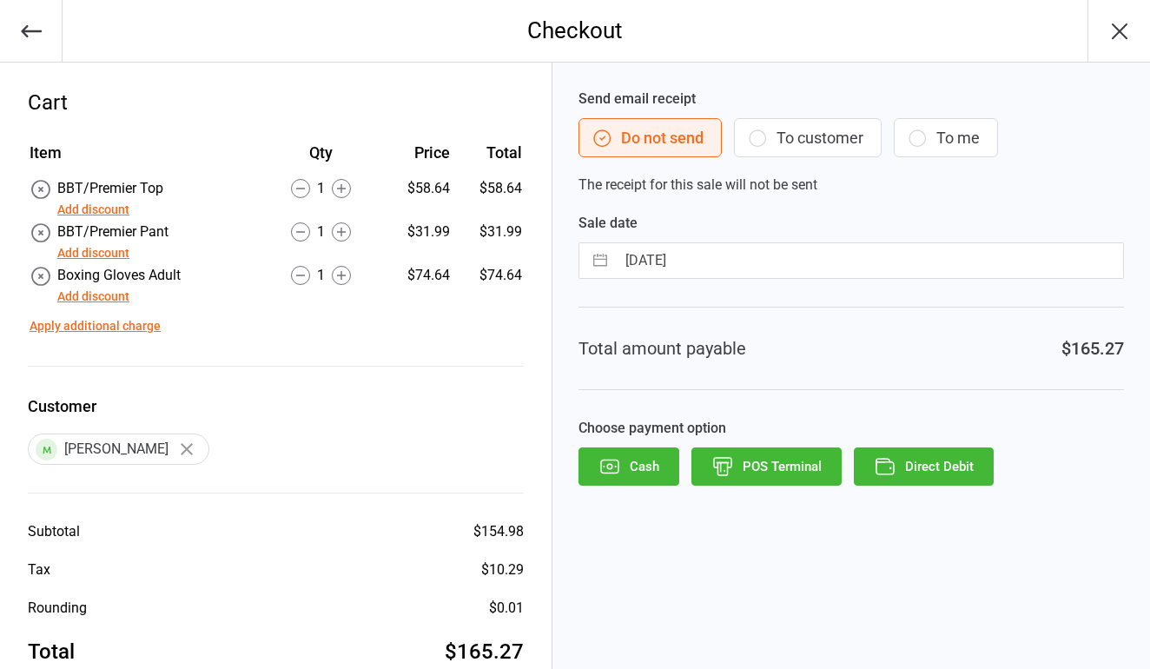
click at [933, 459] on button "Direct Debit" at bounding box center [924, 466] width 140 height 38
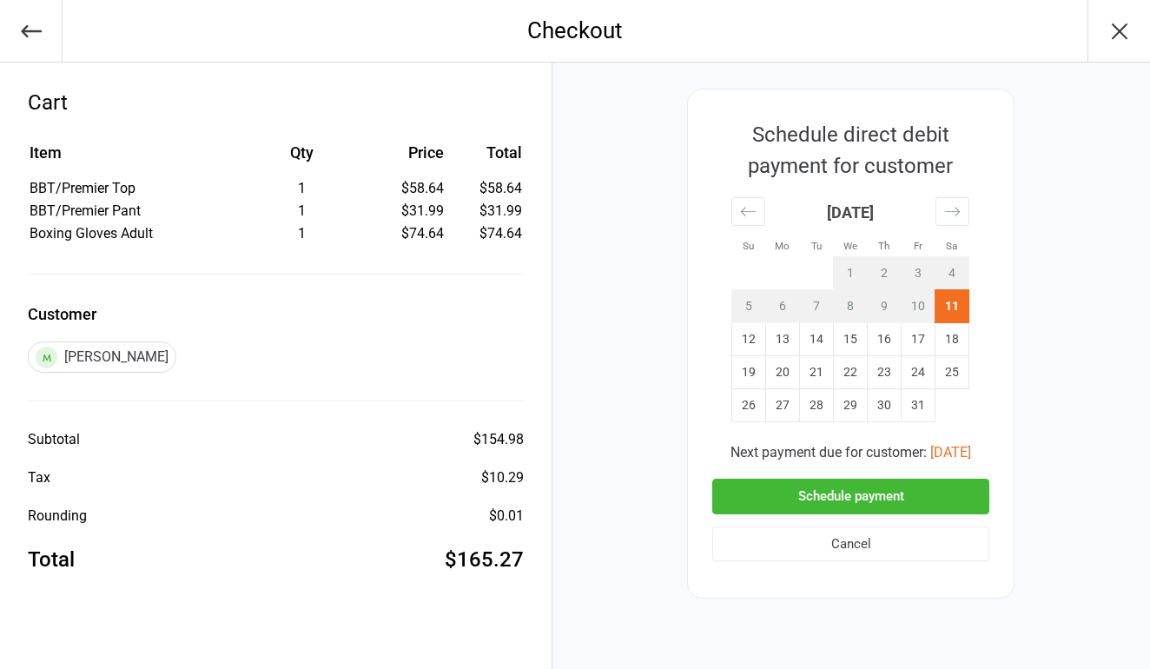
click at [886, 485] on button "Schedule payment" at bounding box center [850, 496] width 277 height 36
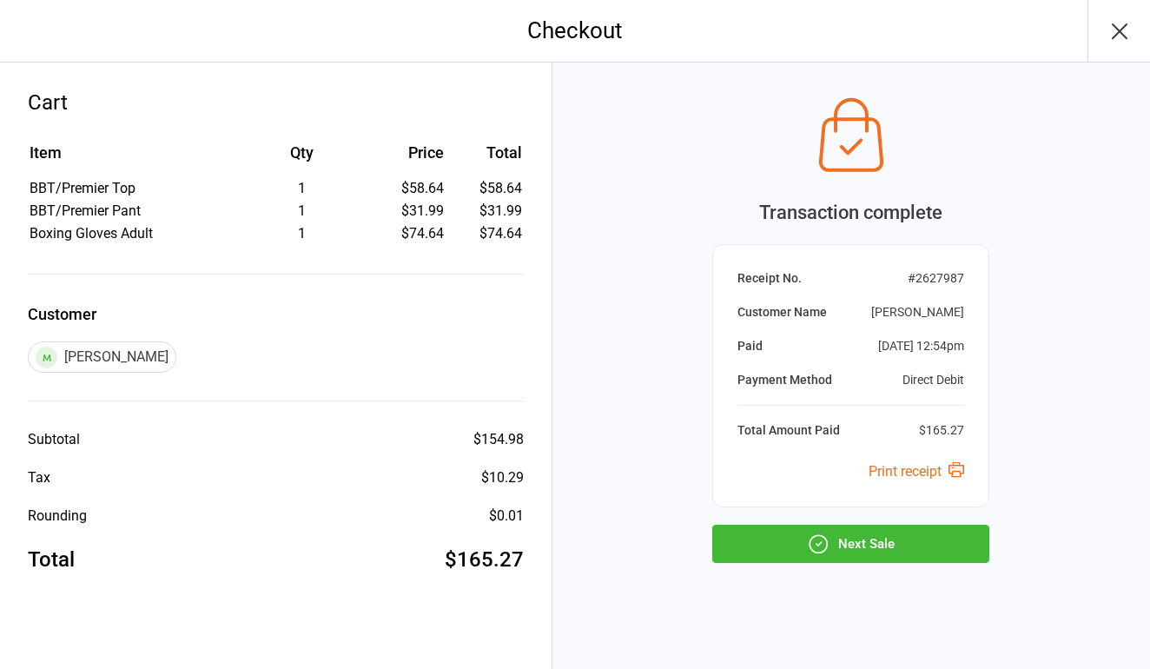
click at [854, 536] on button "Next Sale" at bounding box center [850, 543] width 277 height 38
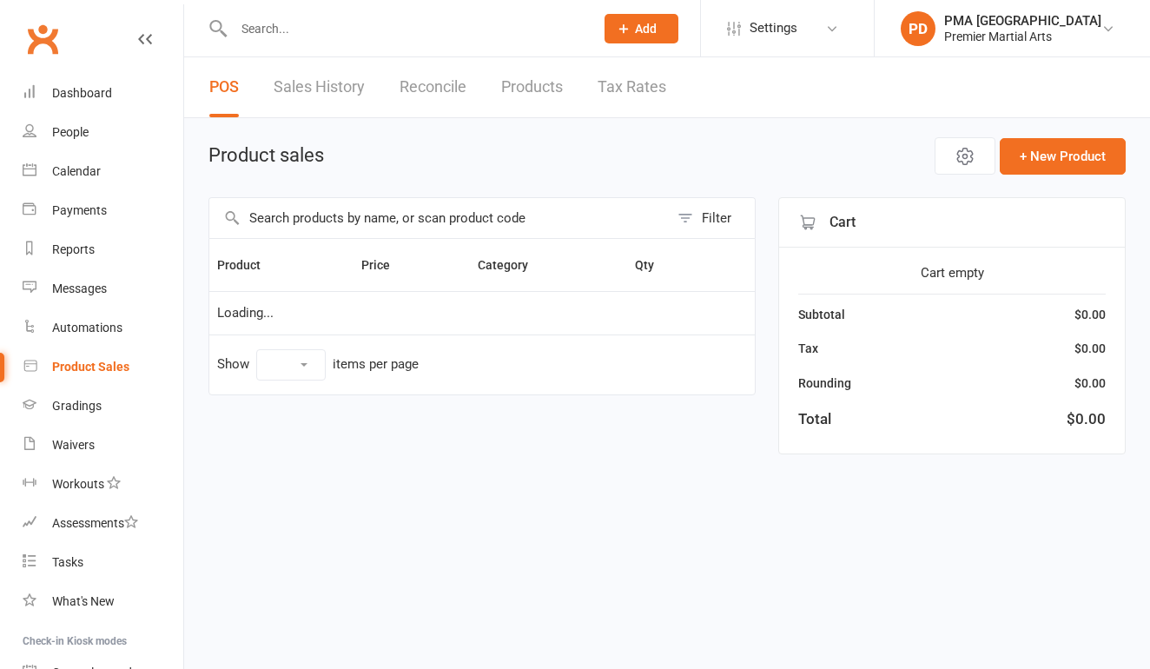
select select "10"
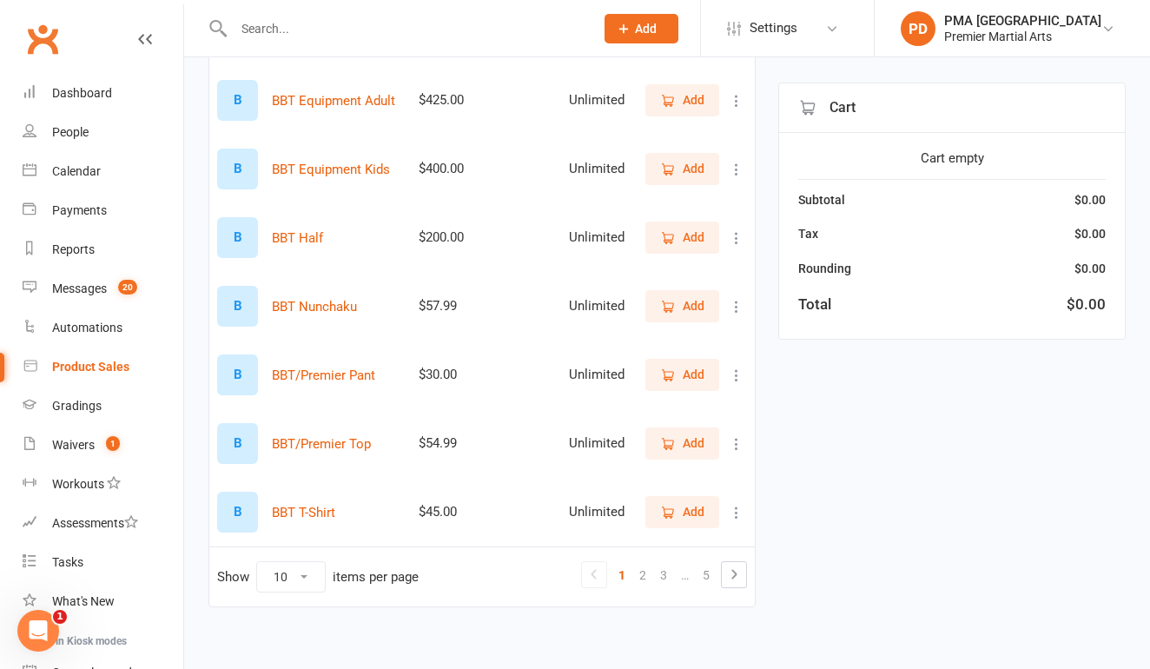
scroll to position [437, 0]
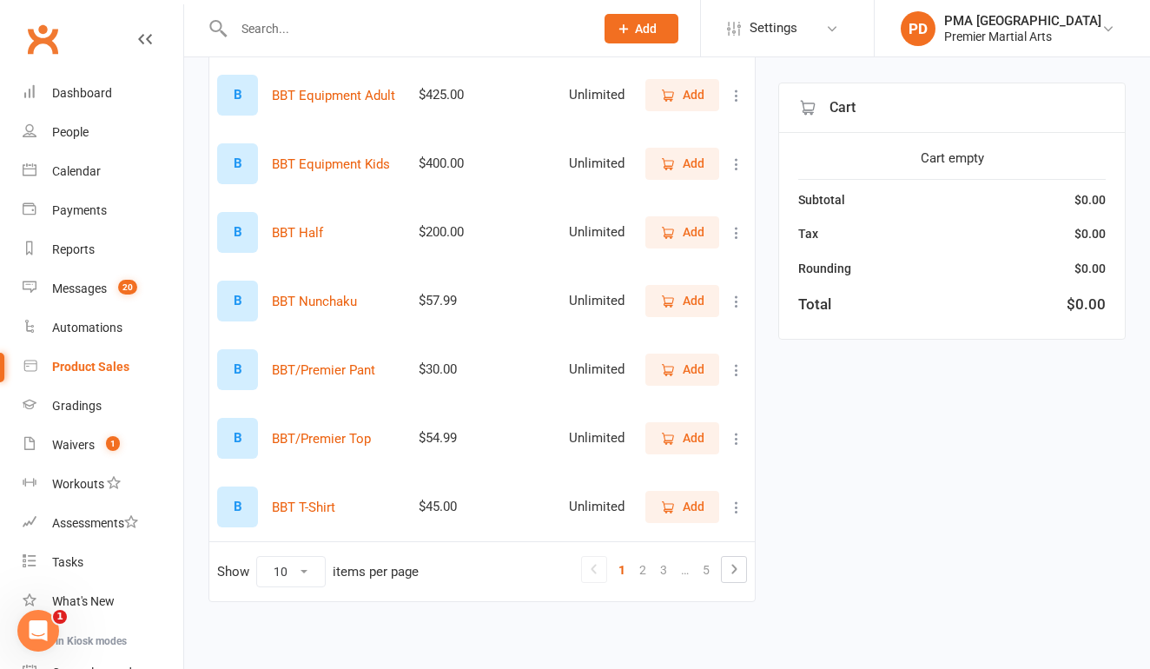
click at [735, 373] on icon at bounding box center [736, 369] width 17 height 17
click at [671, 411] on link "View / Edit" at bounding box center [660, 403] width 172 height 35
select select "1470"
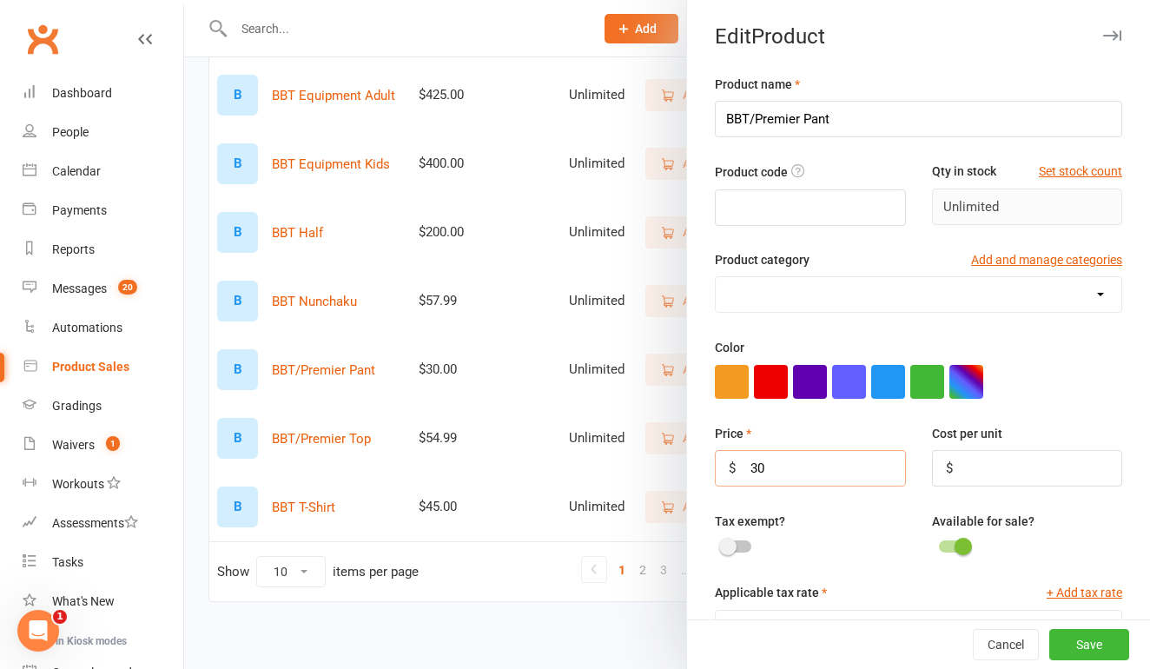
click at [821, 477] on input "30" at bounding box center [810, 468] width 190 height 36
type input "3"
type input "54.99"
click at [1103, 645] on button "Save" at bounding box center [1089, 644] width 80 height 31
